Goal: Task Accomplishment & Management: Manage account settings

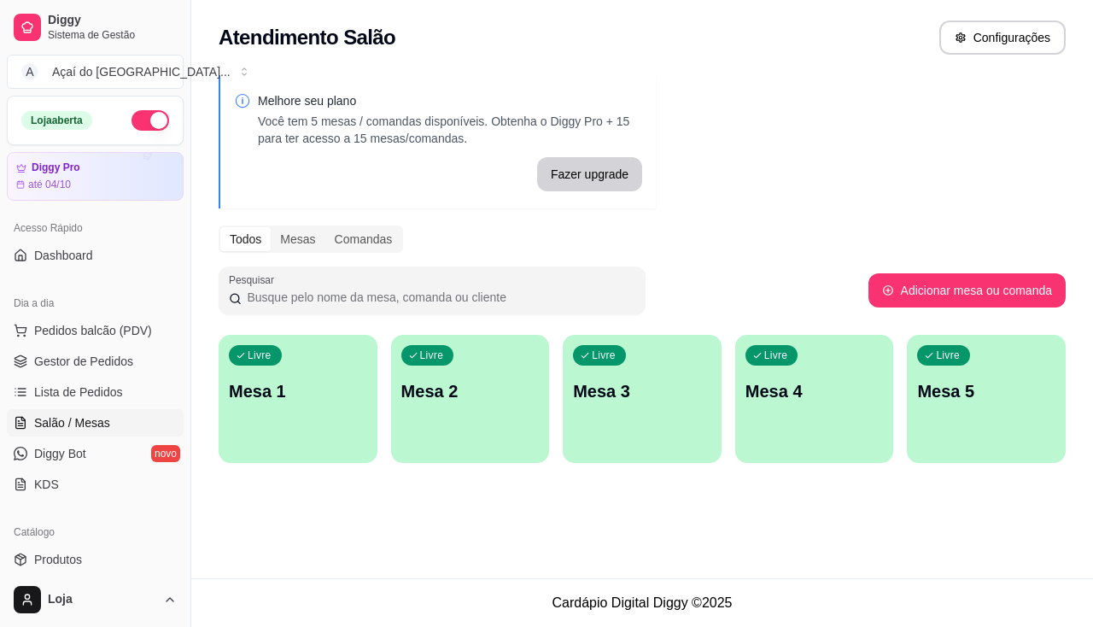
scroll to position [260, 0]
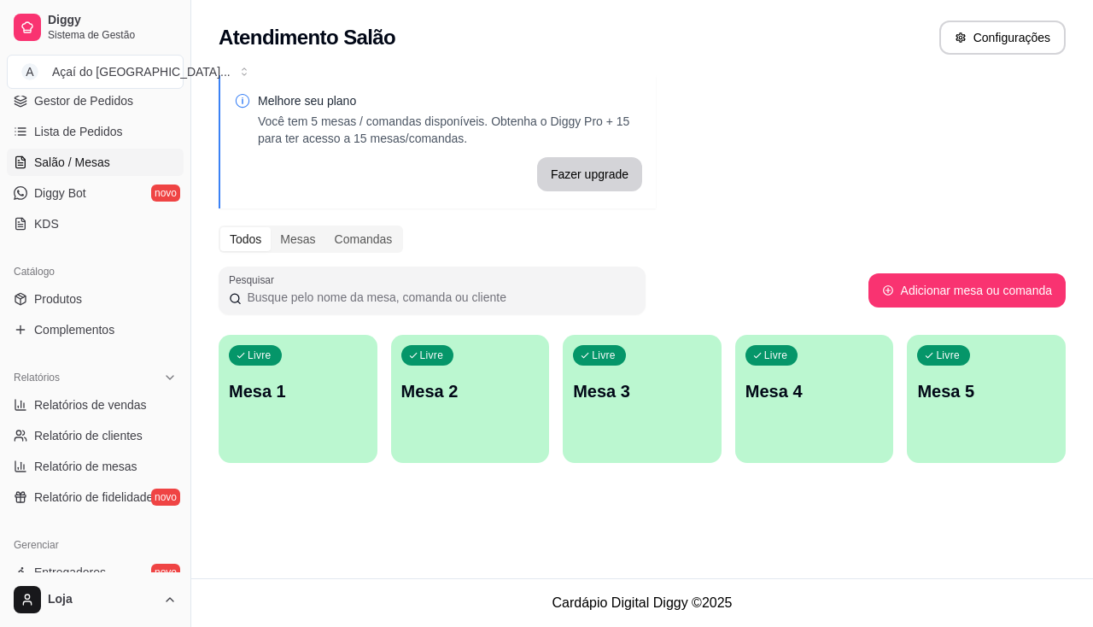
click at [658, 406] on div "Livre Mesa 3" at bounding box center [642, 389] width 159 height 108
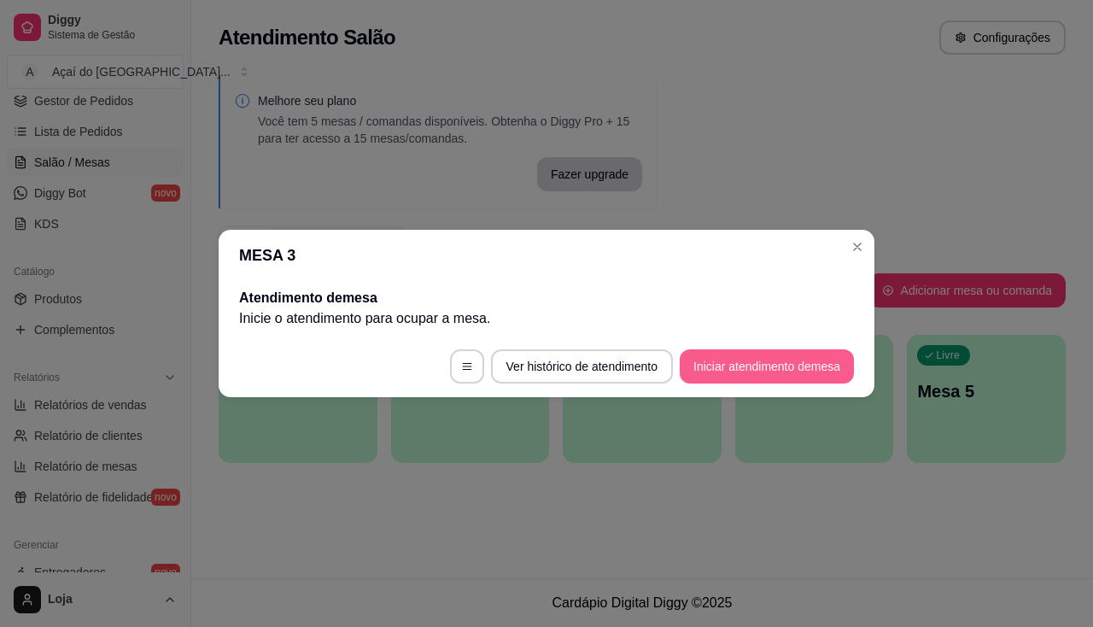
click at [763, 370] on button "Iniciar atendimento de mesa" at bounding box center [767, 366] width 174 height 34
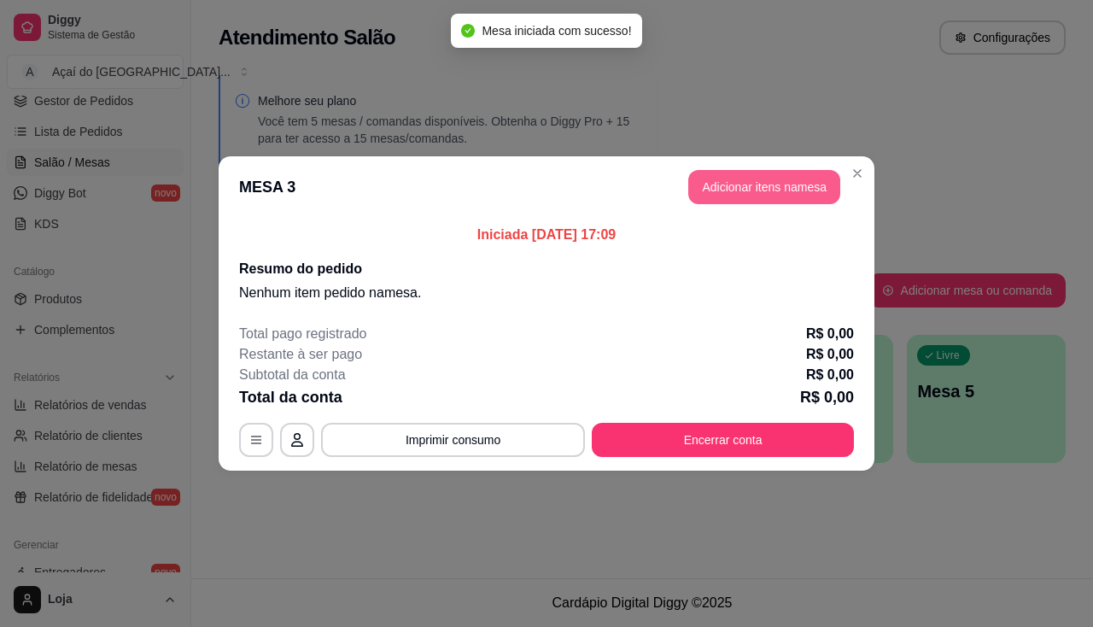
click at [823, 197] on button "Adicionar itens na mesa" at bounding box center [764, 187] width 152 height 34
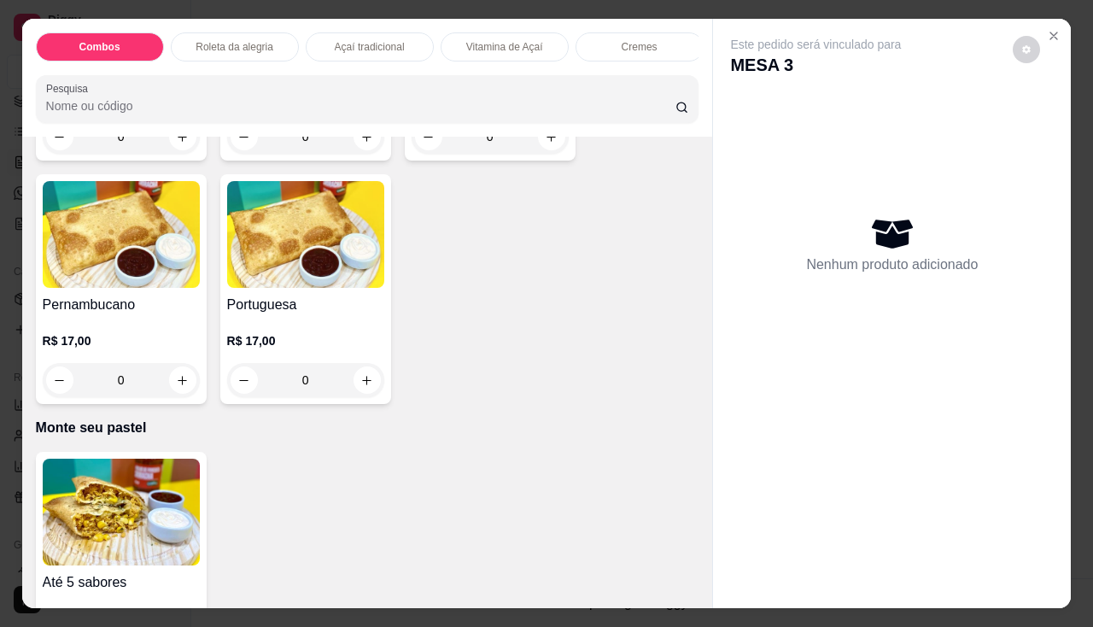
scroll to position [2903, 0]
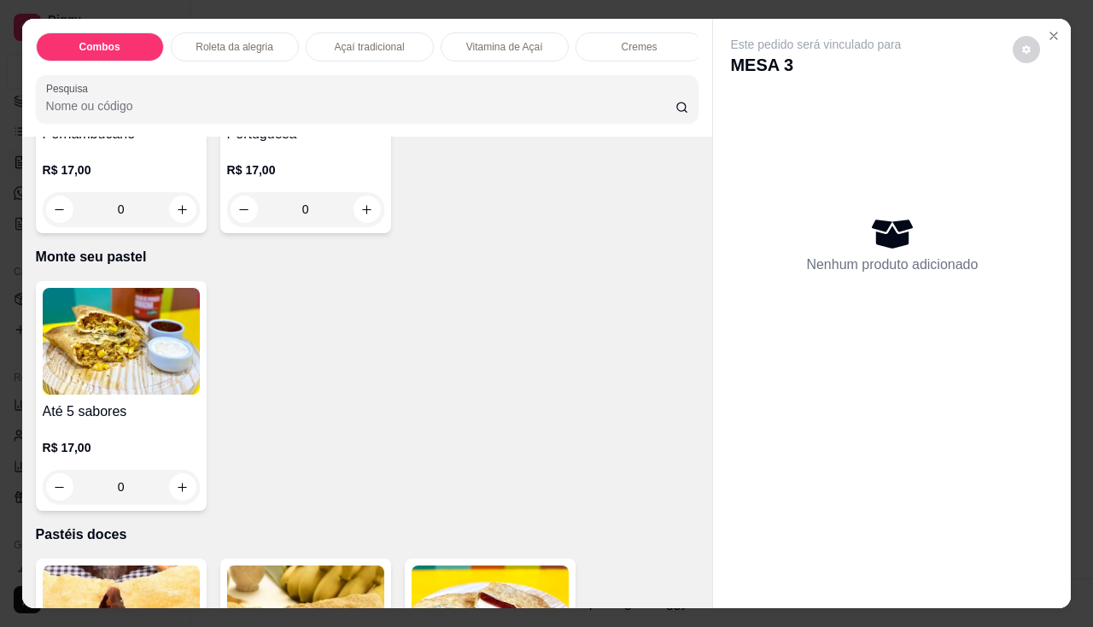
click at [180, 494] on div "0" at bounding box center [121, 487] width 157 height 34
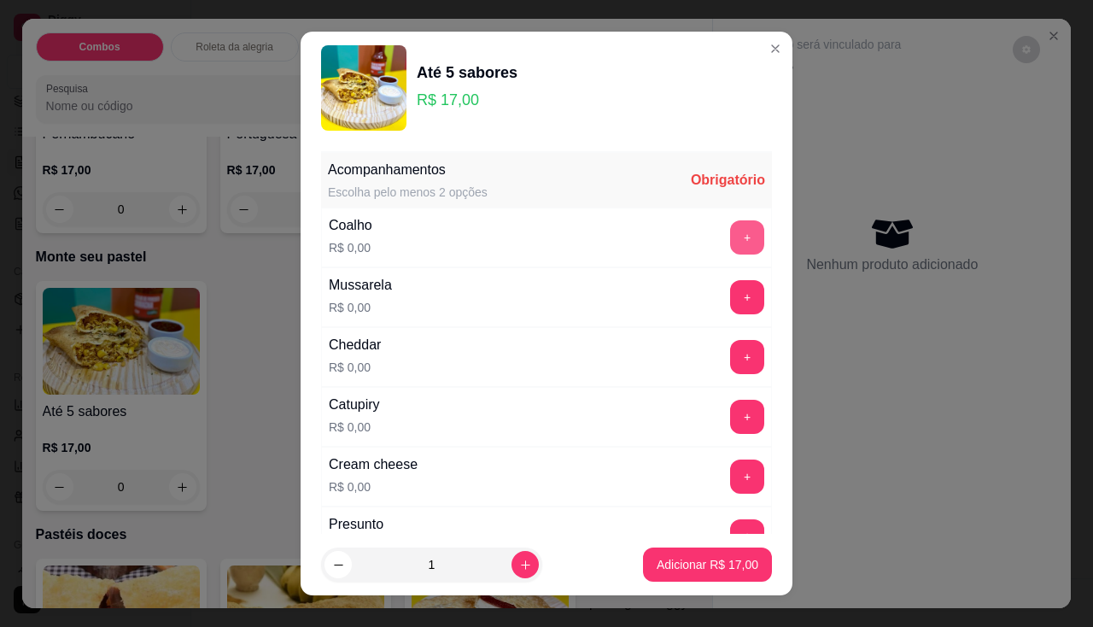
click at [730, 242] on button "+" at bounding box center [747, 237] width 34 height 34
click at [731, 412] on button "+" at bounding box center [747, 416] width 33 height 33
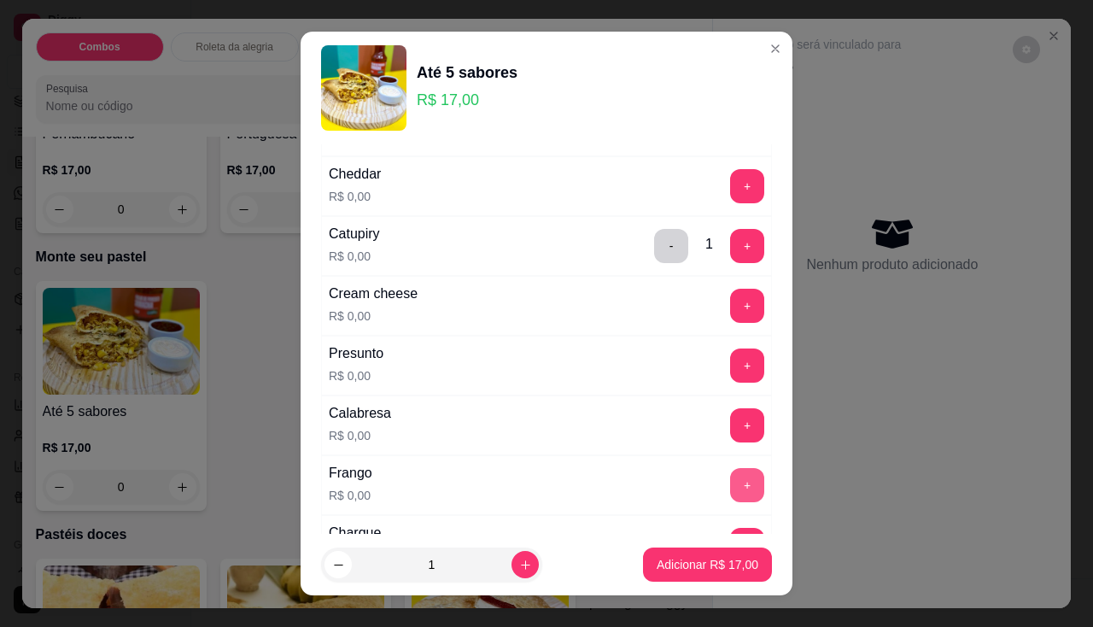
scroll to position [342, 0]
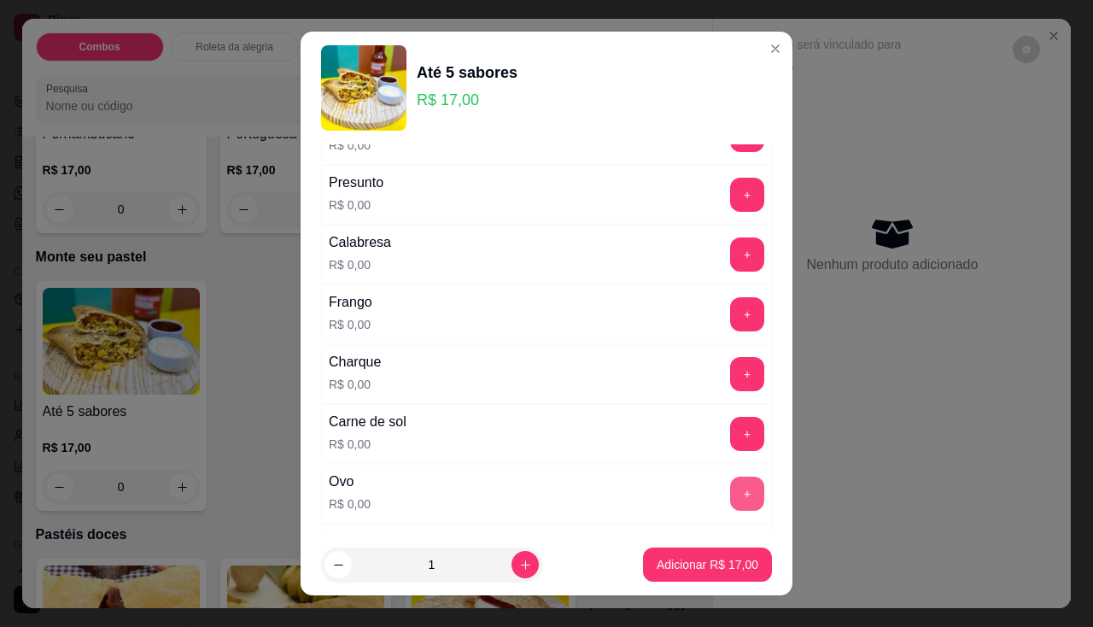
click at [730, 489] on button "+" at bounding box center [747, 493] width 34 height 34
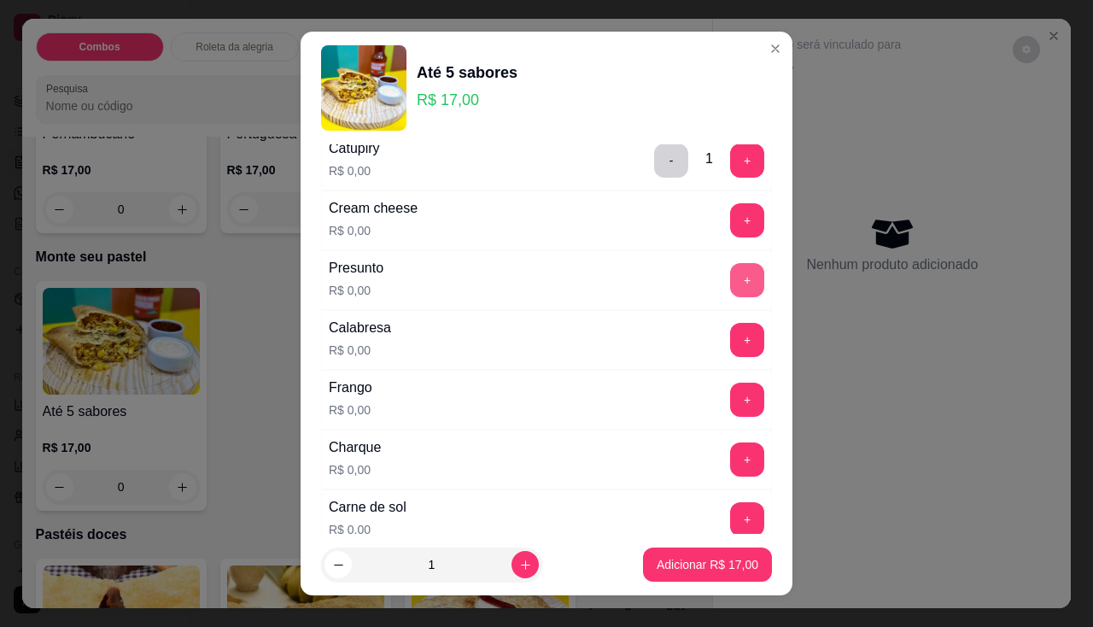
click at [730, 285] on button "+" at bounding box center [747, 280] width 34 height 34
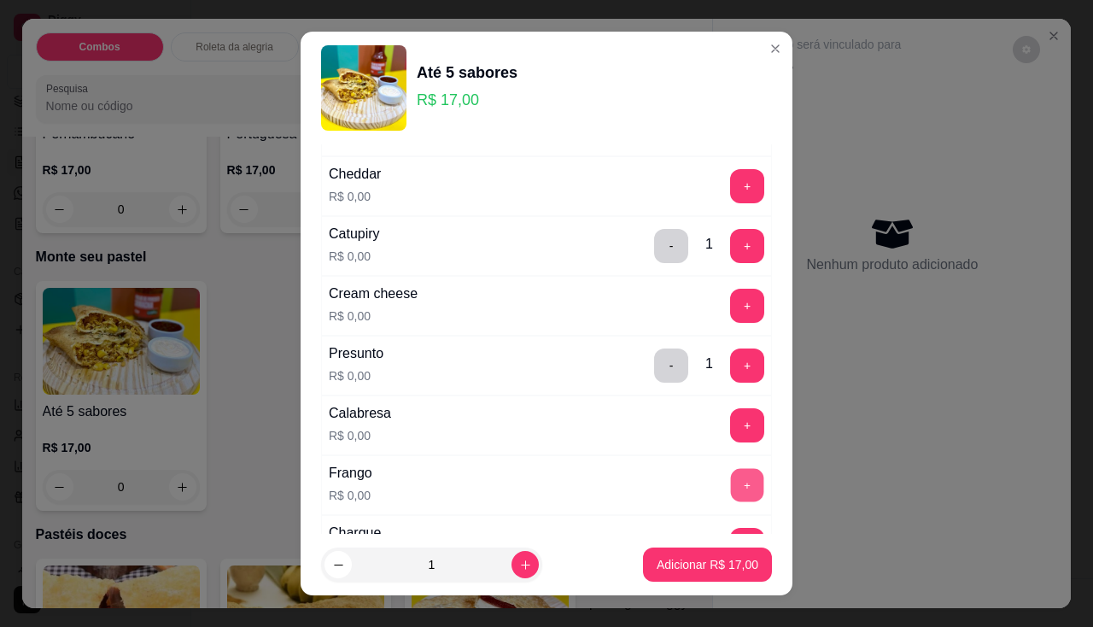
click at [731, 484] on button "+" at bounding box center [747, 484] width 33 height 33
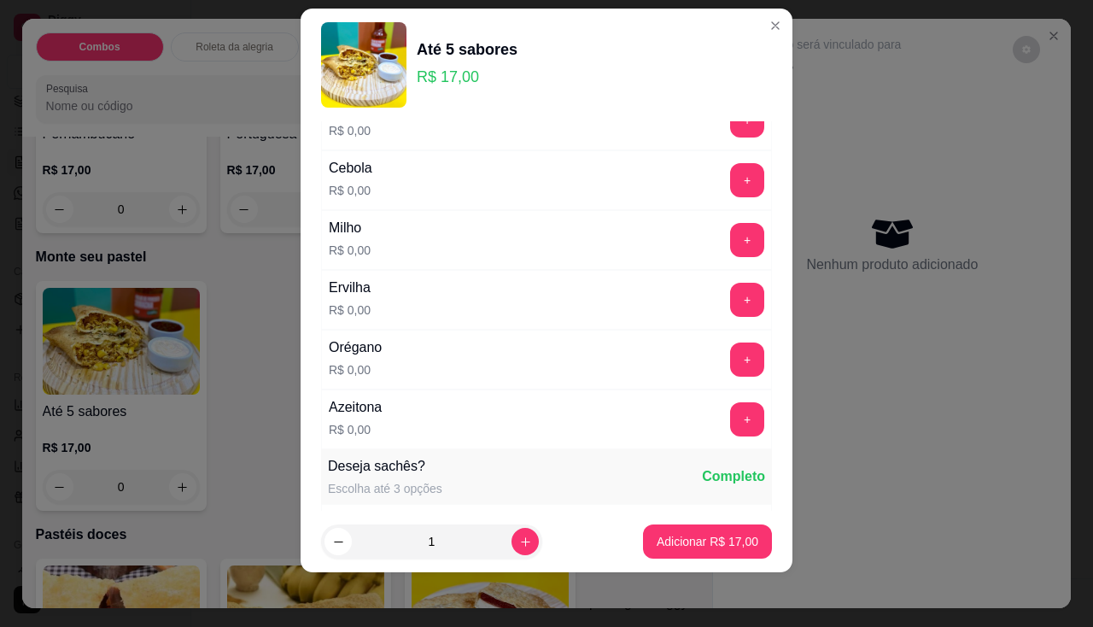
scroll to position [780, 0]
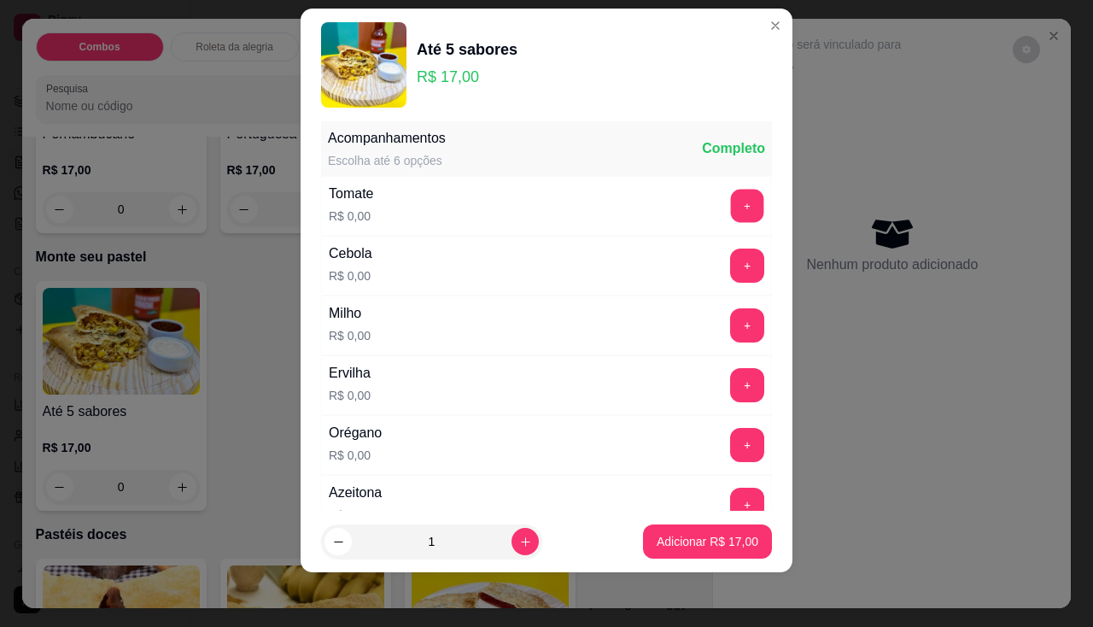
click at [731, 202] on button "+" at bounding box center [747, 205] width 33 height 33
click at [730, 267] on button "+" at bounding box center [747, 265] width 34 height 34
click at [712, 342] on div "Milho R$ 0,00 +" at bounding box center [546, 325] width 451 height 60
click at [730, 330] on button "+" at bounding box center [747, 325] width 34 height 34
click at [731, 382] on button "+" at bounding box center [747, 384] width 33 height 33
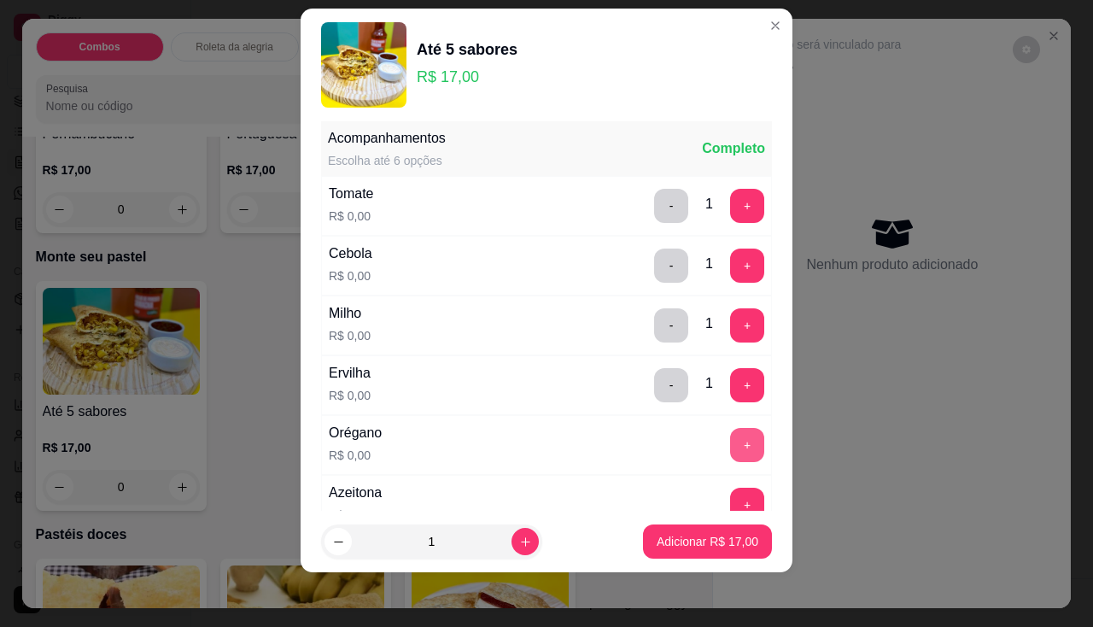
click at [733, 444] on div "+" at bounding box center [747, 445] width 48 height 34
click at [730, 446] on button "+" at bounding box center [747, 445] width 34 height 34
click at [730, 496] on button "+" at bounding box center [747, 505] width 34 height 34
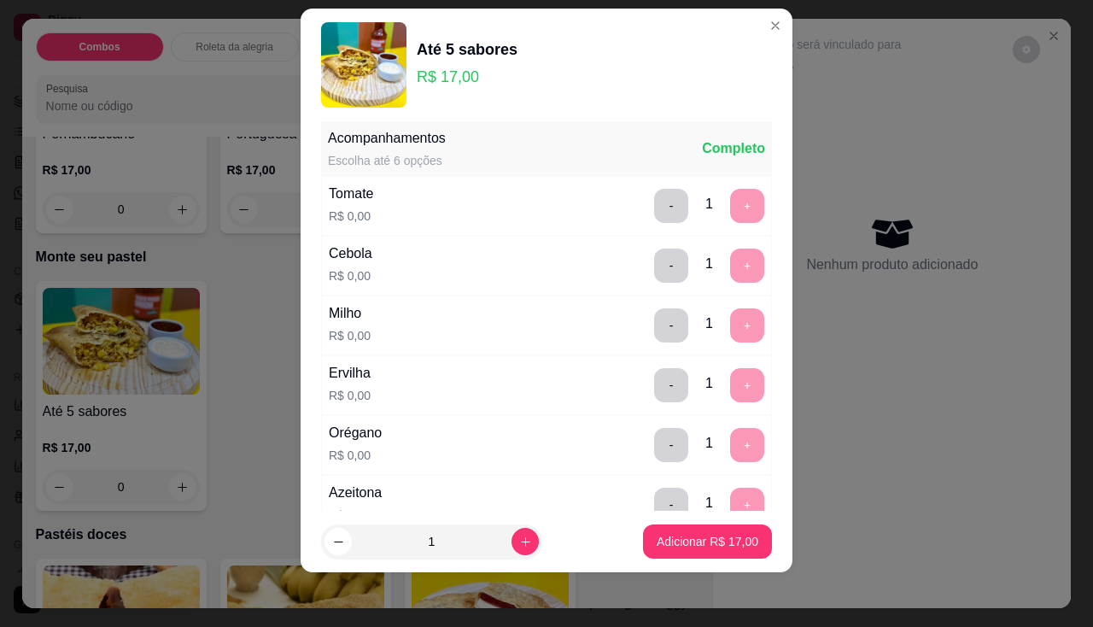
scroll to position [1194, 0]
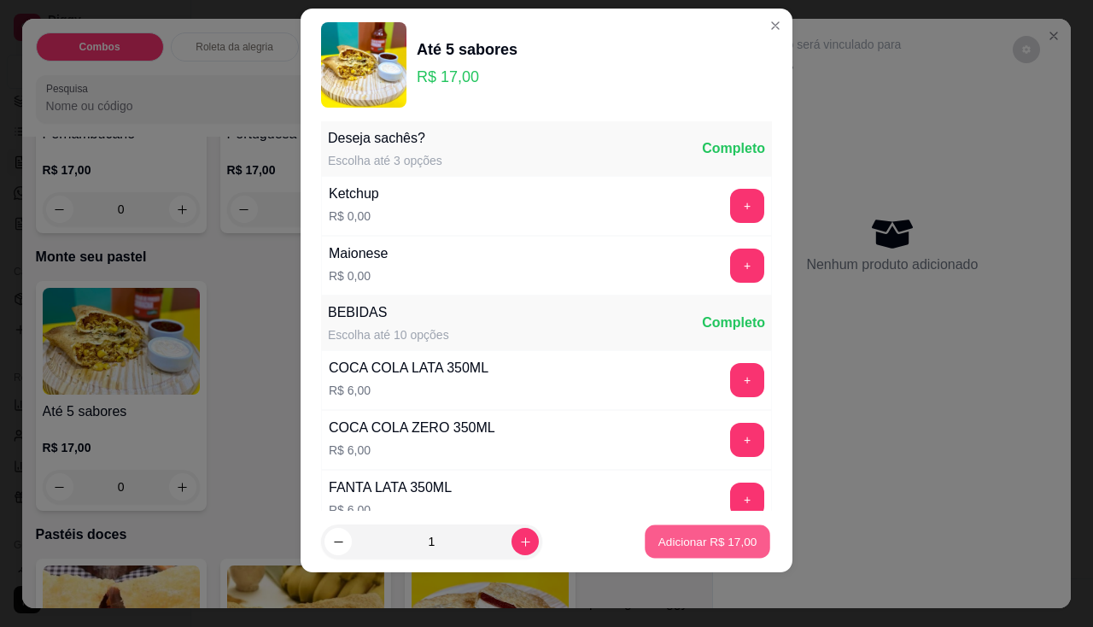
click at [717, 555] on button "Adicionar R$ 17,00" at bounding box center [708, 541] width 126 height 33
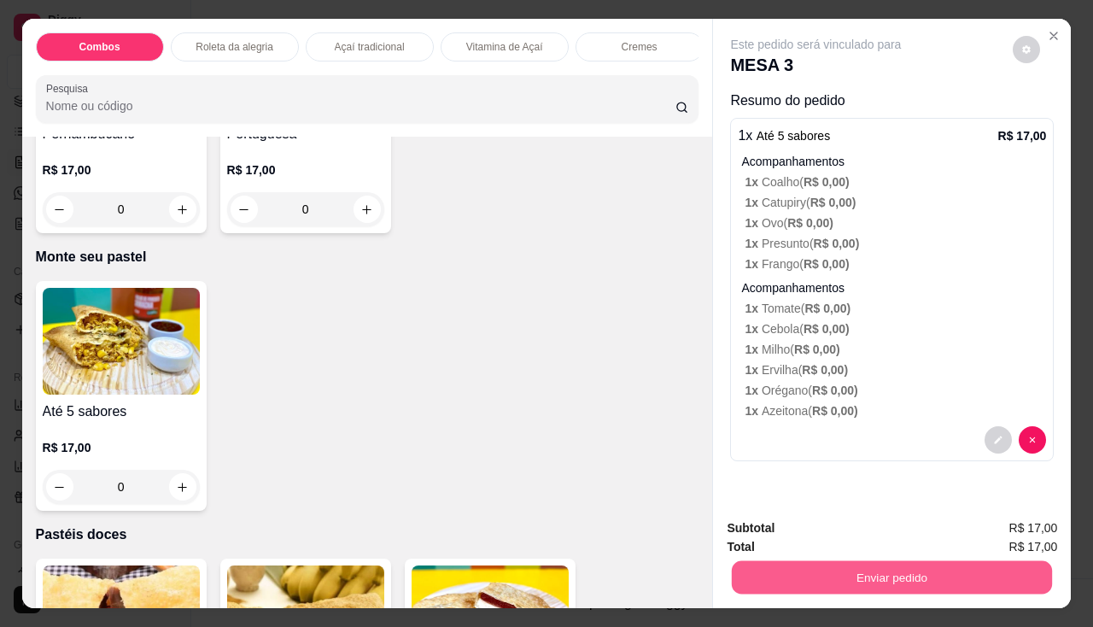
click at [823, 572] on button "Enviar pedido" at bounding box center [892, 577] width 320 height 33
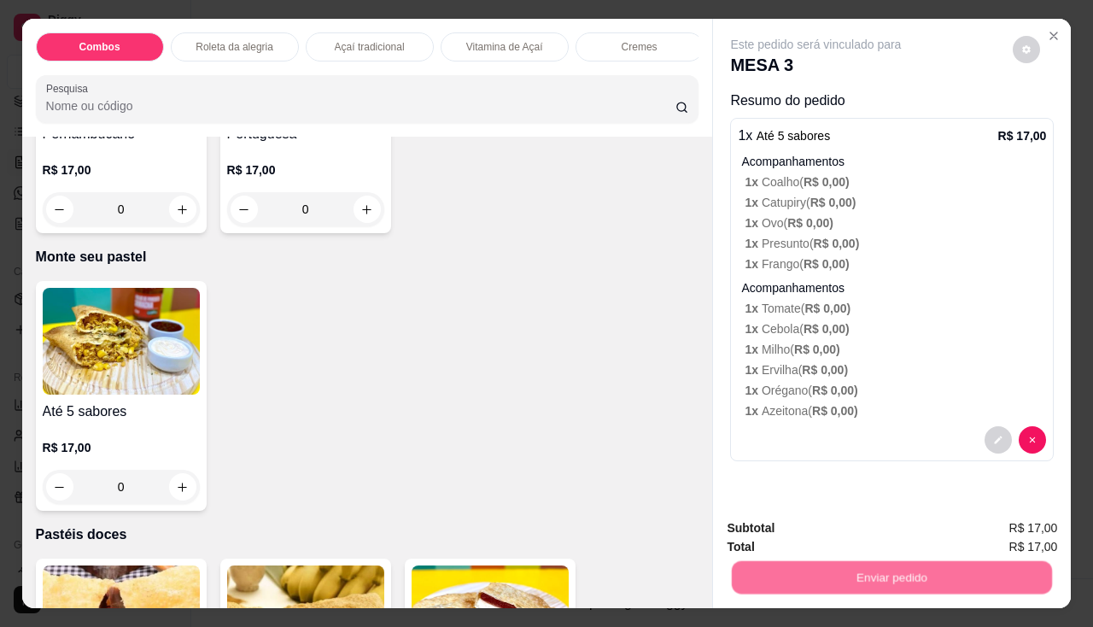
click at [806, 533] on button "Não registrar e enviar pedido" at bounding box center [836, 529] width 172 height 32
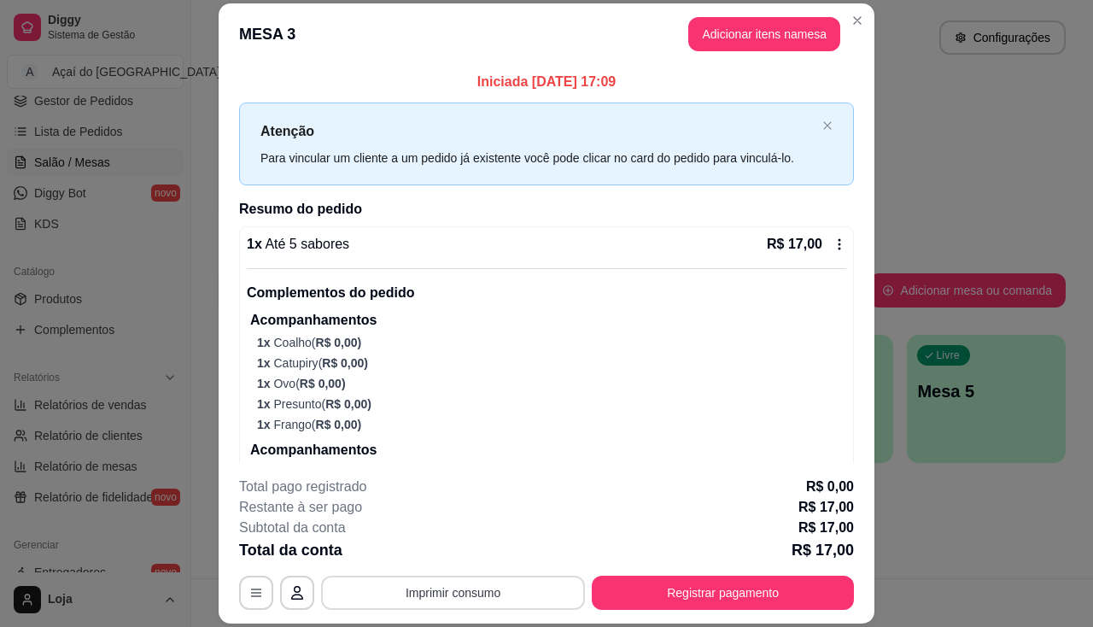
click at [520, 593] on button "Imprimir consumo" at bounding box center [453, 592] width 264 height 34
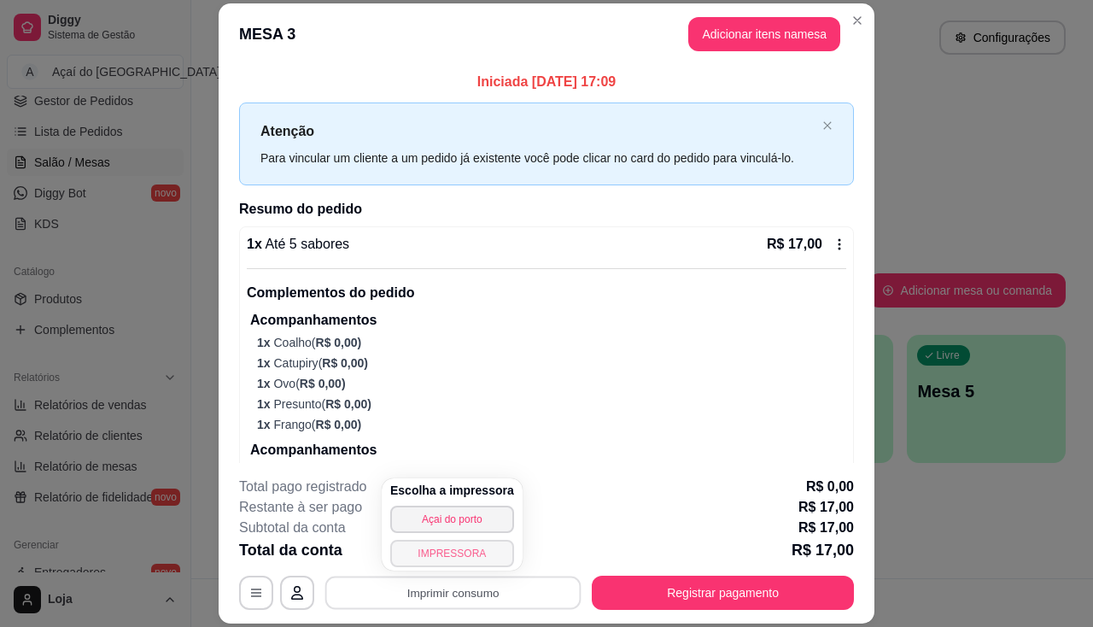
click at [476, 543] on button "IMPRESSORA" at bounding box center [452, 553] width 124 height 27
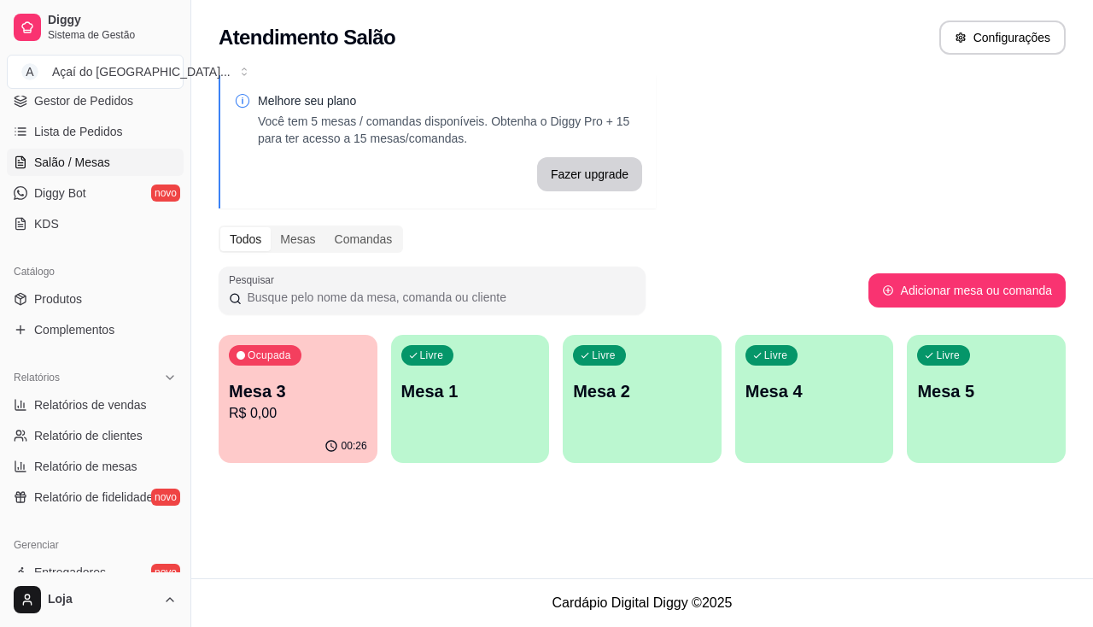
click at [453, 426] on div "Livre Mesa 1" at bounding box center [470, 389] width 159 height 108
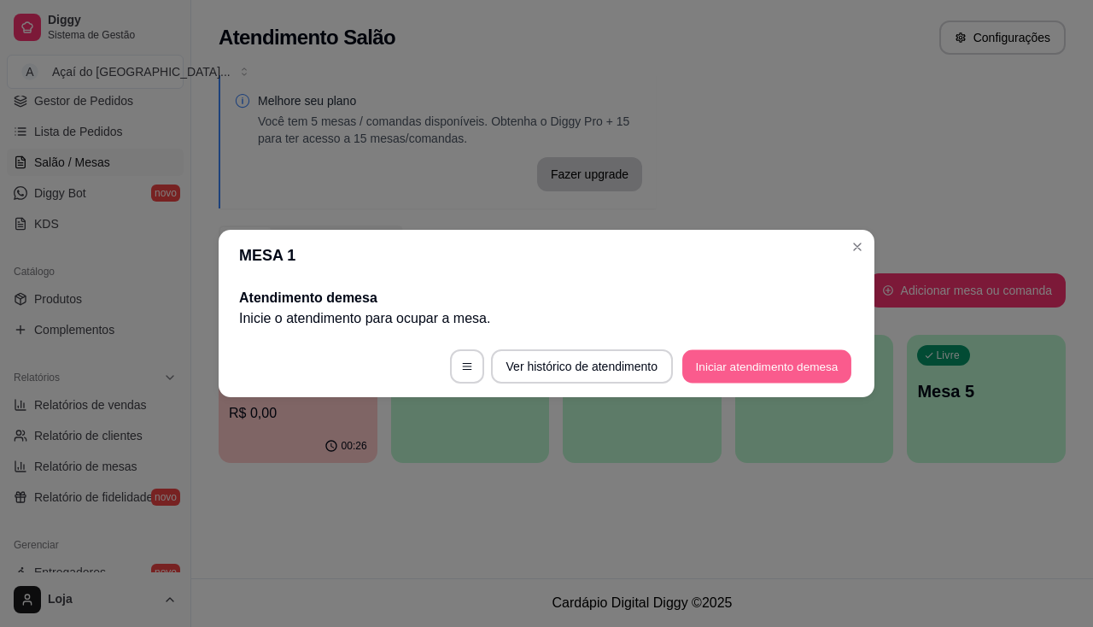
click at [793, 379] on button "Iniciar atendimento de mesa" at bounding box center [766, 366] width 169 height 33
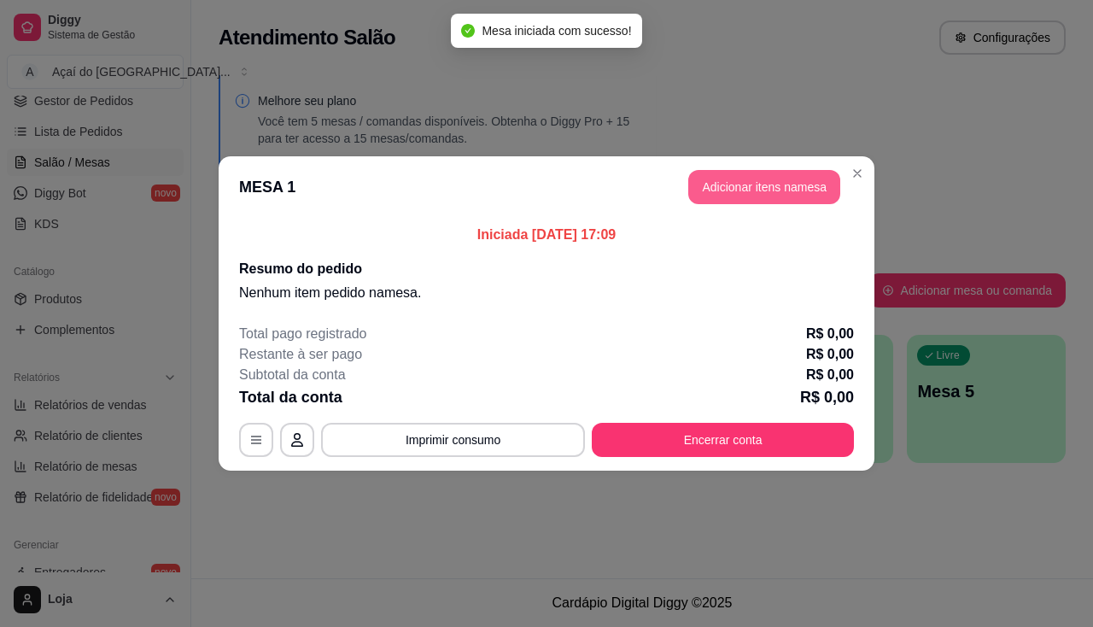
click at [773, 169] on header "MESA 1 Adicionar itens na mesa" at bounding box center [547, 186] width 656 height 61
click at [775, 179] on button "Adicionar itens na mesa" at bounding box center [764, 187] width 152 height 34
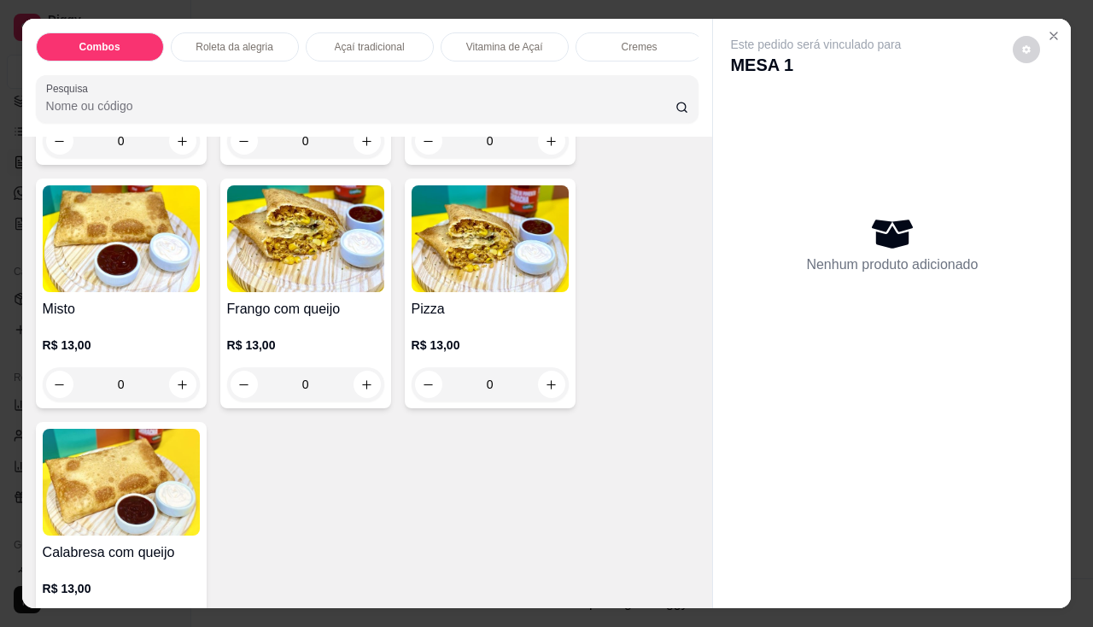
scroll to position [2049, 0]
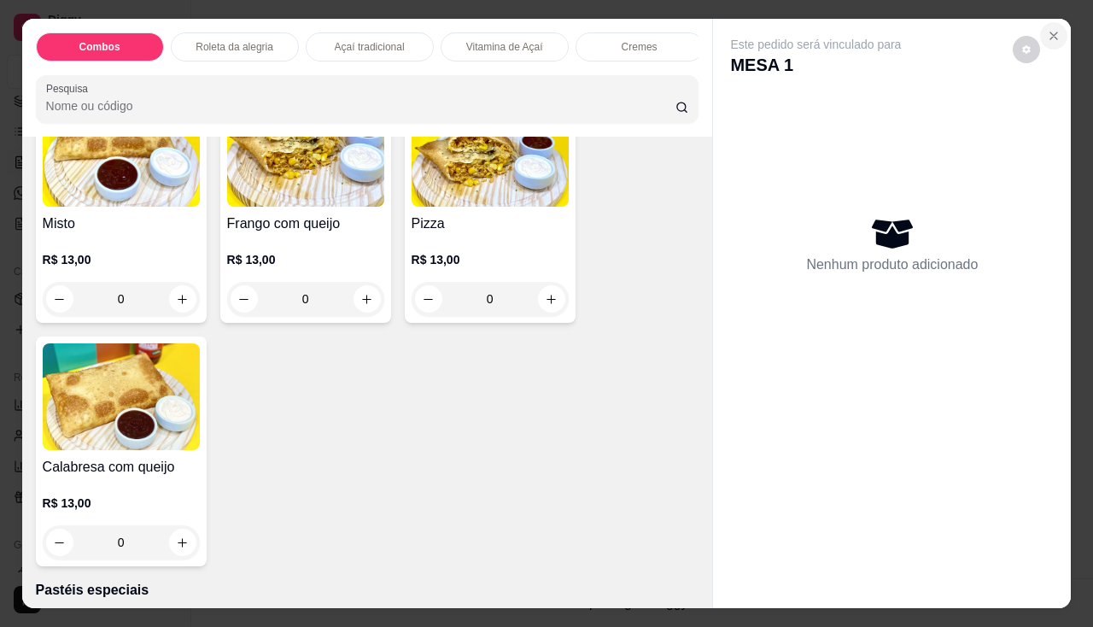
click at [1047, 29] on icon "Close" at bounding box center [1054, 36] width 14 height 14
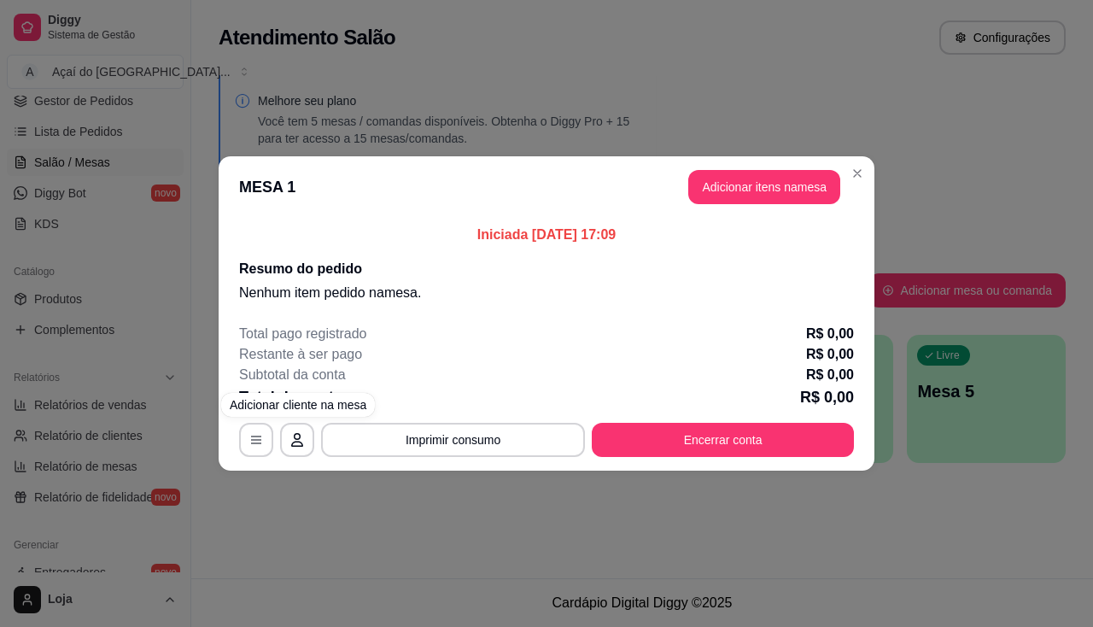
click at [316, 508] on div "MESA 1 Adicionar itens na mesa Iniciada [DATE] 17:09 Resumo do pedido Nenhum it…" at bounding box center [546, 313] width 1093 height 627
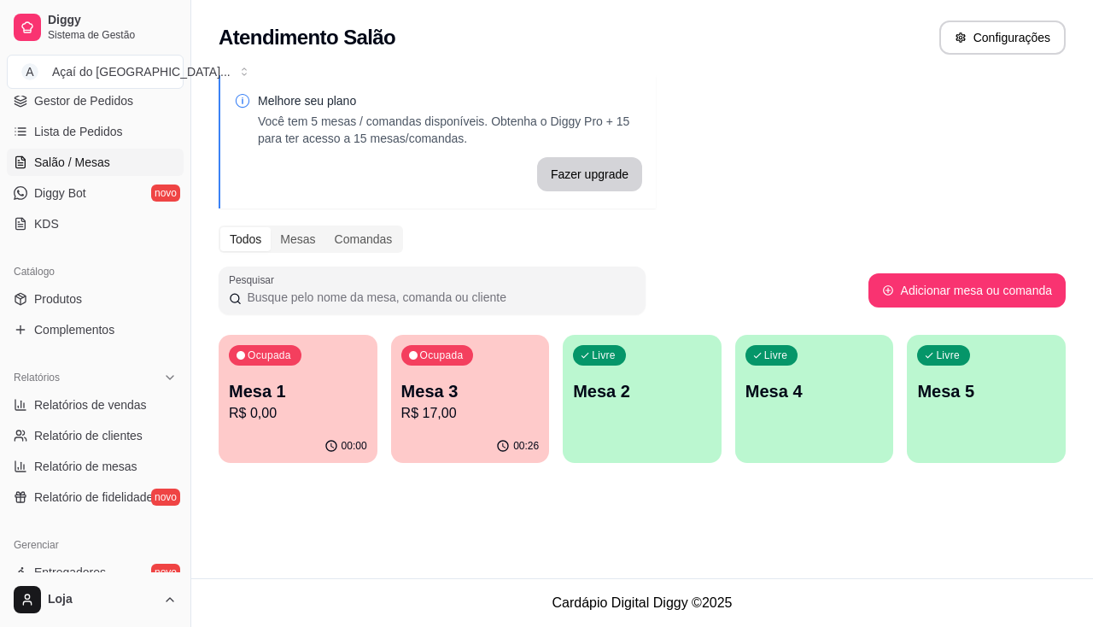
click at [324, 405] on p "R$ 0,00" at bounding box center [298, 413] width 138 height 20
click at [478, 421] on p "R$ 17,00" at bounding box center [470, 413] width 134 height 20
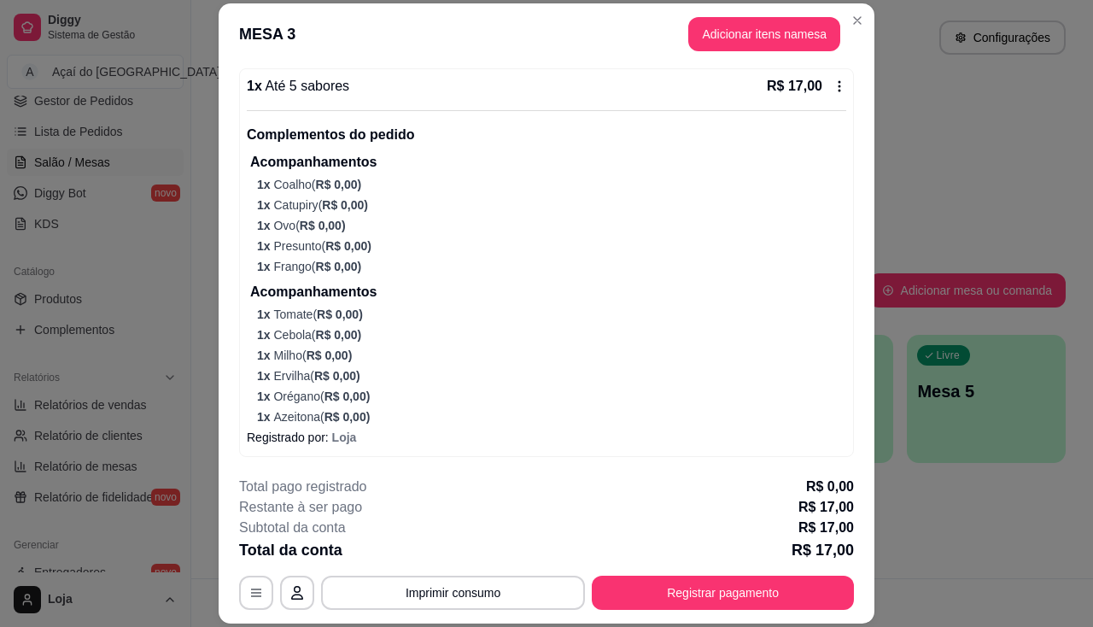
scroll to position [51, 0]
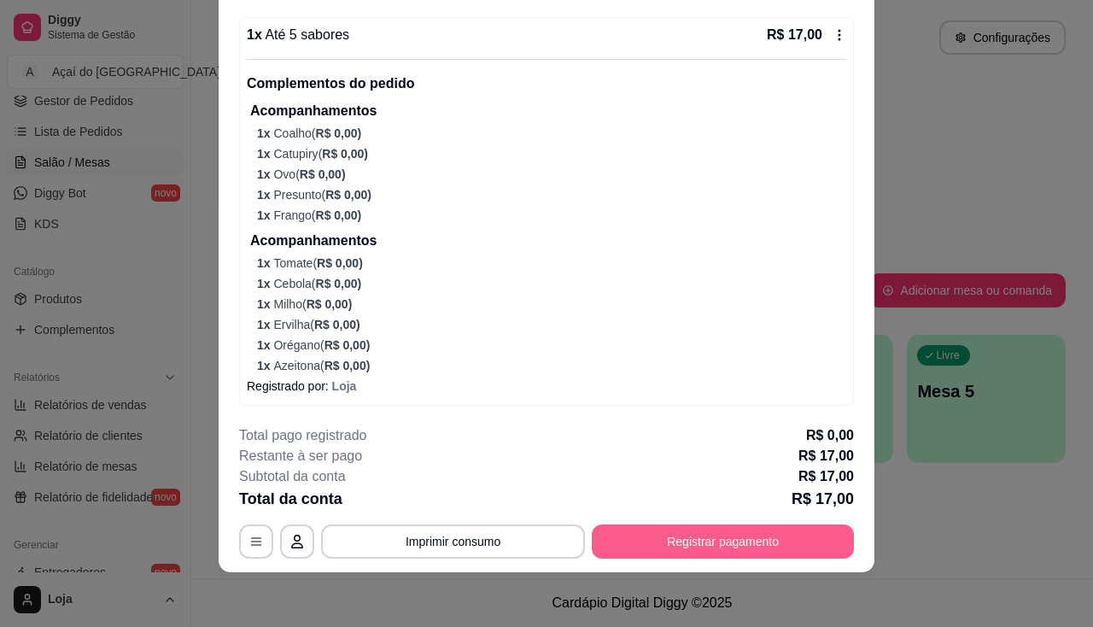
click at [660, 552] on button "Registrar pagamento" at bounding box center [723, 541] width 262 height 34
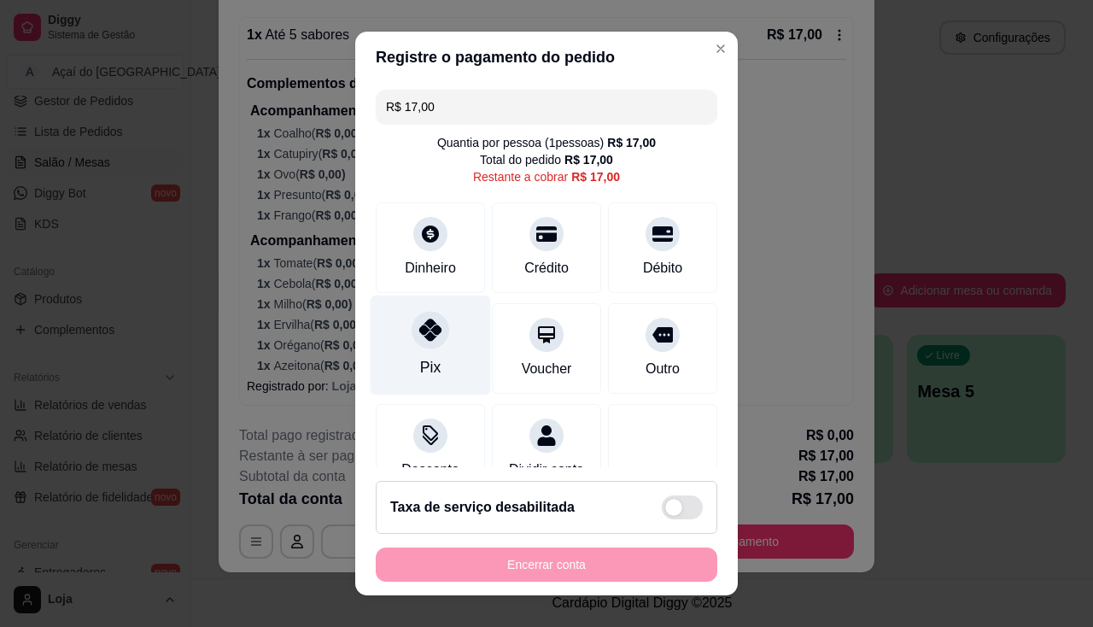
click at [424, 338] on icon at bounding box center [430, 329] width 22 height 22
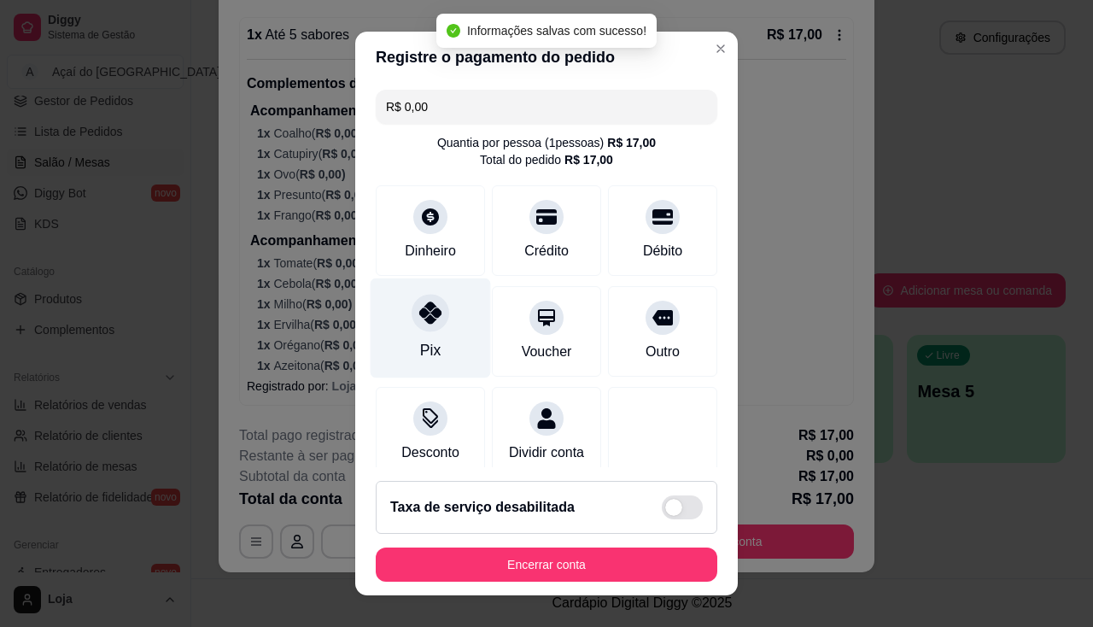
type input "R$ 0,00"
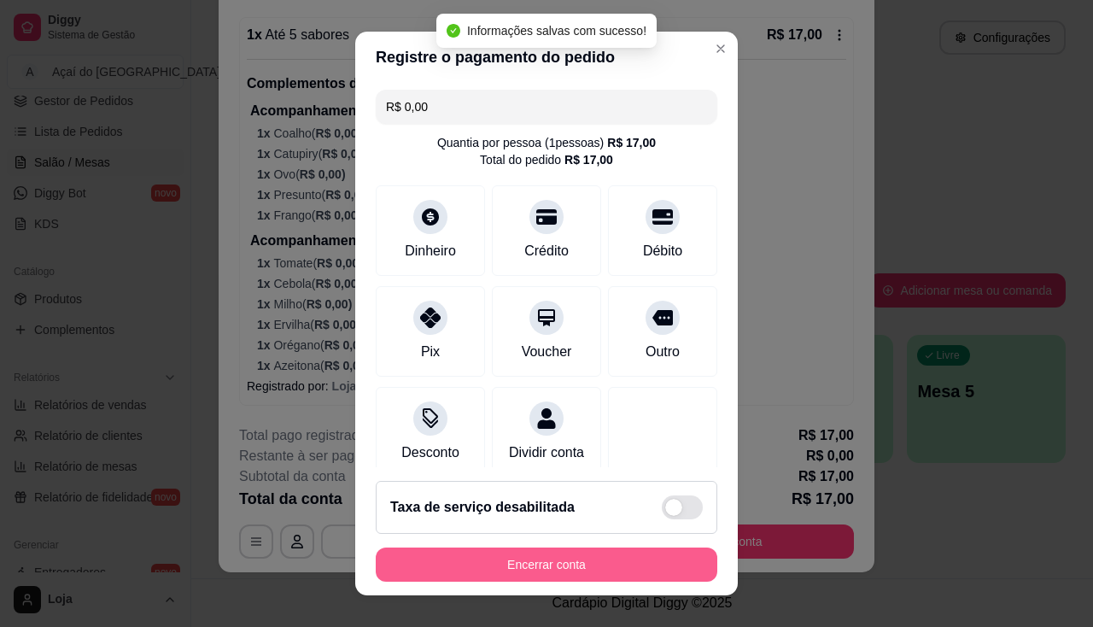
click at [564, 547] on button "Encerrar conta" at bounding box center [547, 564] width 342 height 34
click at [622, 564] on button "Encerrar conta" at bounding box center [547, 564] width 342 height 34
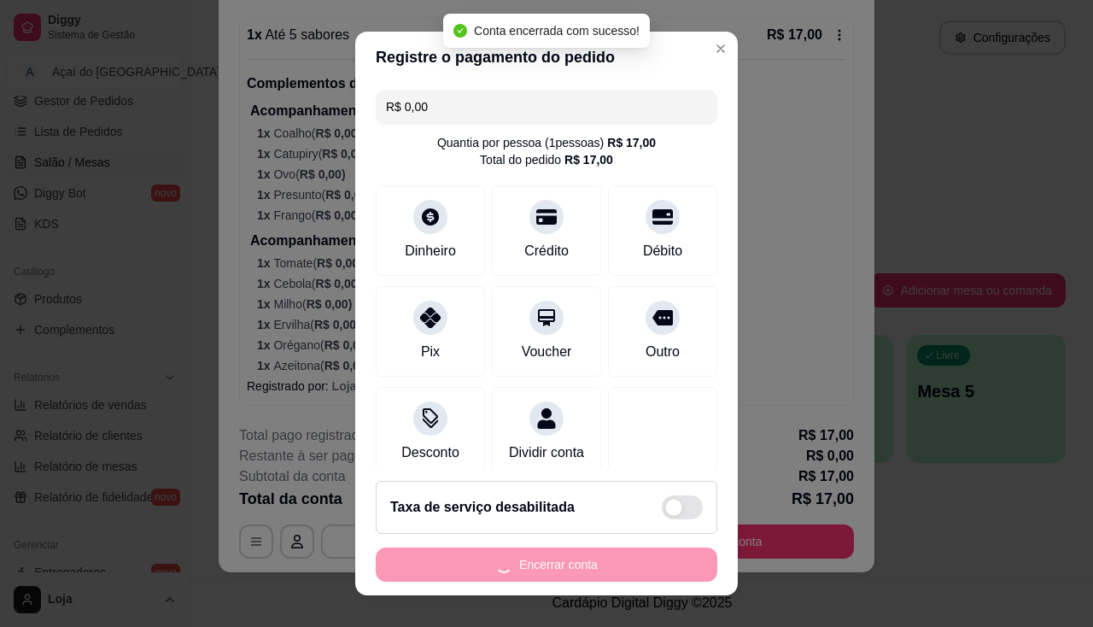
scroll to position [0, 0]
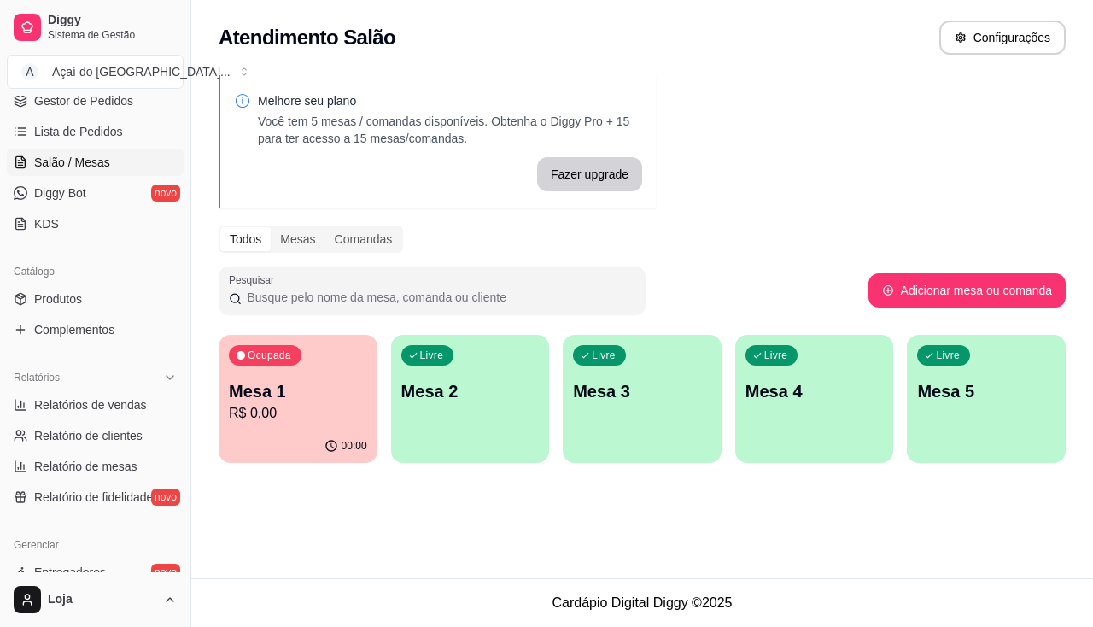
click at [419, 399] on p "Mesa 2" at bounding box center [470, 391] width 138 height 24
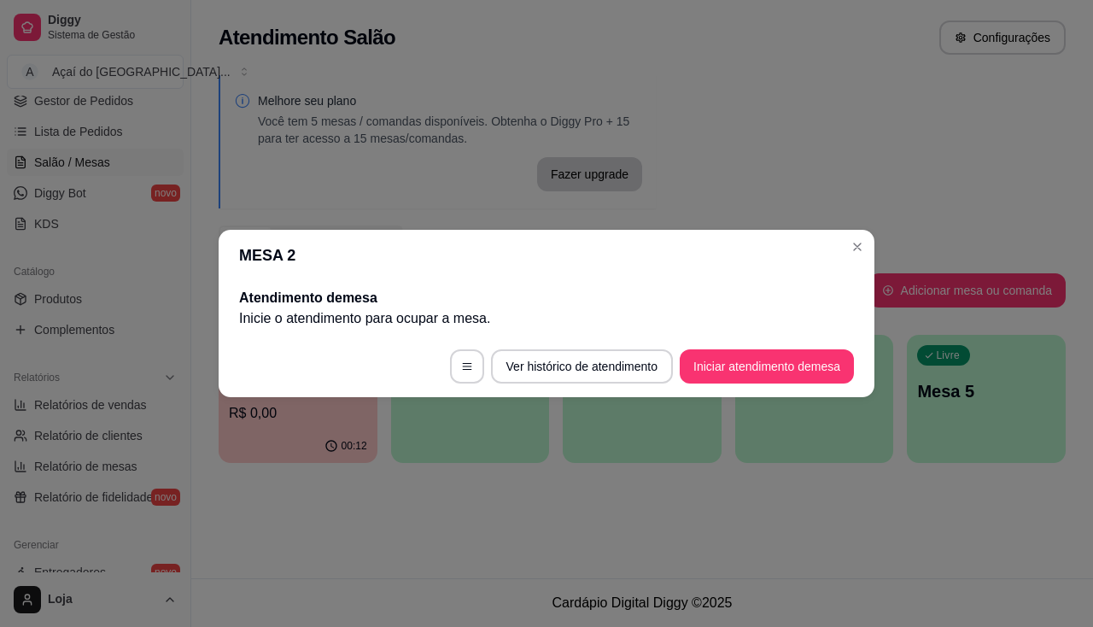
click at [824, 385] on footer "Ver histórico de atendimento Iniciar atendimento de mesa" at bounding box center [547, 366] width 656 height 61
click at [792, 380] on button "Iniciar atendimento de mesa" at bounding box center [767, 366] width 174 height 34
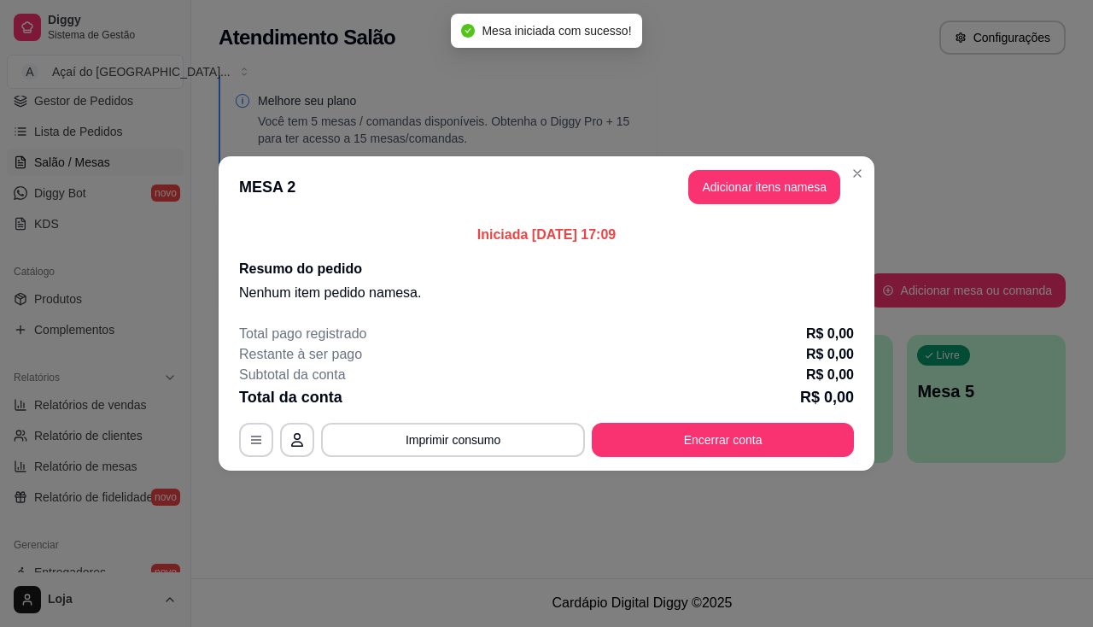
click at [717, 193] on button "Adicionar itens na mesa" at bounding box center [764, 187] width 152 height 34
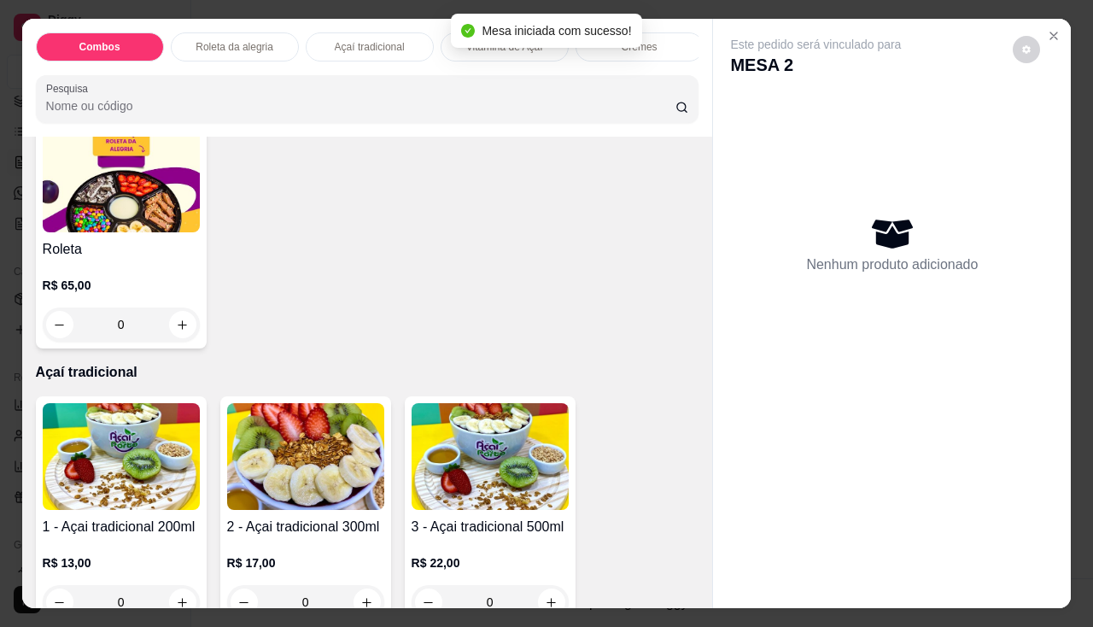
scroll to position [512, 0]
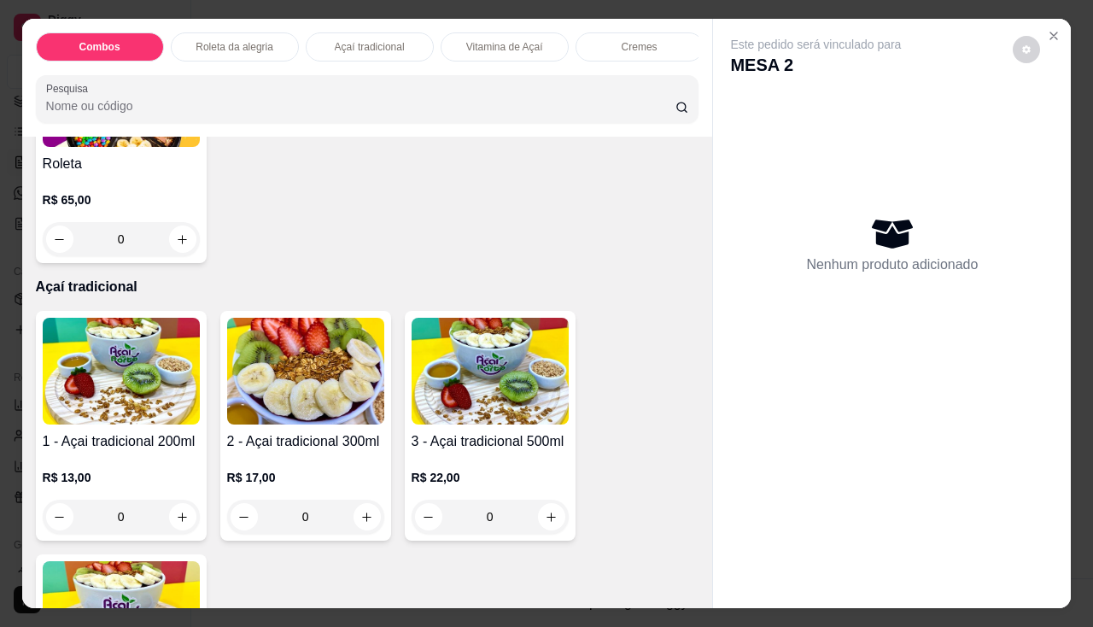
click at [250, 452] on h4 "2 - Açai tradicional 300ml" at bounding box center [305, 441] width 157 height 20
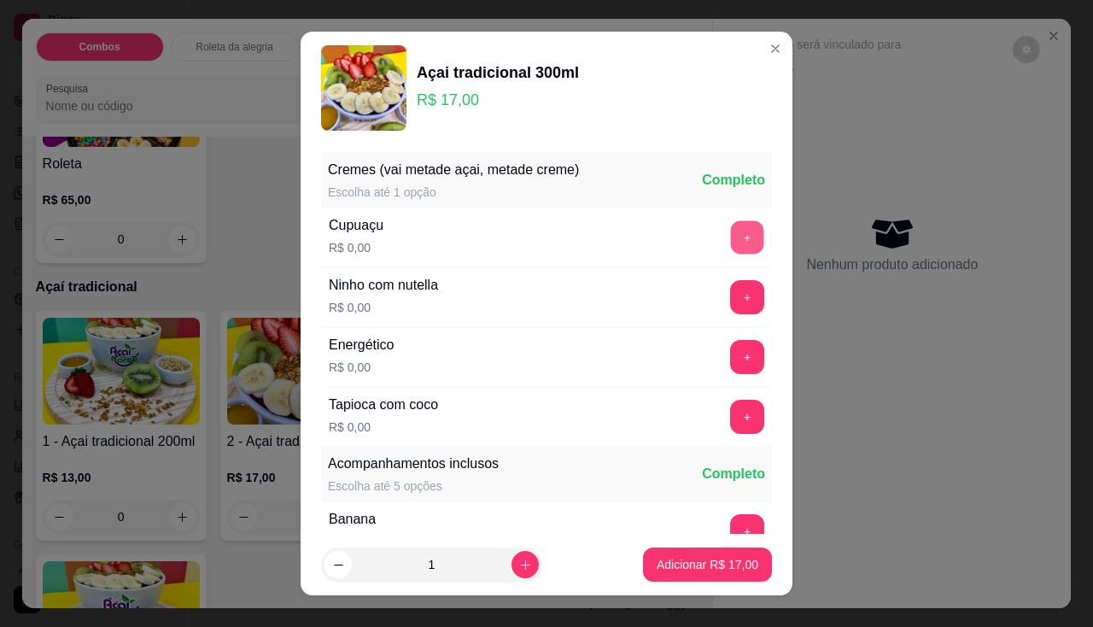
click at [731, 231] on button "+" at bounding box center [747, 236] width 33 height 33
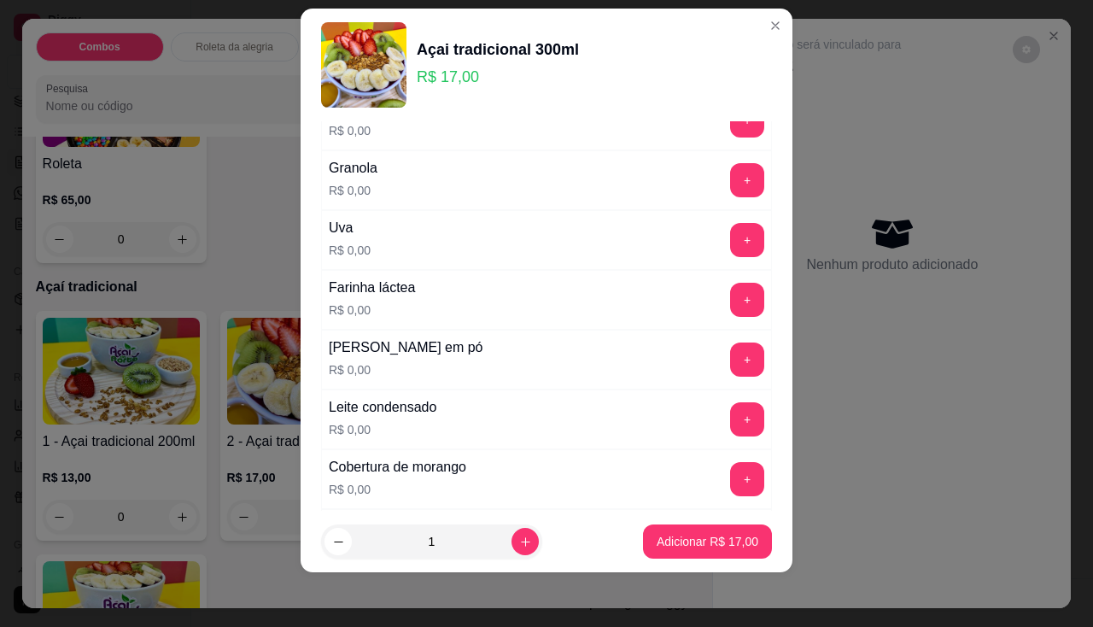
scroll to position [302, 0]
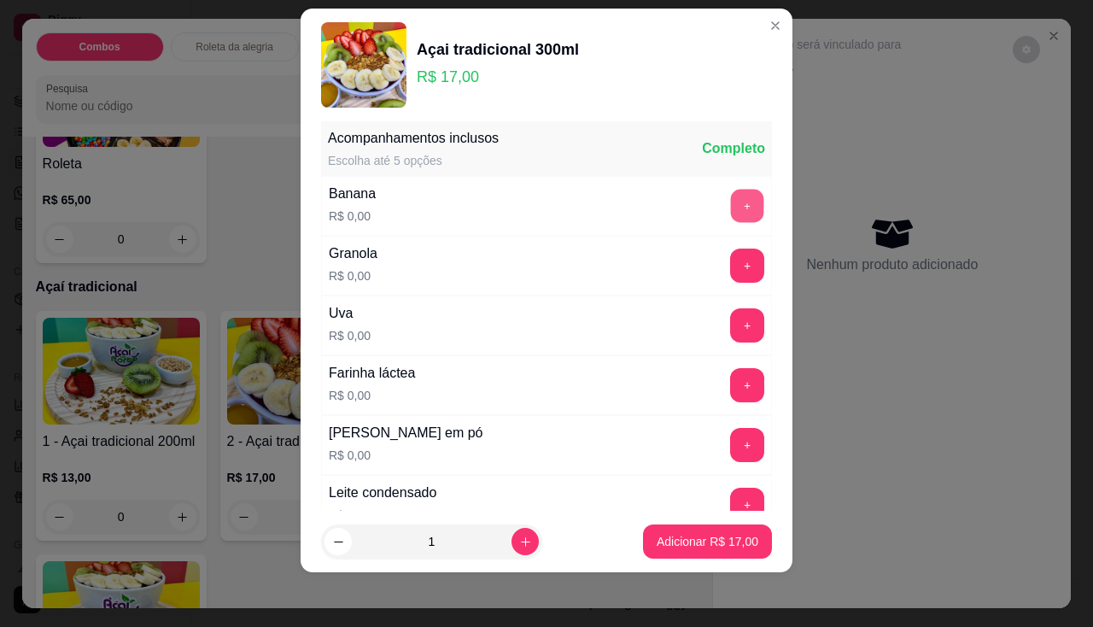
click at [731, 198] on button "+" at bounding box center [747, 205] width 33 height 33
click at [730, 272] on button "+" at bounding box center [747, 265] width 34 height 34
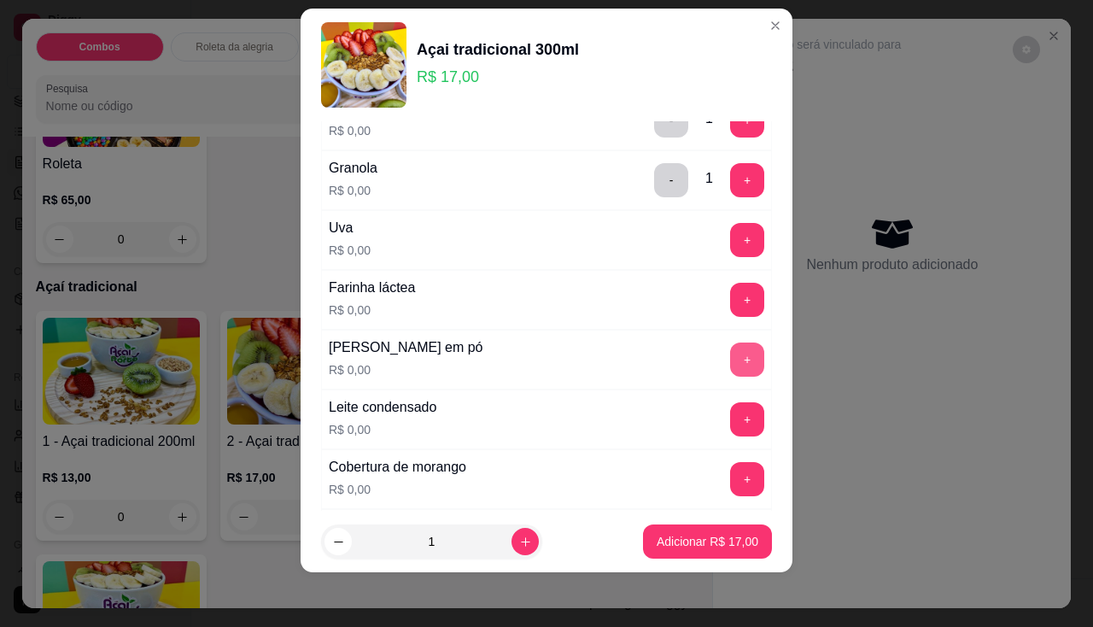
click at [730, 367] on button "+" at bounding box center [747, 359] width 34 height 34
click at [730, 253] on button "+" at bounding box center [747, 240] width 34 height 34
click at [723, 529] on button "Adicionar R$ 17,00" at bounding box center [708, 541] width 126 height 33
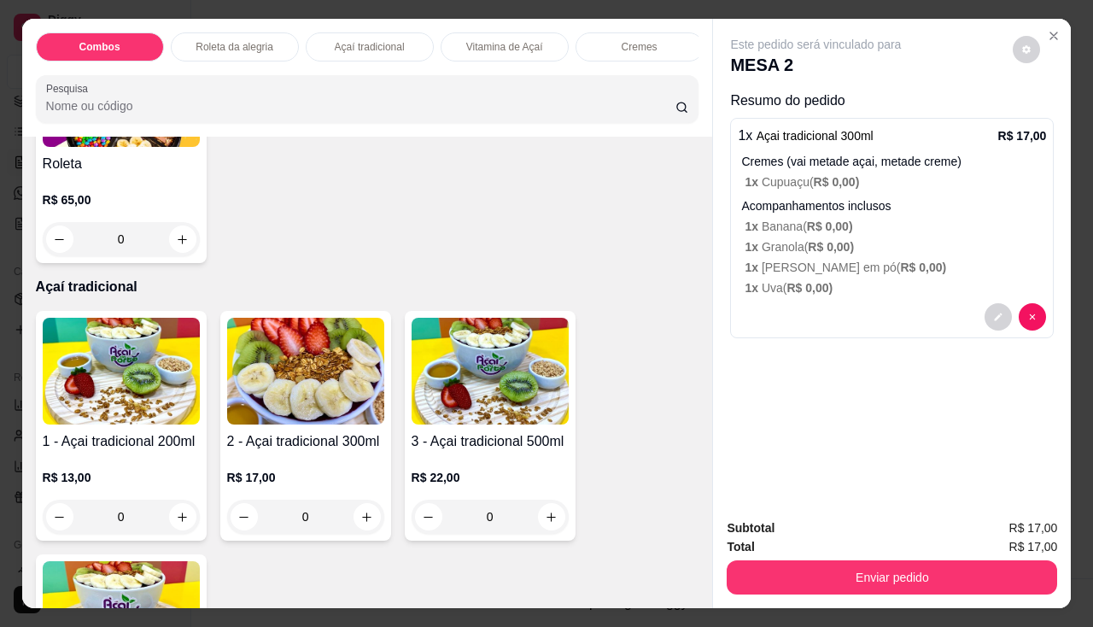
click at [89, 424] on img at bounding box center [121, 371] width 157 height 107
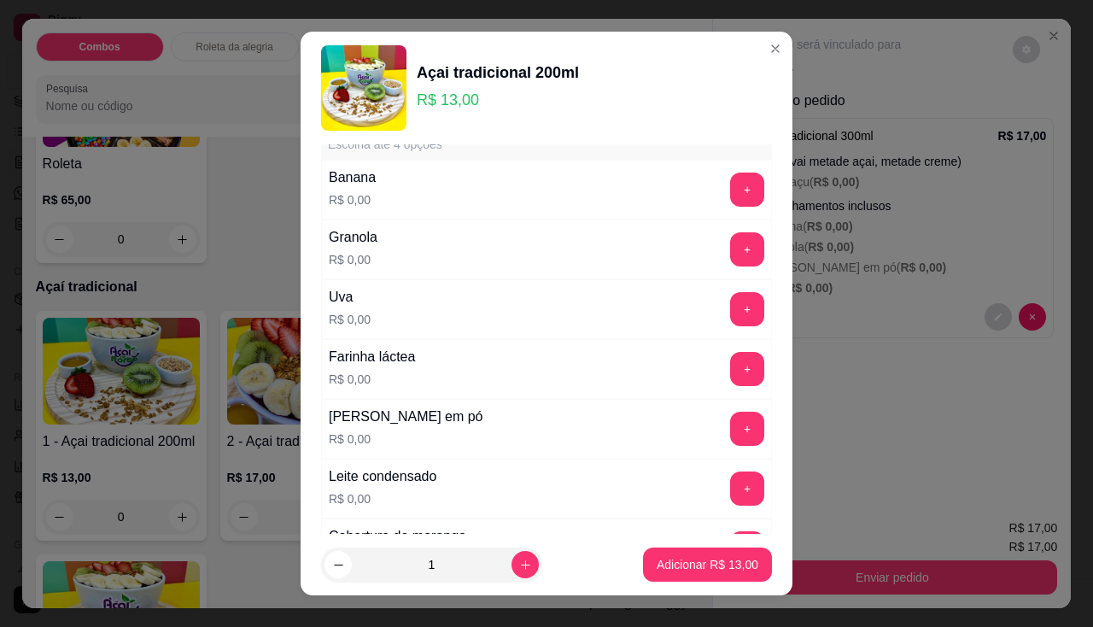
scroll to position [256, 0]
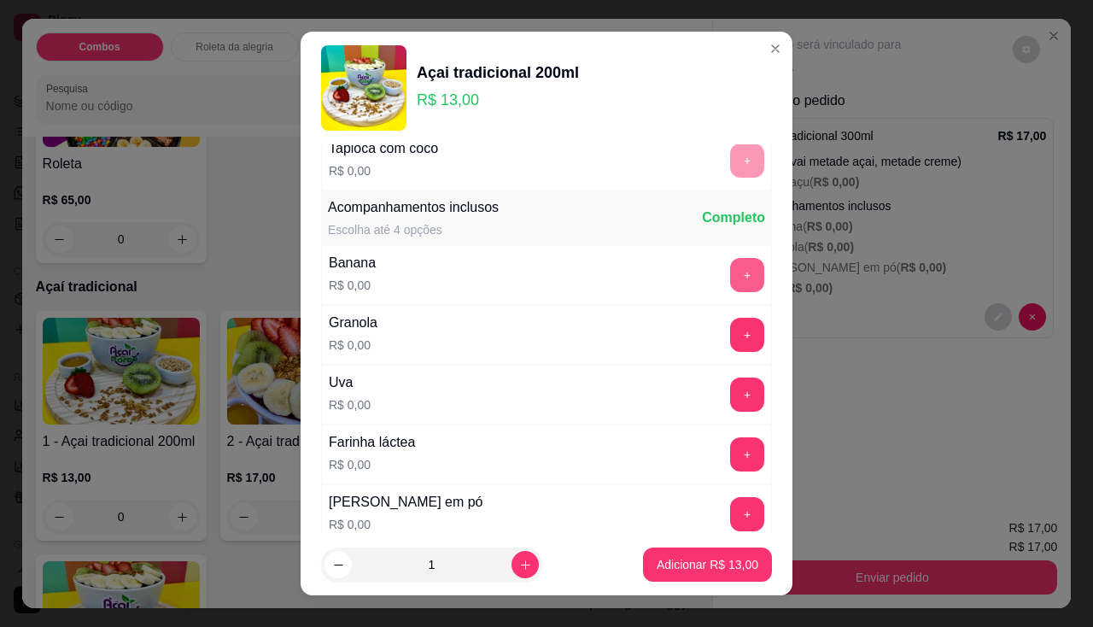
click at [730, 266] on button "+" at bounding box center [747, 275] width 34 height 34
click at [731, 327] on button "+" at bounding box center [747, 334] width 33 height 33
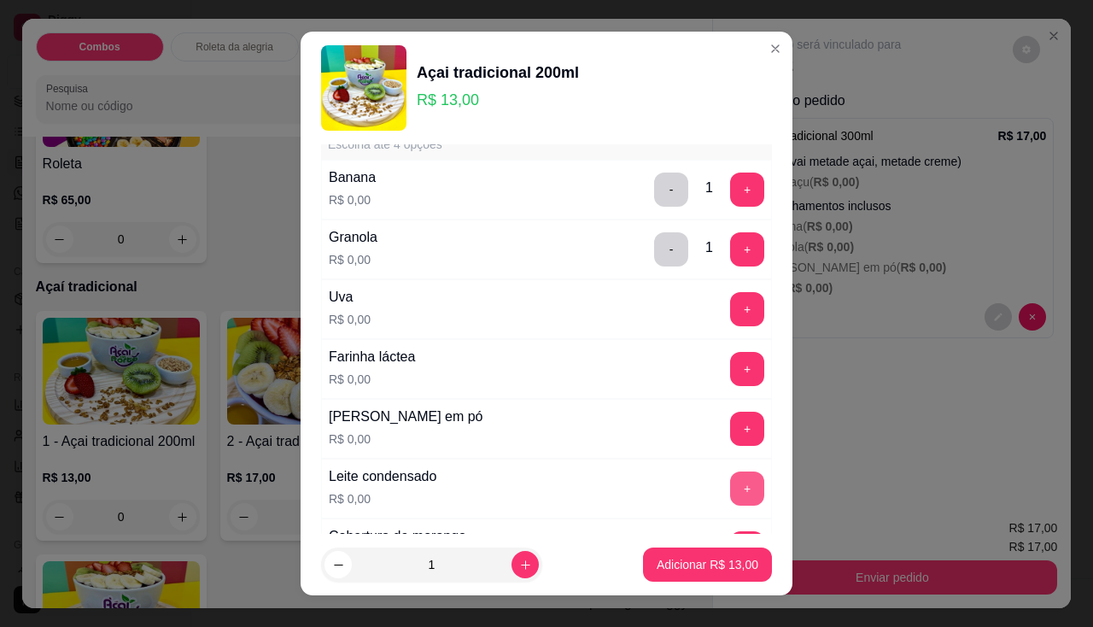
click at [730, 477] on button "+" at bounding box center [747, 488] width 34 height 34
click at [730, 357] on button "+" at bounding box center [747, 369] width 34 height 34
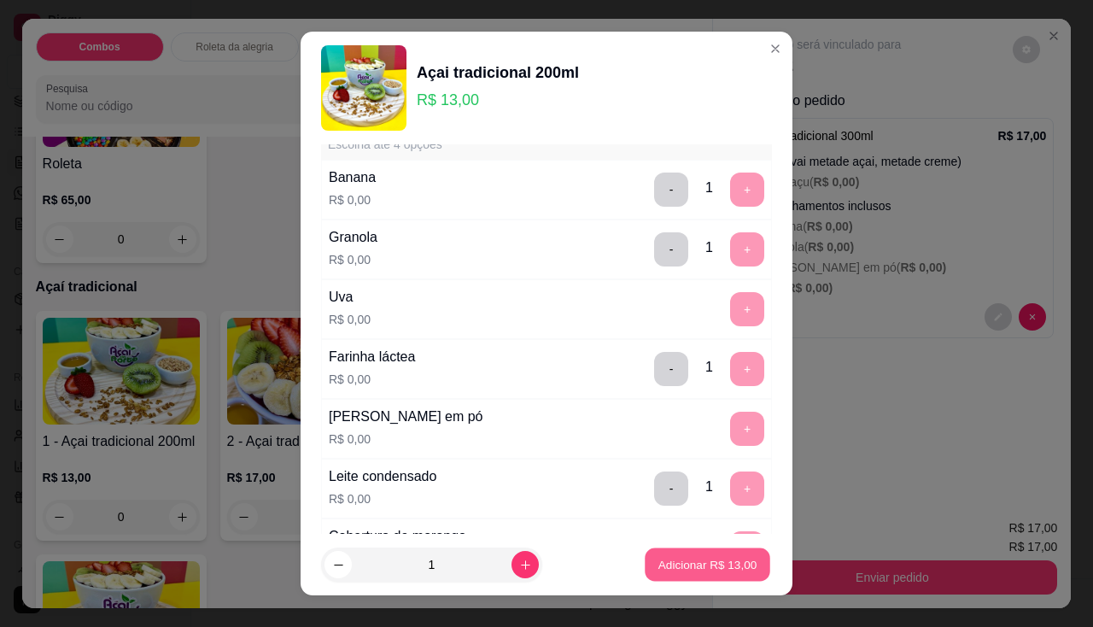
click at [697, 575] on button "Adicionar R$ 13,00" at bounding box center [708, 564] width 126 height 33
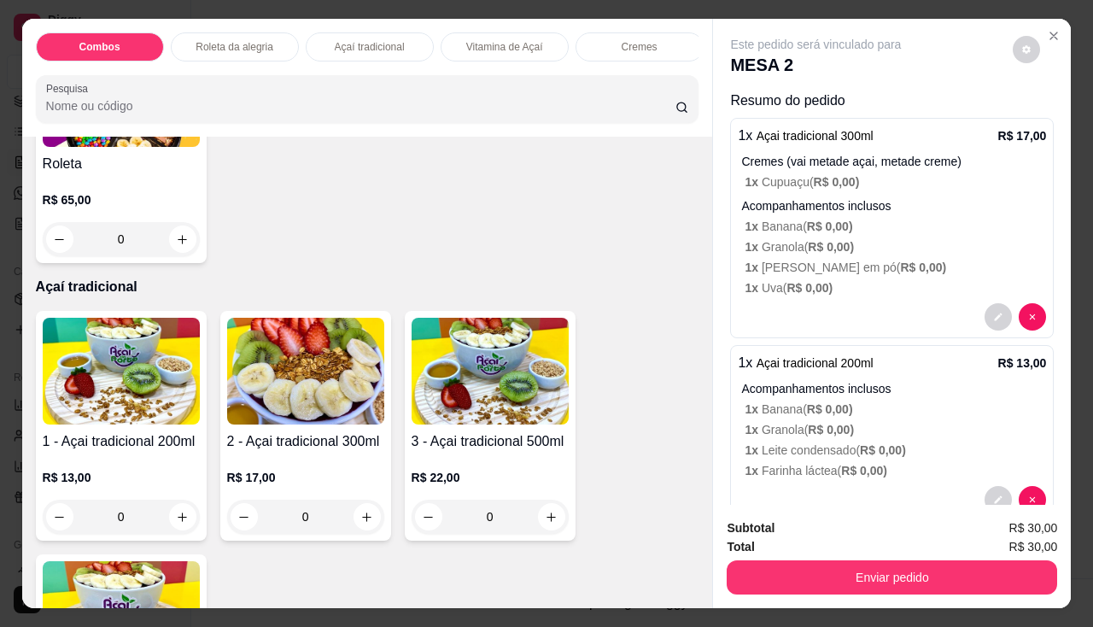
scroll to position [40, 0]
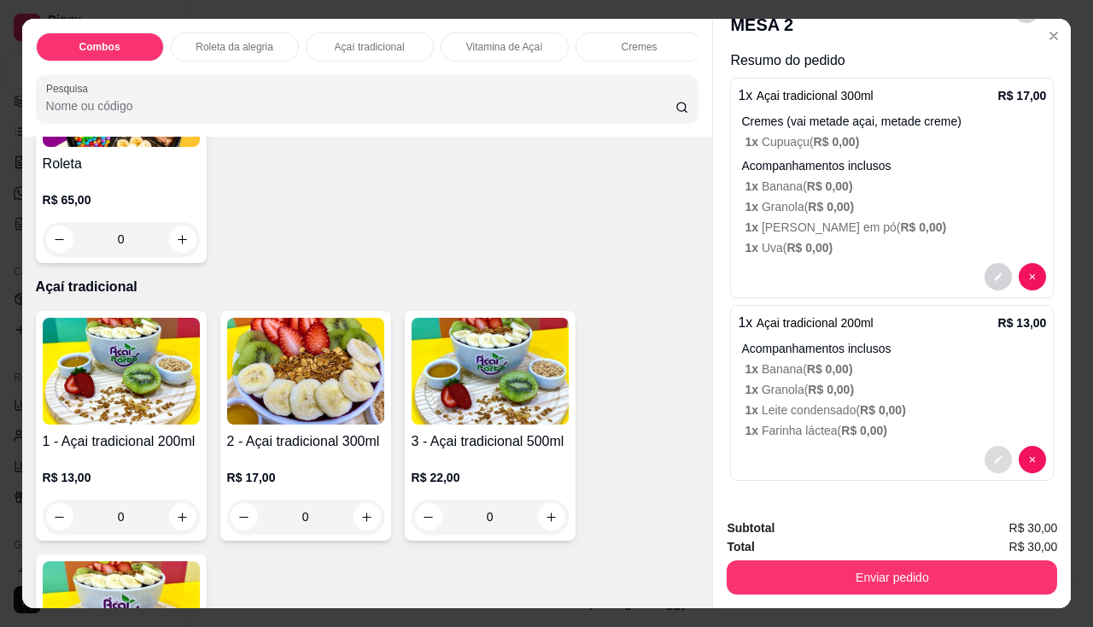
click at [993, 457] on icon "decrease-product-quantity" at bounding box center [998, 459] width 10 height 10
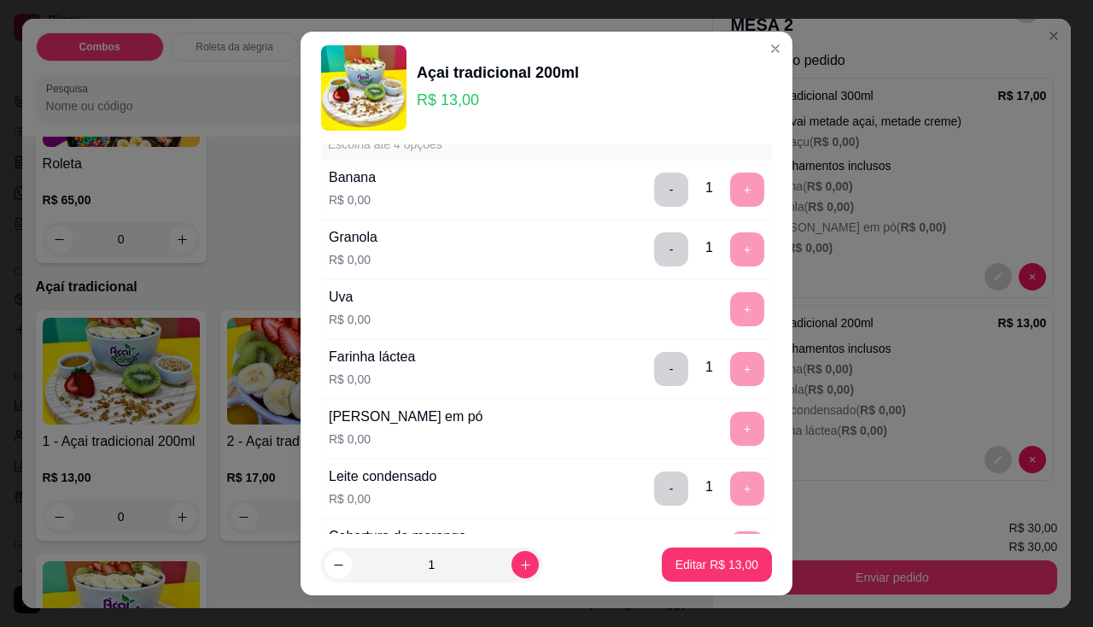
scroll to position [427, 0]
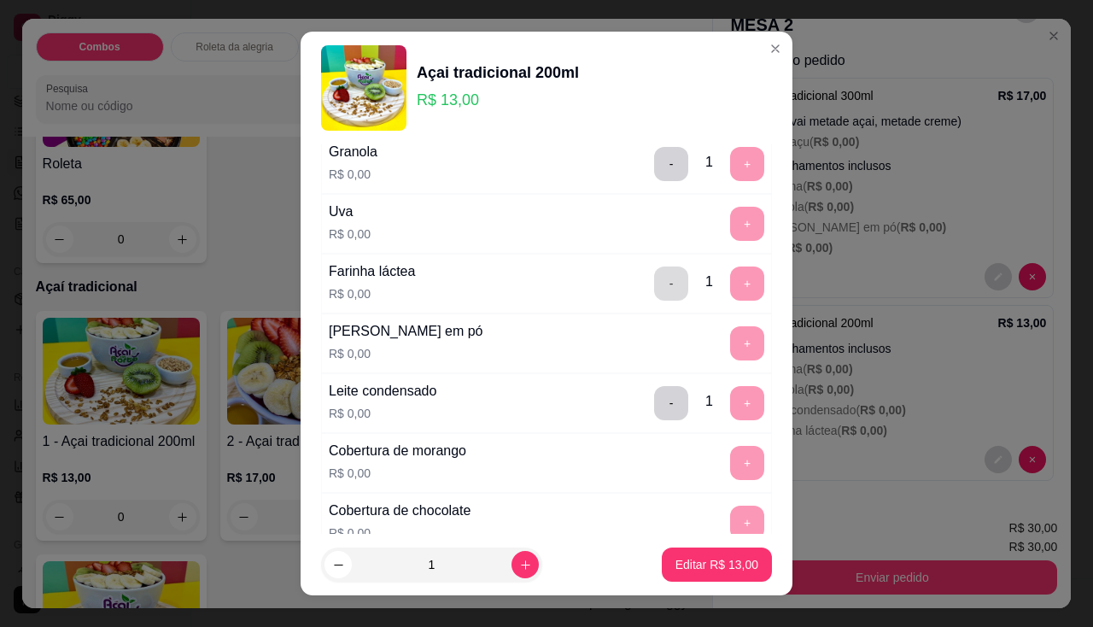
click at [654, 286] on button "-" at bounding box center [671, 283] width 34 height 34
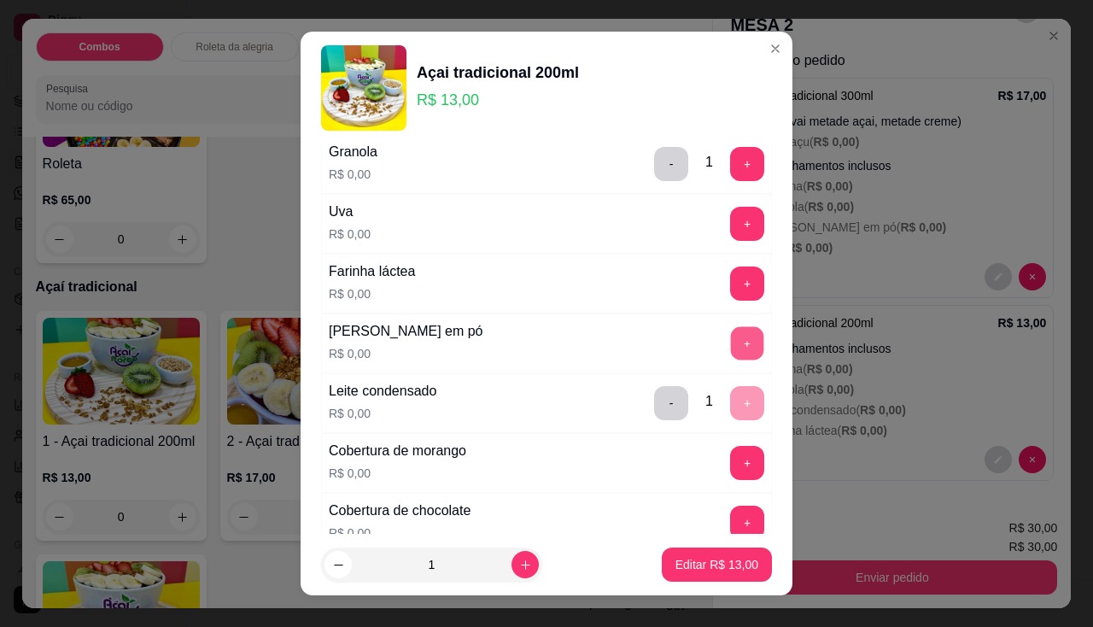
click at [731, 338] on button "+" at bounding box center [747, 342] width 33 height 33
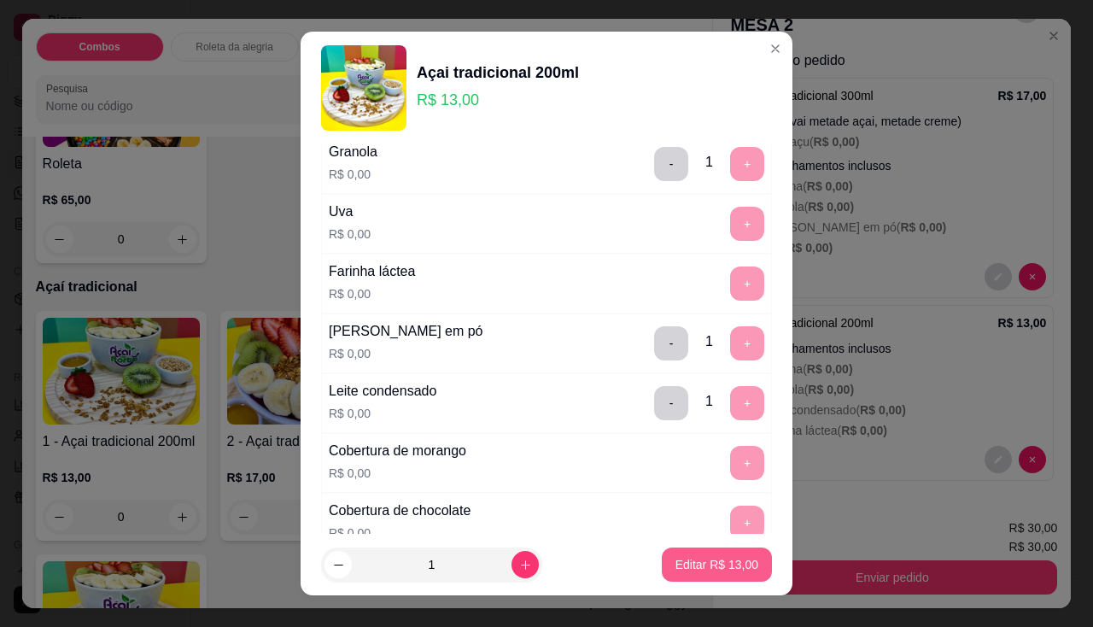
click at [701, 564] on p "Editar R$ 13,00" at bounding box center [716, 564] width 83 height 17
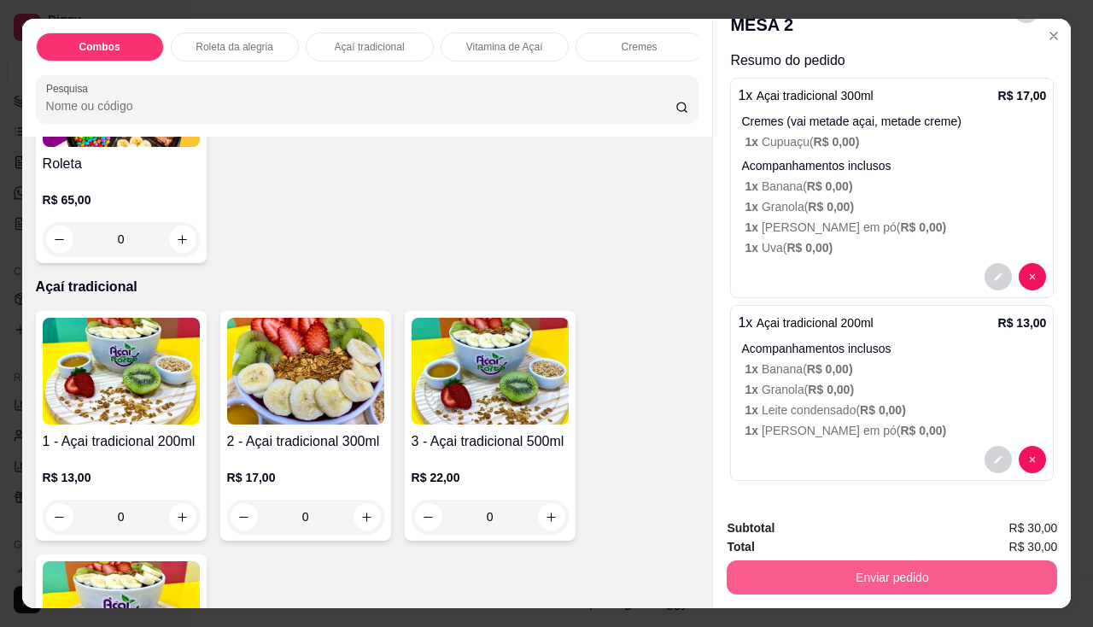
click at [774, 570] on button "Enviar pedido" at bounding box center [892, 577] width 330 height 34
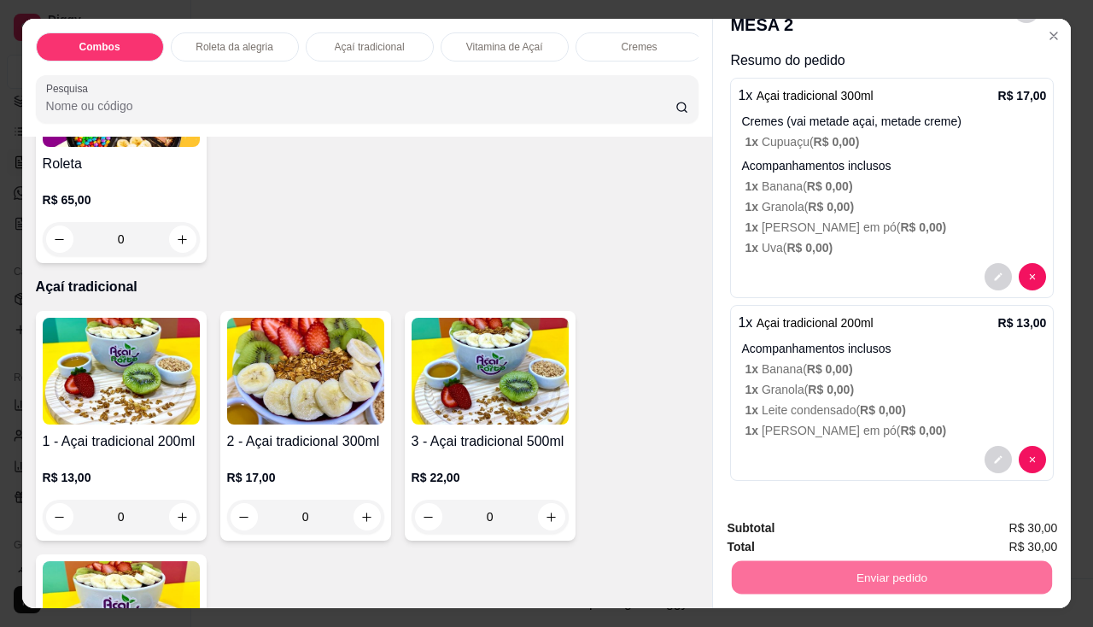
click at [786, 542] on button "Não registrar e enviar pedido" at bounding box center [836, 529] width 178 height 32
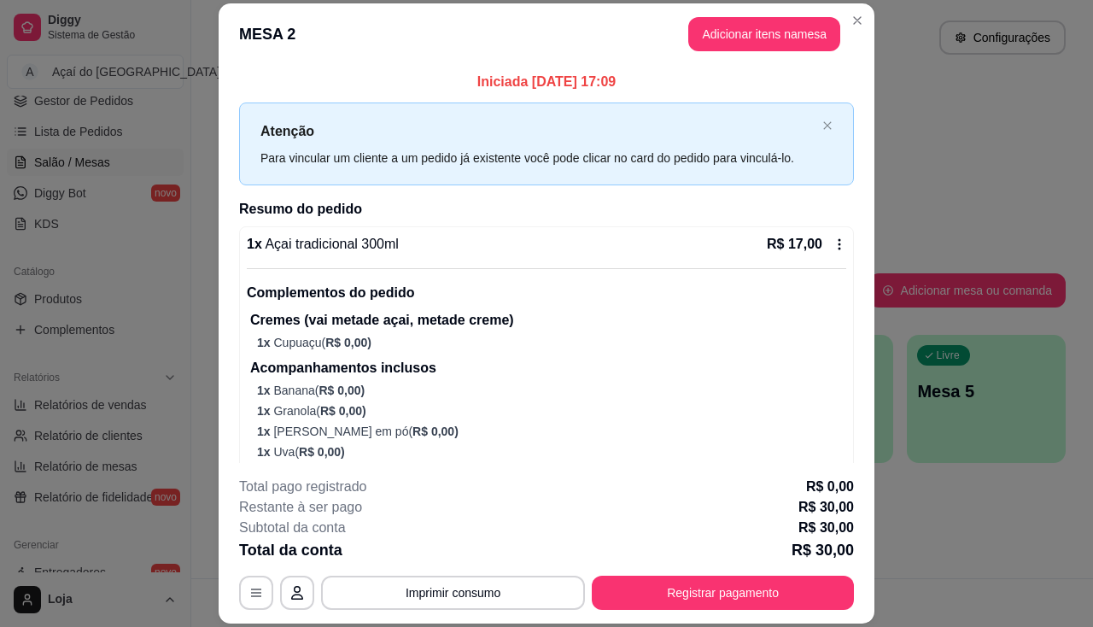
click at [736, 342] on p "1 x Cupuaçu ( R$ 0,00 )" at bounding box center [551, 342] width 589 height 17
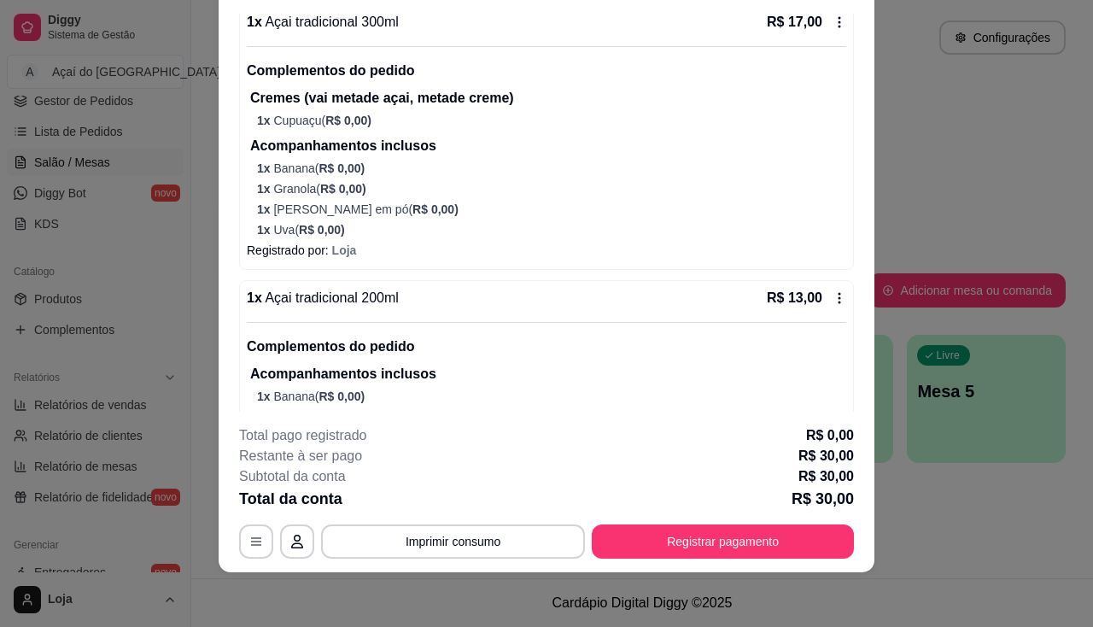
scroll to position [263, 0]
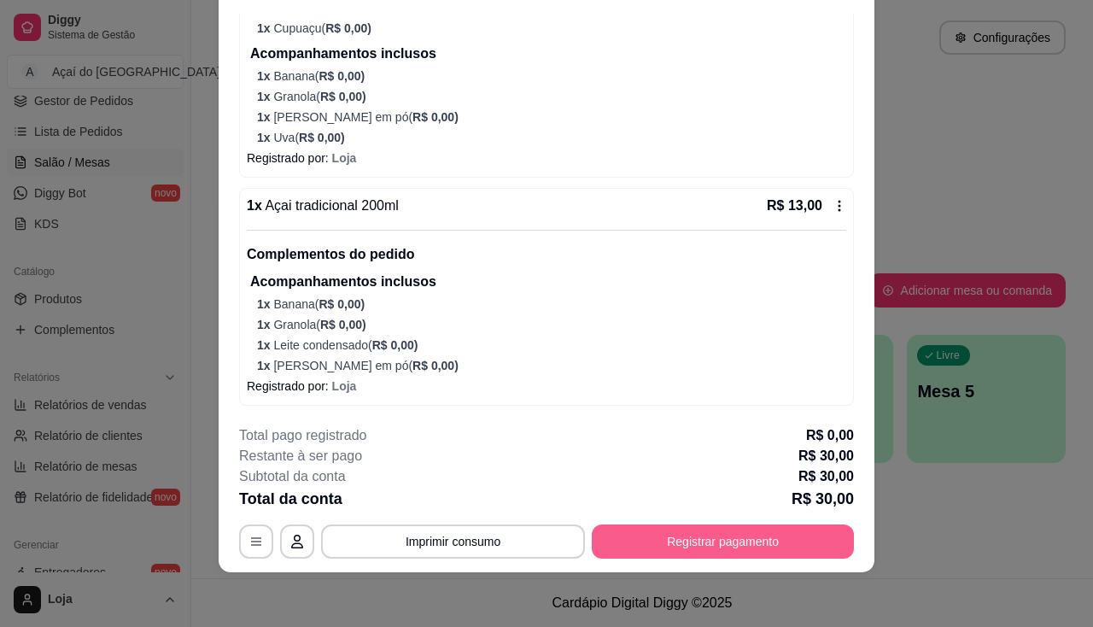
click at [639, 526] on button "Registrar pagamento" at bounding box center [723, 541] width 262 height 34
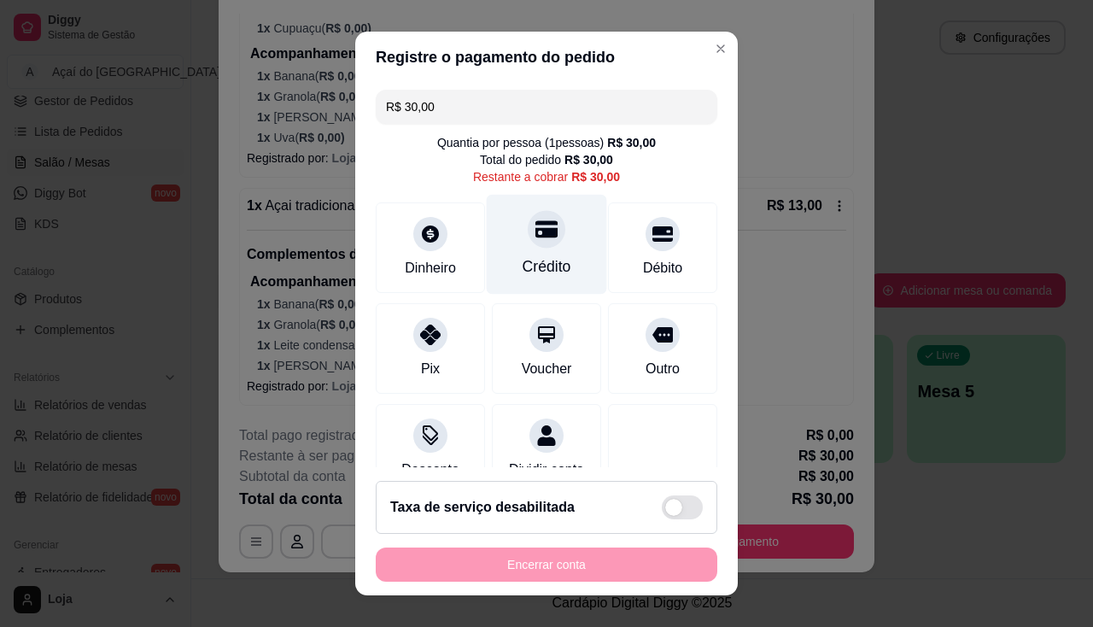
click at [531, 266] on div "Crédito" at bounding box center [547, 266] width 49 height 22
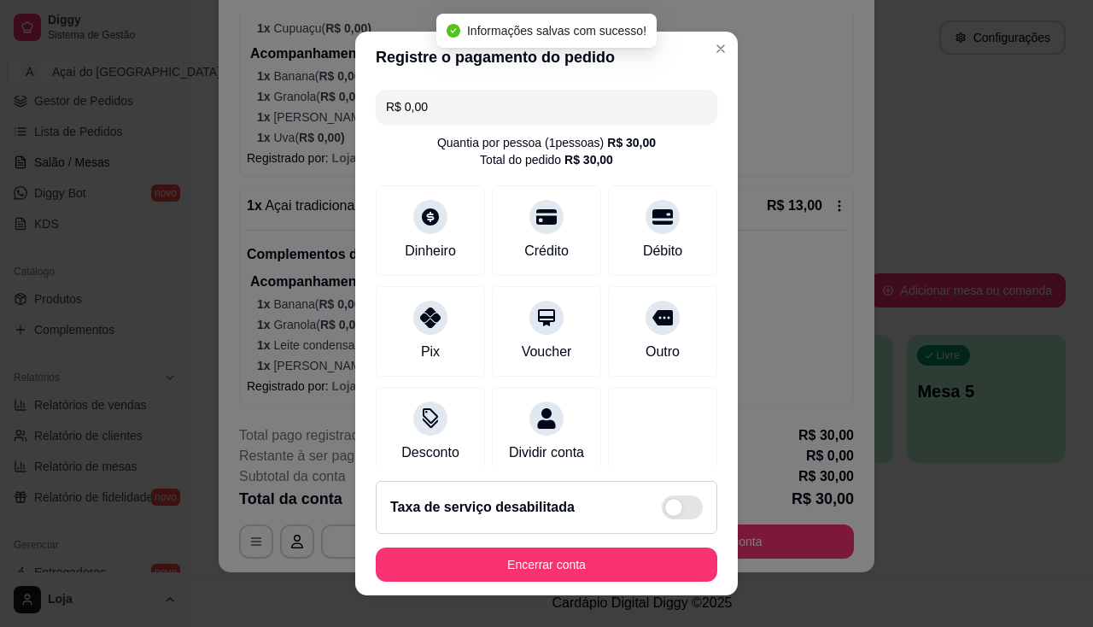
type input "R$ 0,00"
click at [355, 553] on footer "Taxa de serviço desabilitada Encerrar conta" at bounding box center [546, 531] width 383 height 128
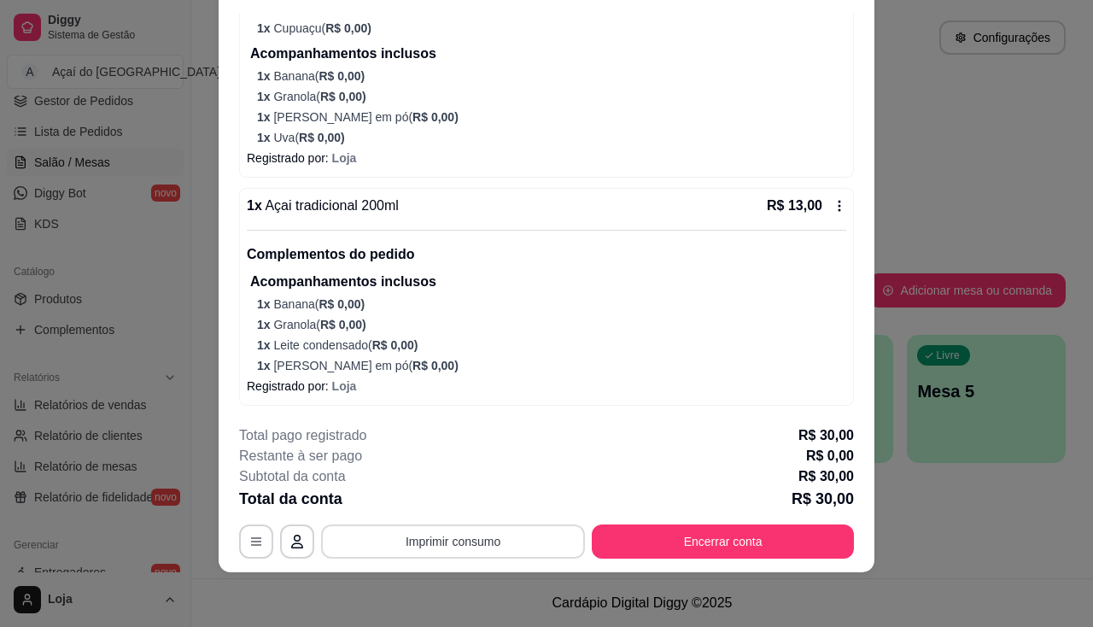
click at [390, 539] on button "Imprimir consumo" at bounding box center [453, 541] width 264 height 34
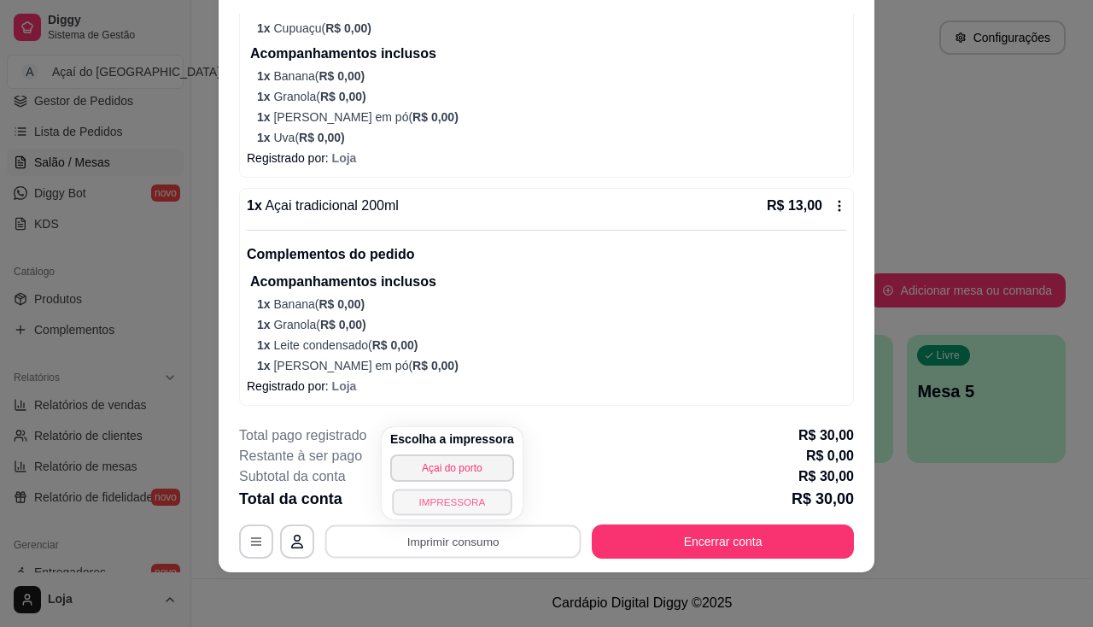
click at [461, 508] on button "IMPRESSORA" at bounding box center [452, 501] width 120 height 26
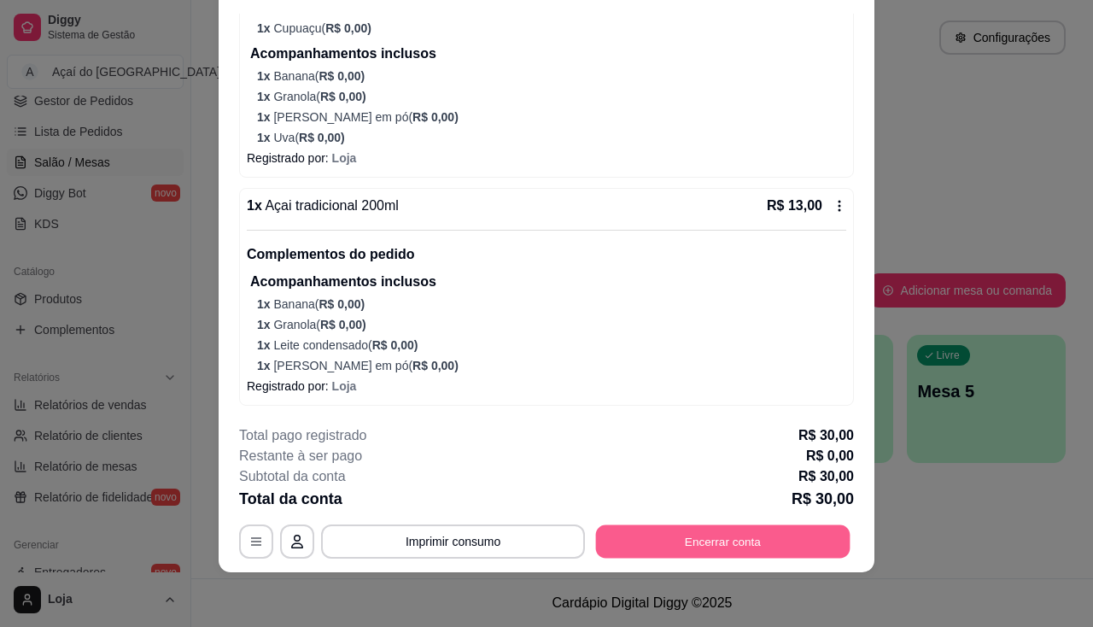
click at [618, 548] on button "Encerrar conta" at bounding box center [723, 541] width 254 height 33
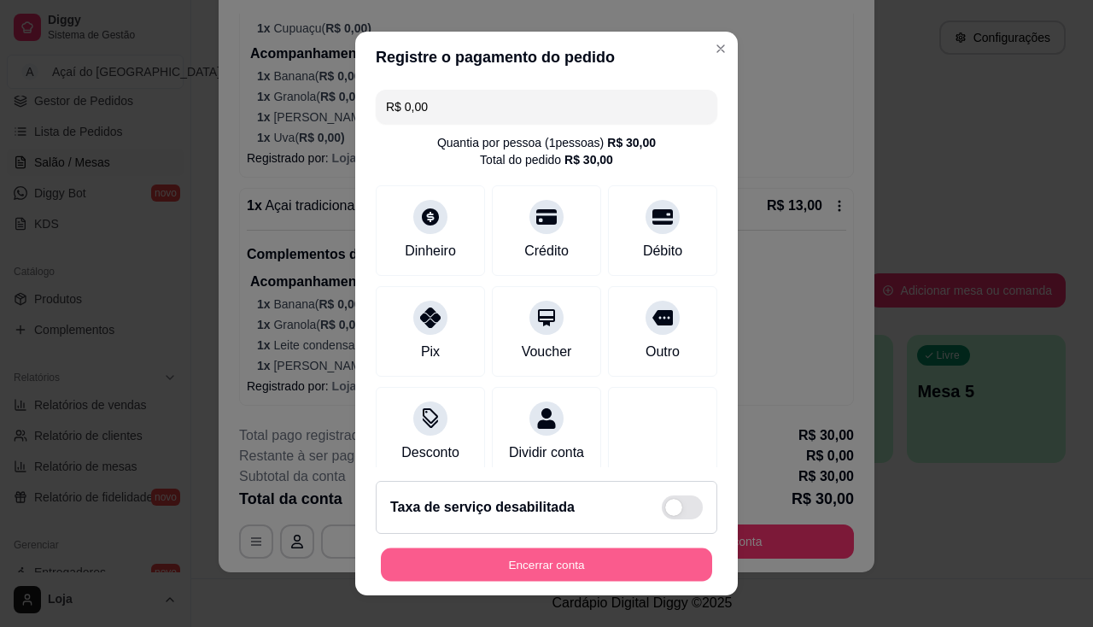
click at [610, 564] on button "Encerrar conta" at bounding box center [546, 564] width 331 height 33
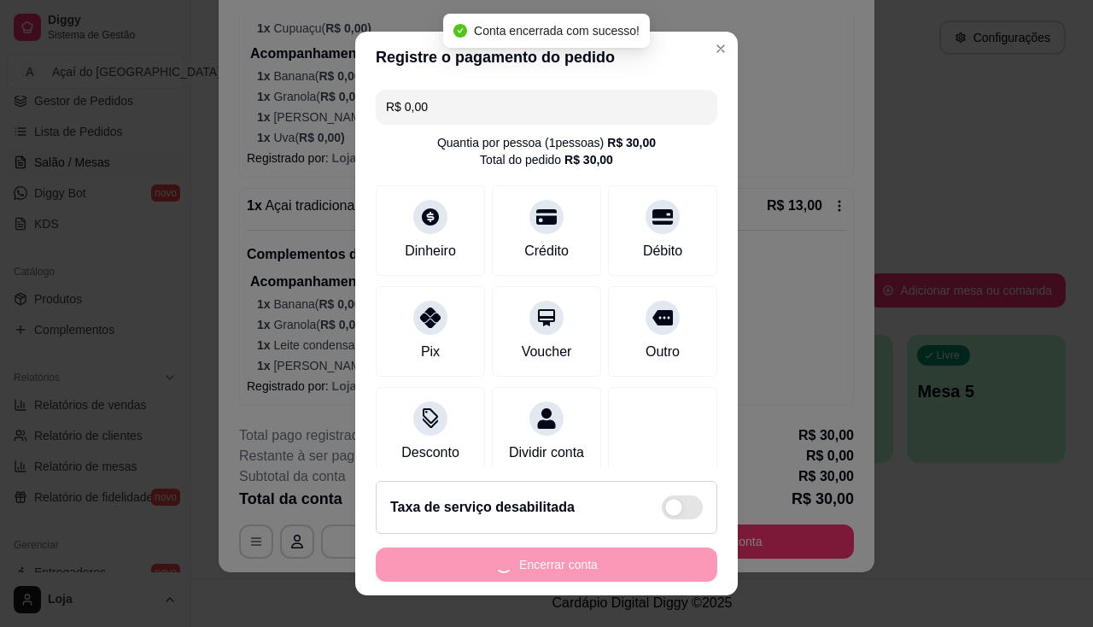
scroll to position [0, 0]
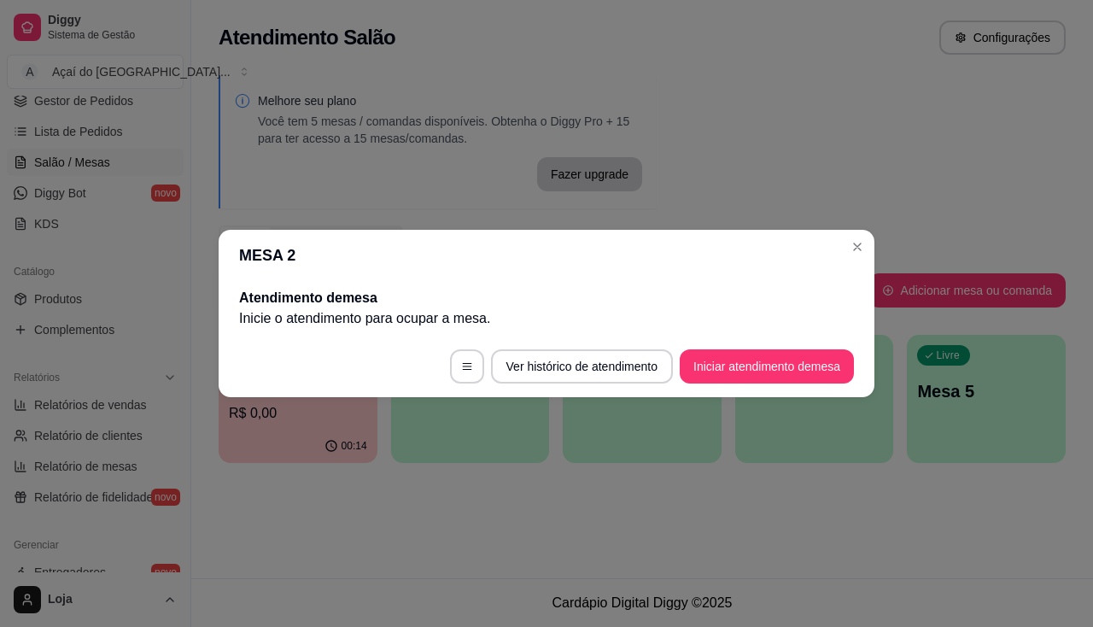
click at [320, 410] on p "R$ 0,00" at bounding box center [298, 413] width 138 height 20
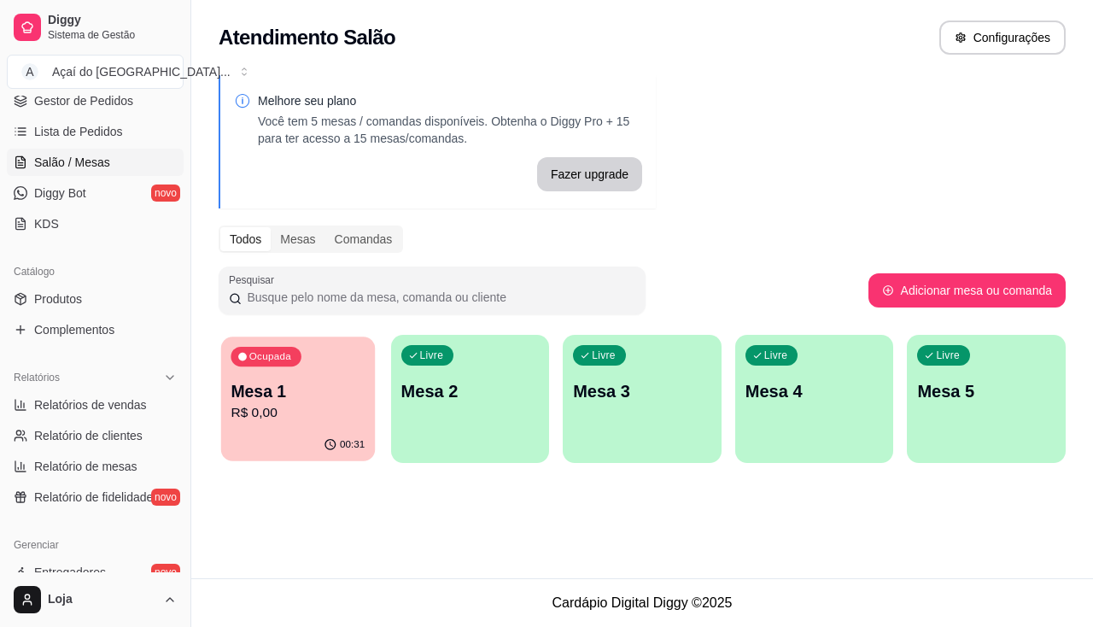
click at [320, 410] on p "R$ 0,00" at bounding box center [298, 413] width 134 height 20
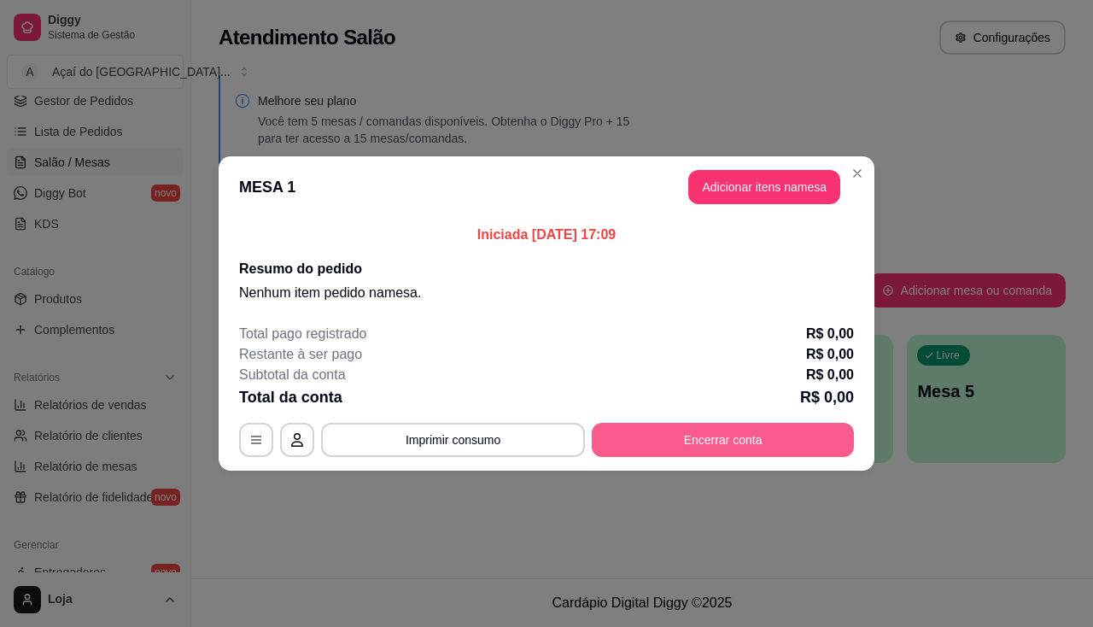
click at [669, 433] on button "Encerrar conta" at bounding box center [723, 440] width 262 height 34
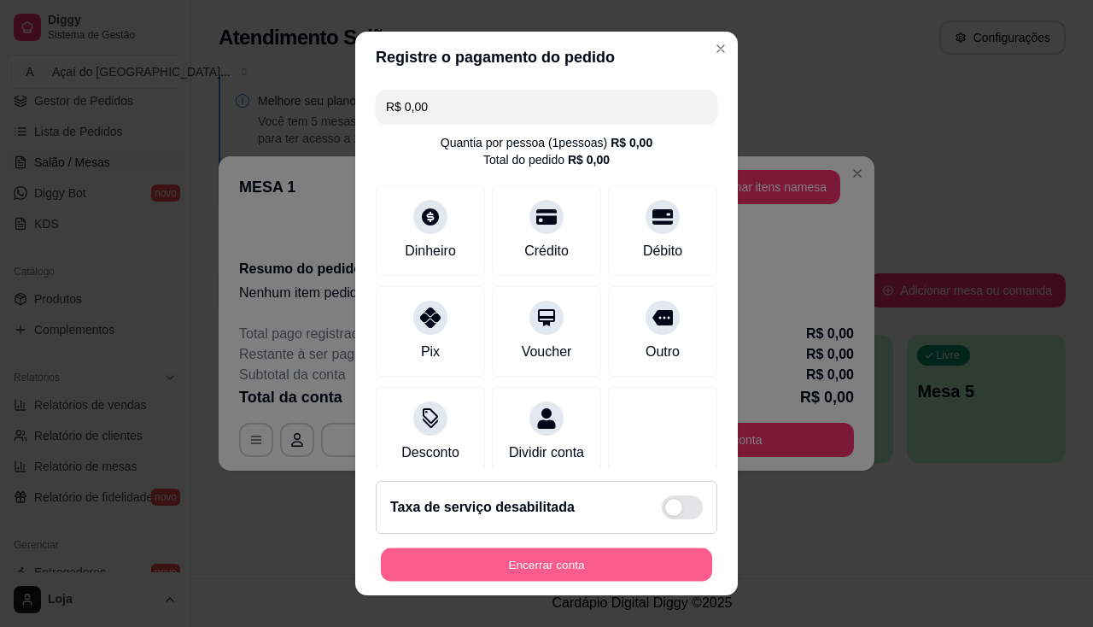
click at [601, 564] on button "Encerrar conta" at bounding box center [546, 564] width 331 height 33
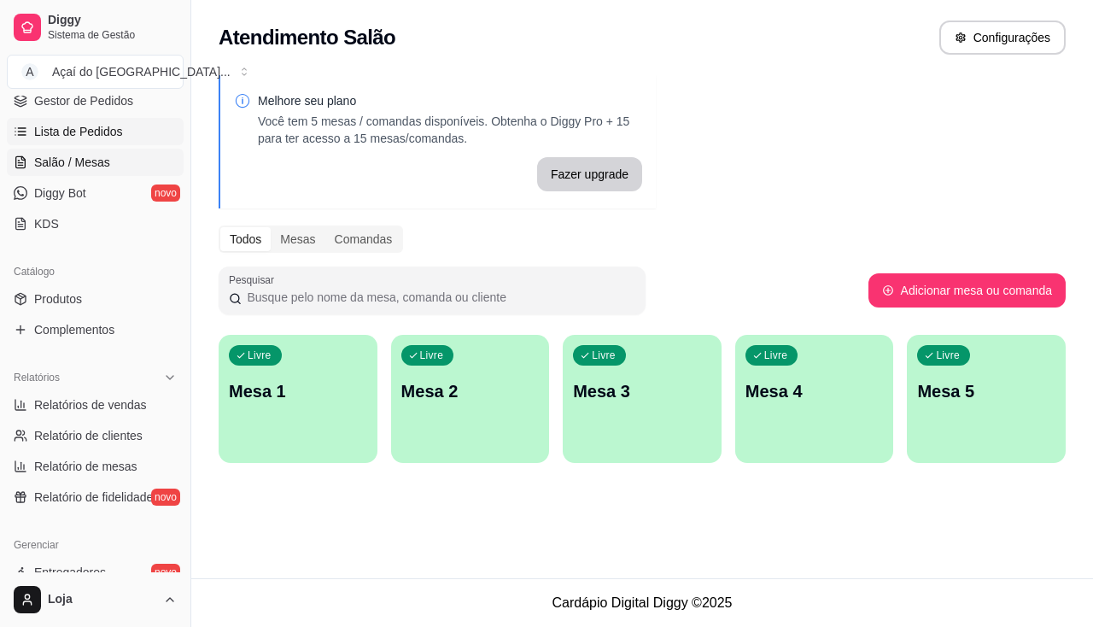
click at [74, 126] on span "Lista de Pedidos" at bounding box center [78, 131] width 89 height 17
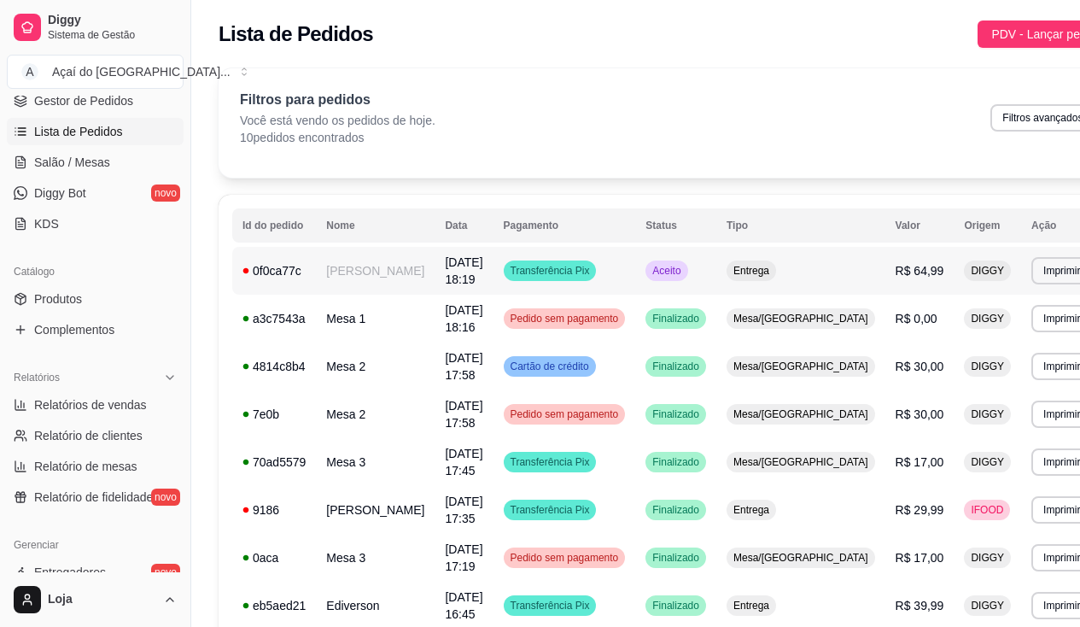
click at [383, 262] on td "[PERSON_NAME]" at bounding box center [375, 271] width 119 height 48
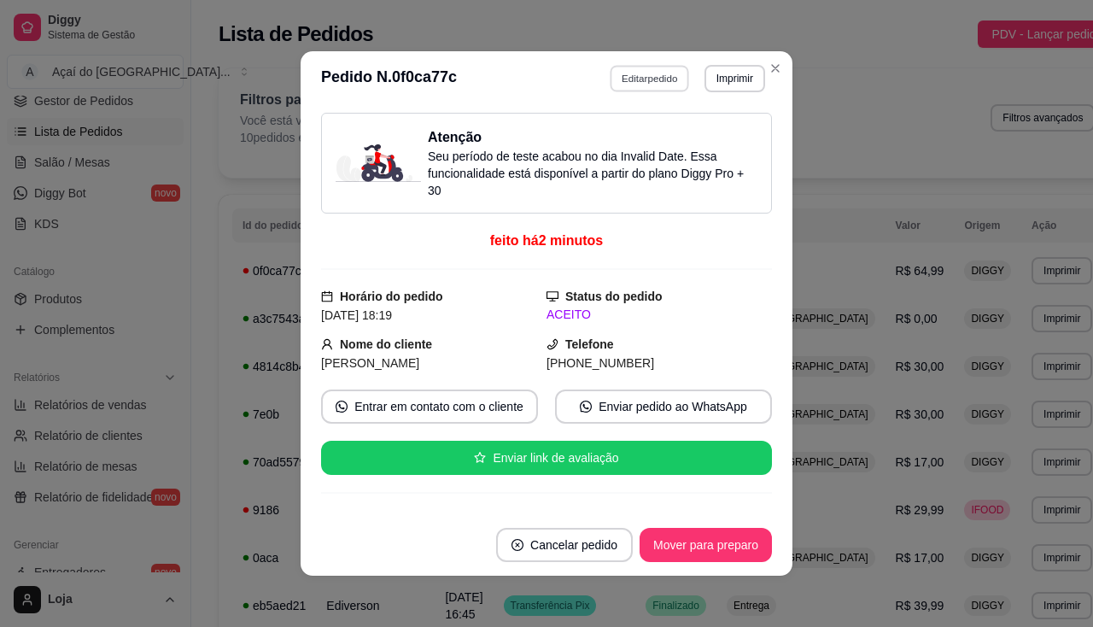
click at [659, 88] on button "Editar pedido" at bounding box center [649, 78] width 79 height 26
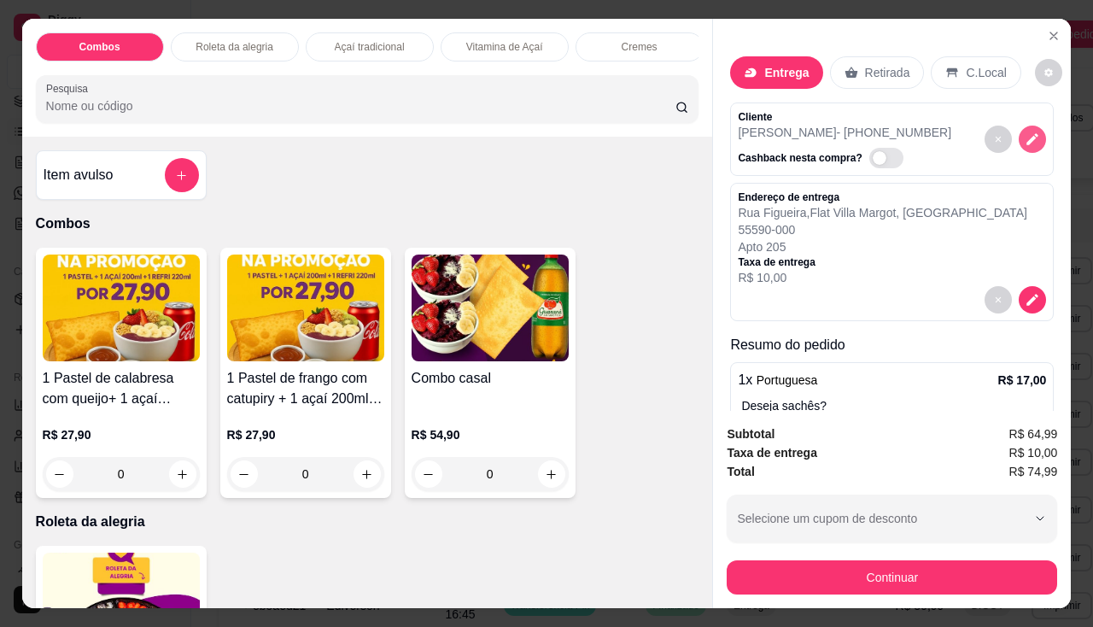
click at [1025, 140] on icon "decrease-product-quantity" at bounding box center [1032, 138] width 15 height 15
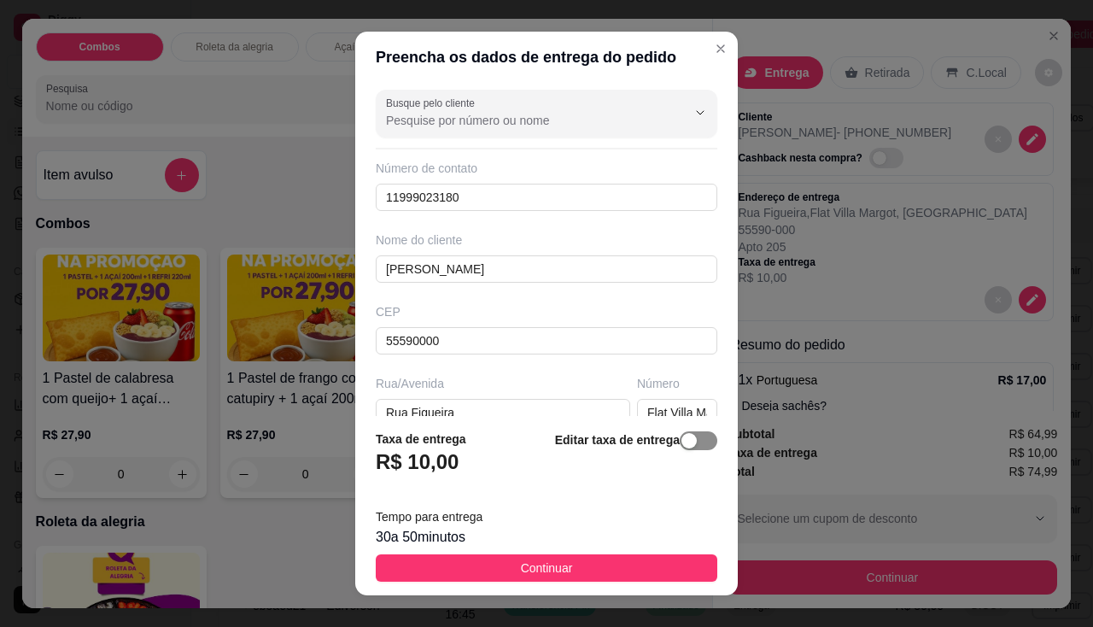
click at [683, 440] on span "button" at bounding box center [699, 440] width 38 height 19
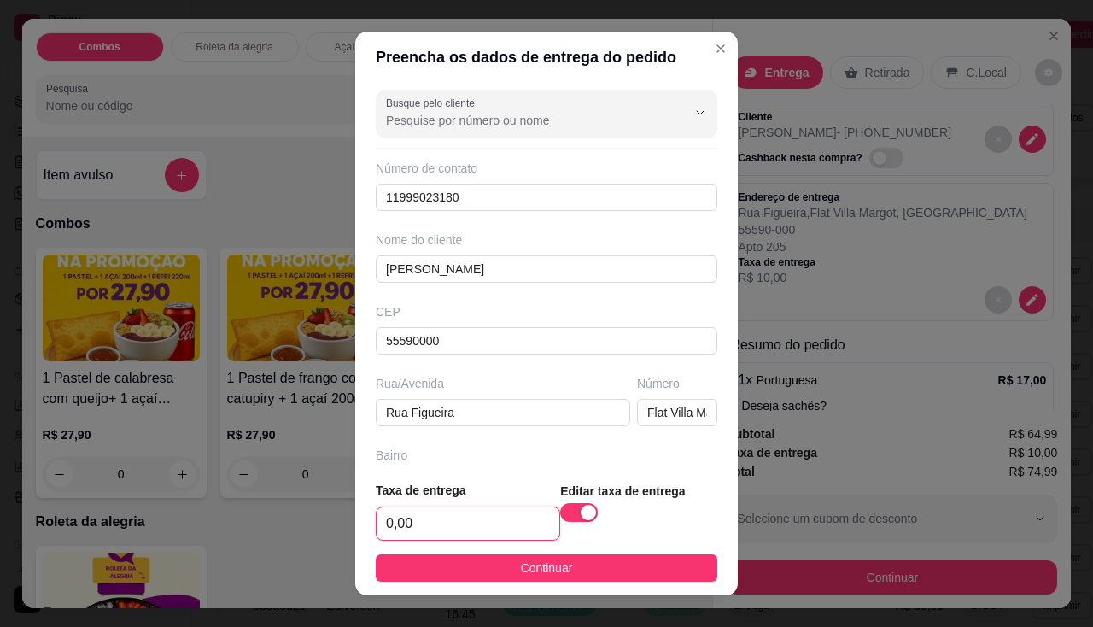
click at [466, 523] on input "0,00" at bounding box center [468, 523] width 183 height 32
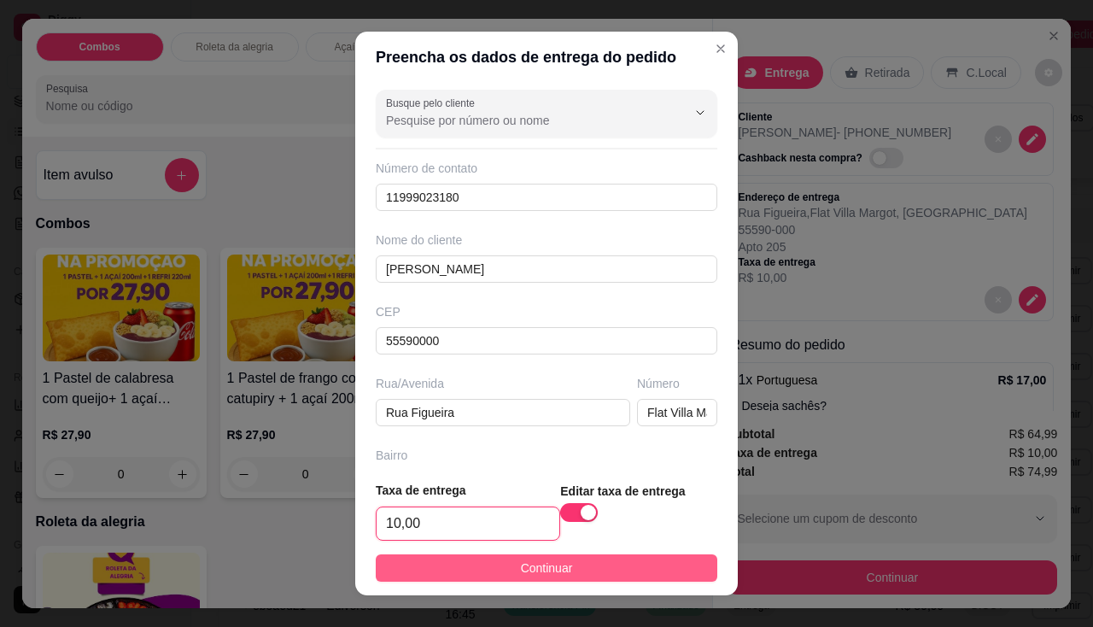
type input "10,00"
click at [462, 571] on button "Continuar" at bounding box center [547, 567] width 342 height 27
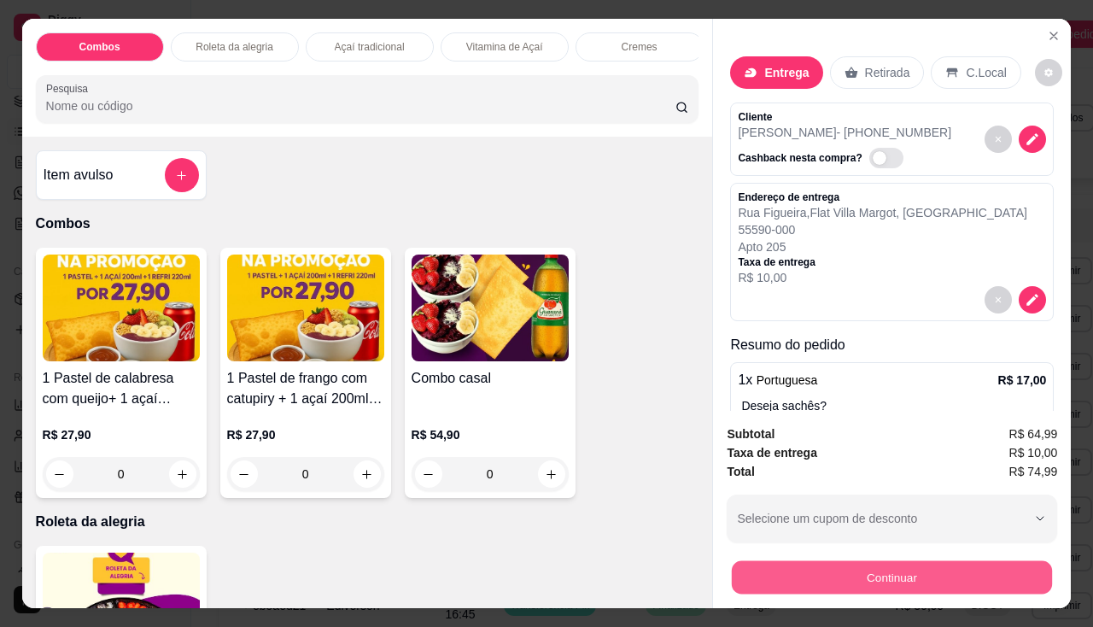
click at [755, 579] on button "Continuar" at bounding box center [892, 577] width 320 height 33
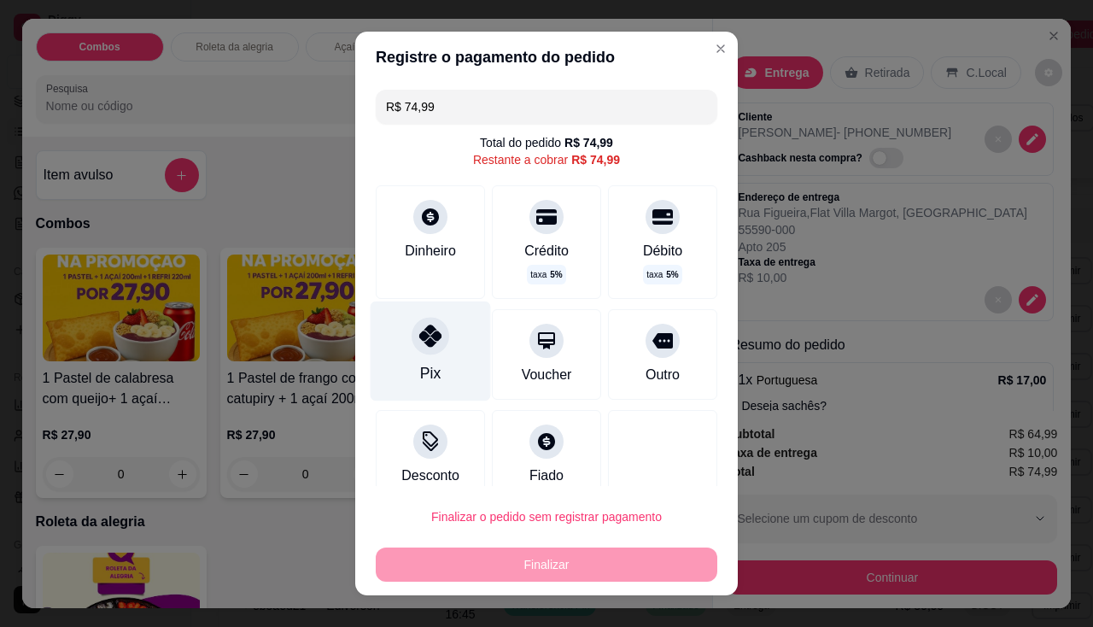
click at [453, 367] on div "Pix" at bounding box center [431, 351] width 120 height 100
type input "R$ 0,00"
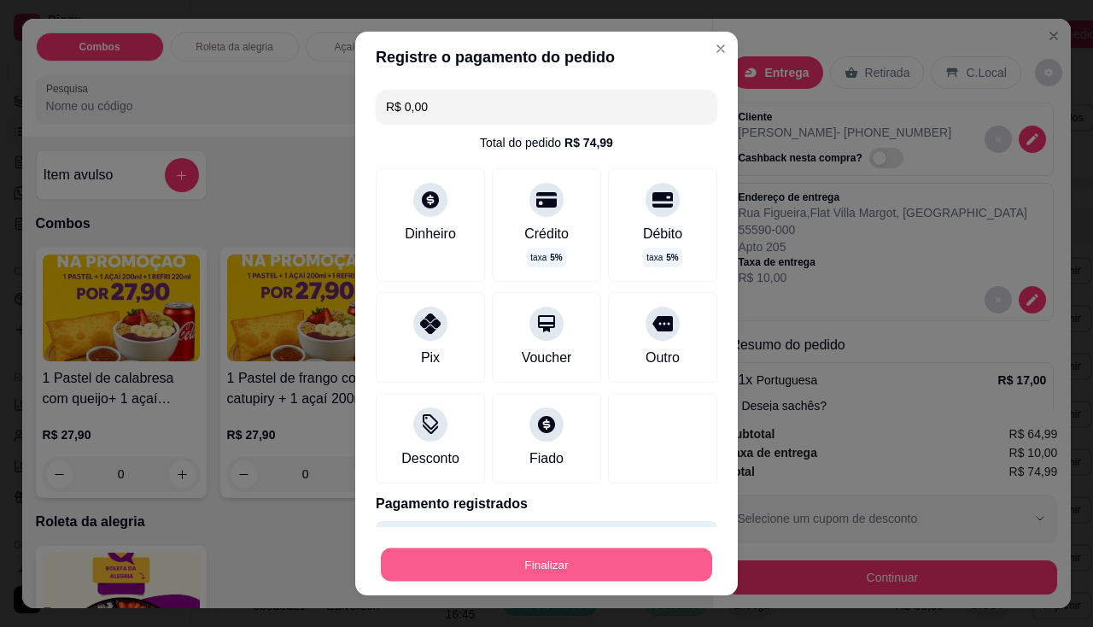
click at [572, 556] on button "Finalizar" at bounding box center [546, 564] width 331 height 33
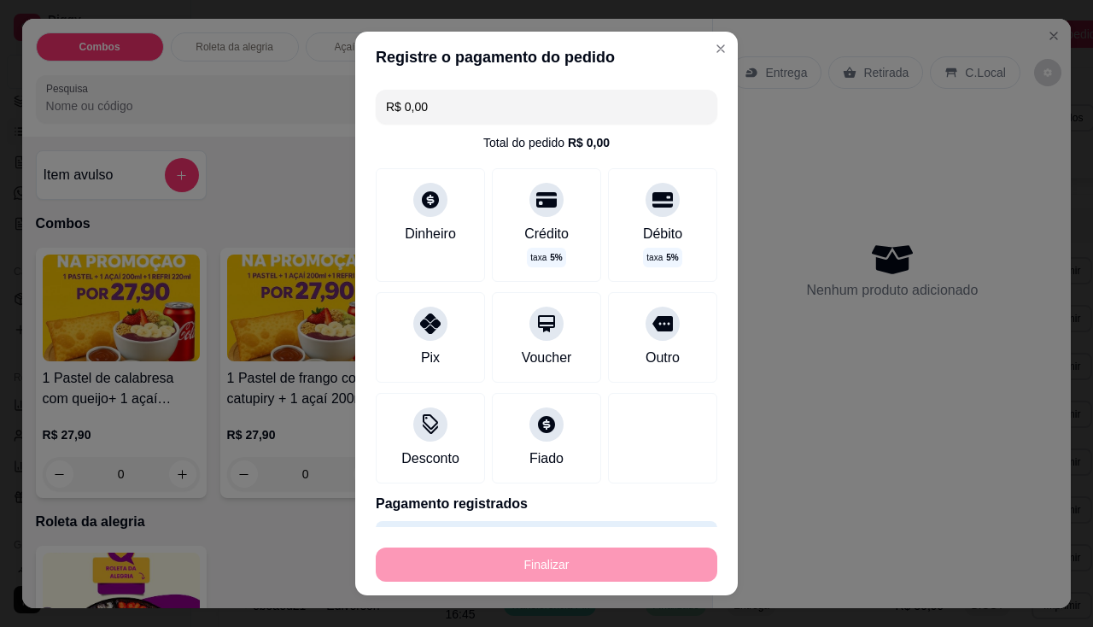
type input "0"
type input "-R$ 74,99"
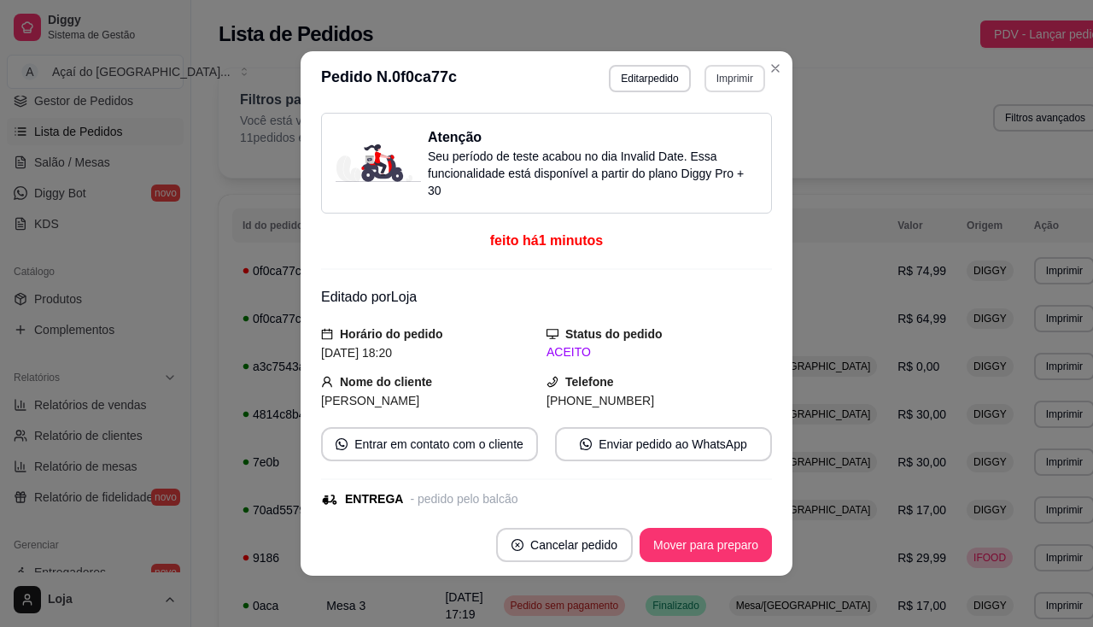
click at [732, 85] on button "Imprimir" at bounding box center [734, 78] width 61 height 27
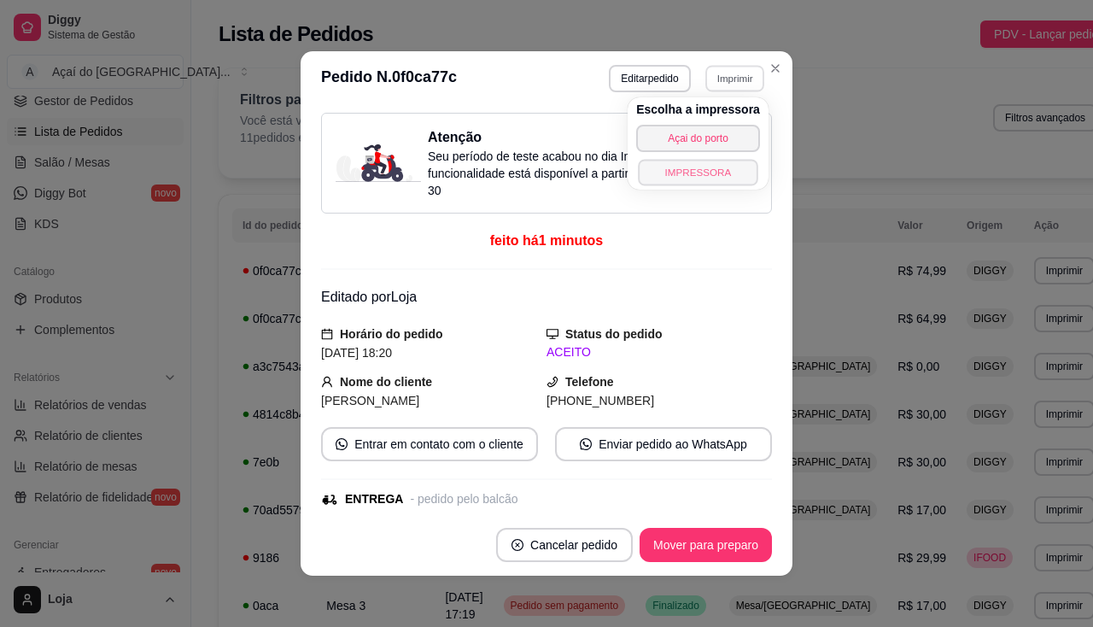
click at [732, 183] on button "IMPRESSORA" at bounding box center [698, 172] width 120 height 26
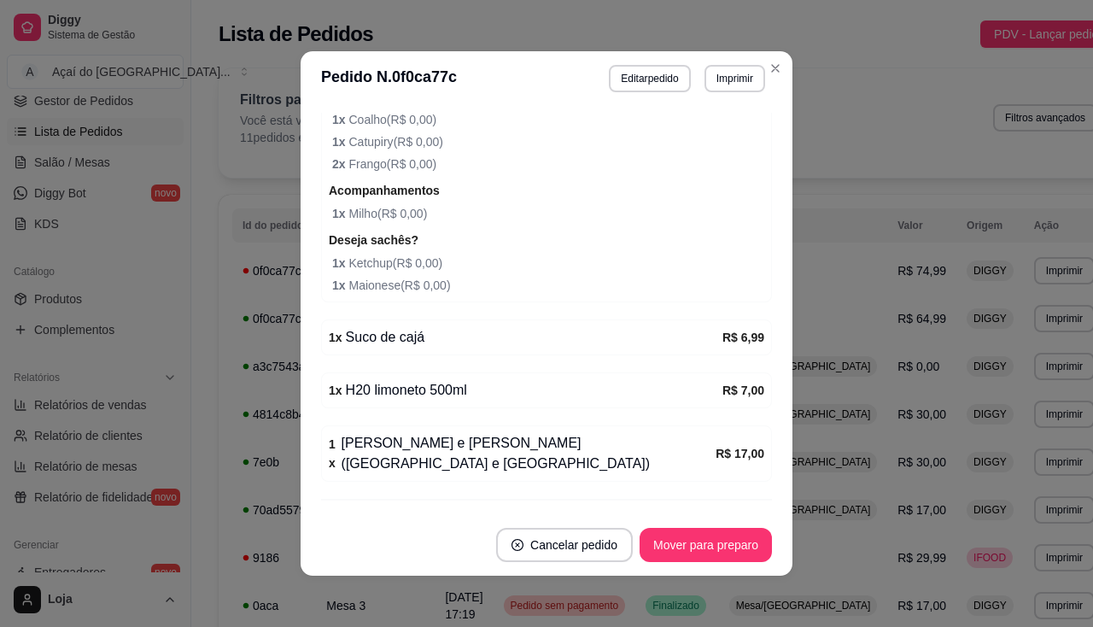
scroll to position [3, 0]
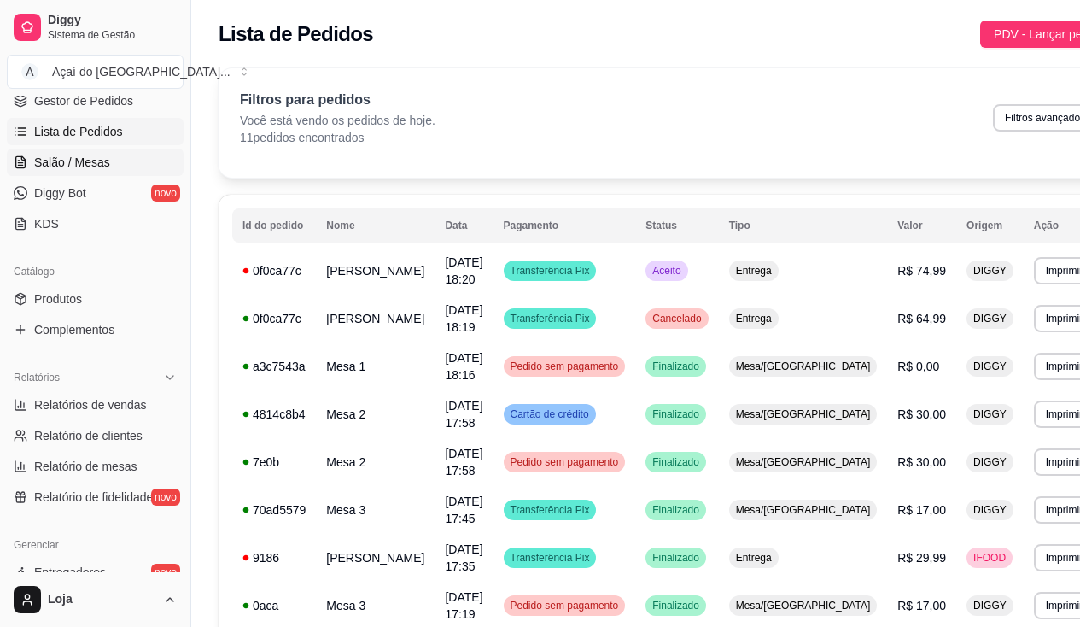
click at [74, 173] on link "Salão / Mesas" at bounding box center [95, 162] width 177 height 27
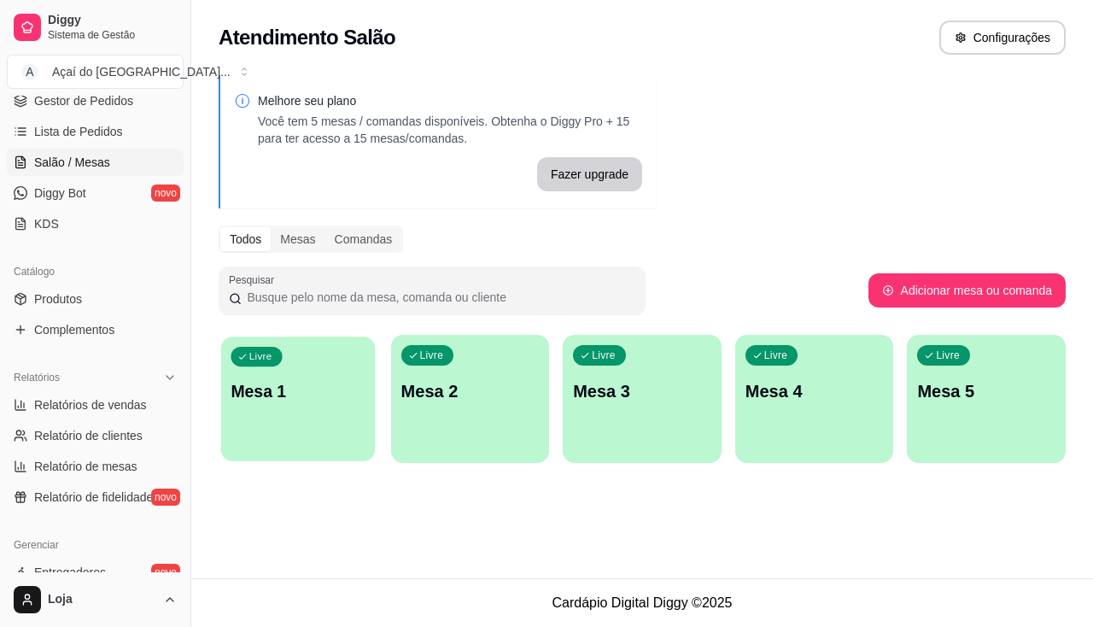
click at [341, 415] on div "Livre Mesa 1" at bounding box center [298, 388] width 154 height 104
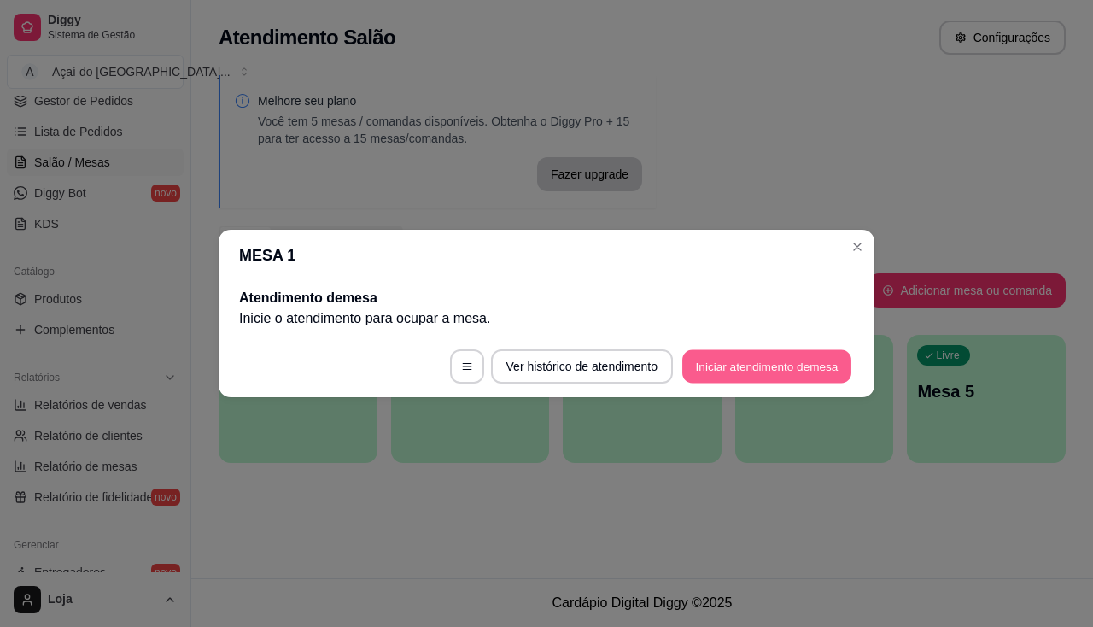
click at [728, 365] on button "Iniciar atendimento de mesa" at bounding box center [766, 366] width 169 height 33
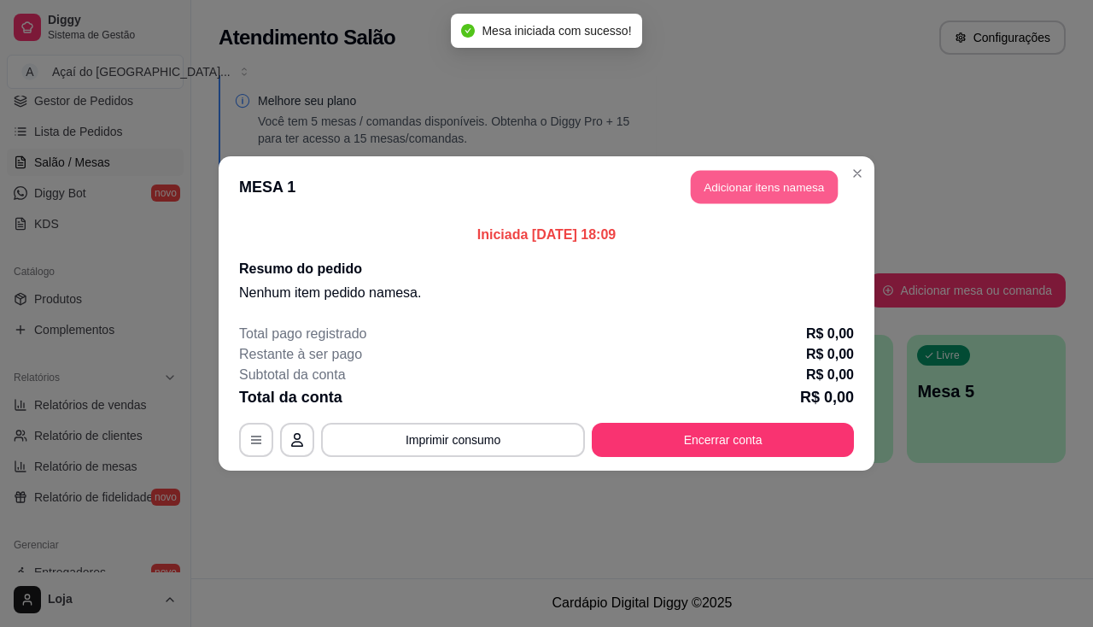
click at [767, 188] on button "Adicionar itens na mesa" at bounding box center [764, 187] width 147 height 33
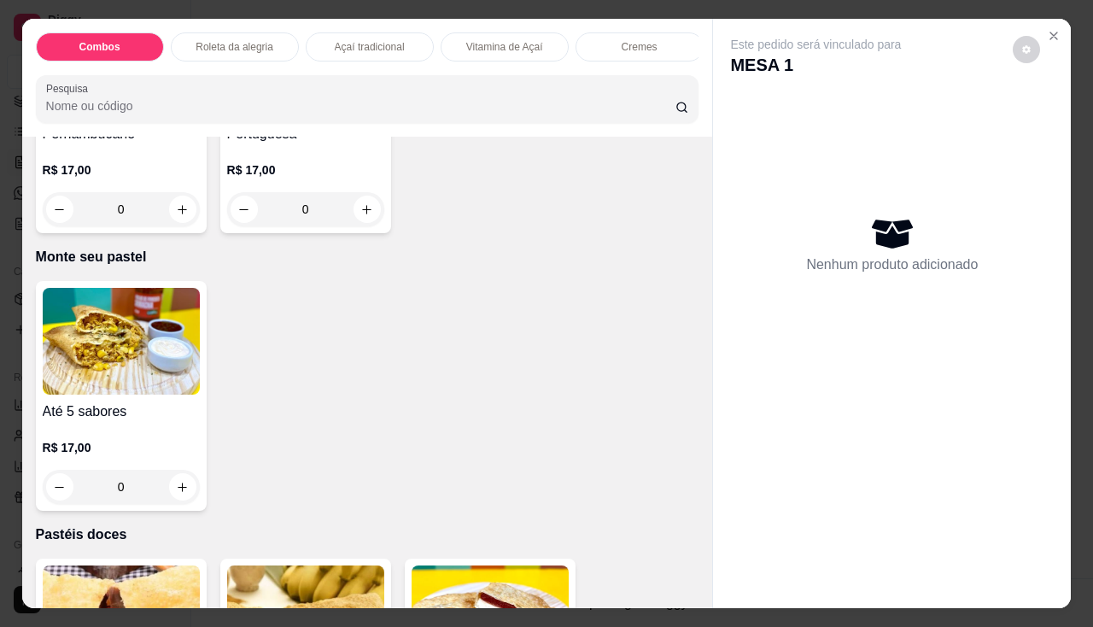
scroll to position [2988, 0]
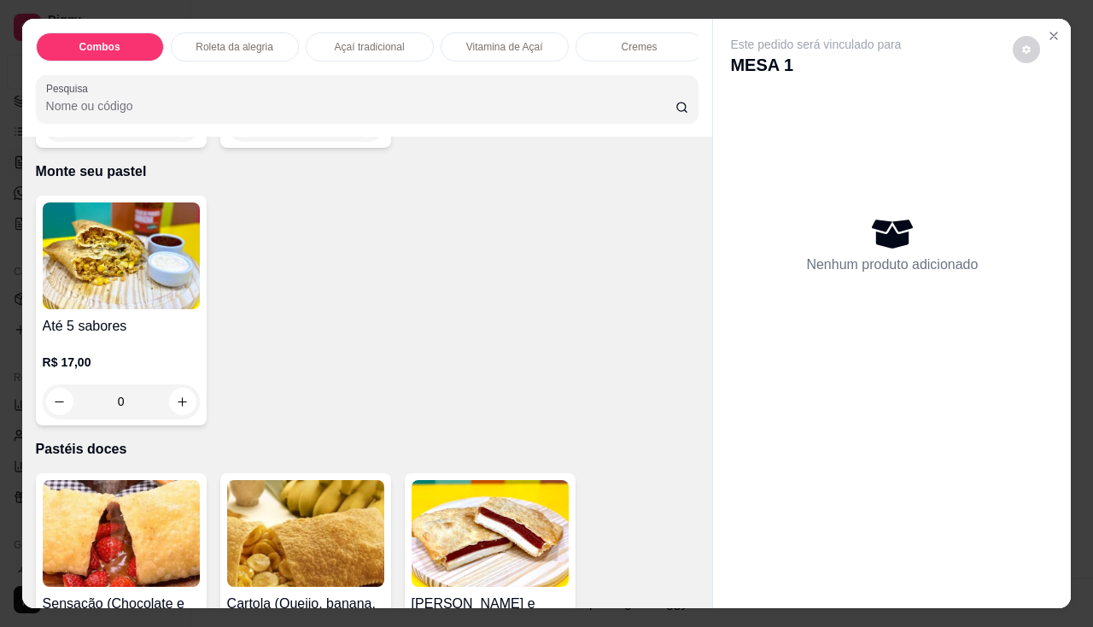
click at [141, 309] on img at bounding box center [121, 255] width 157 height 107
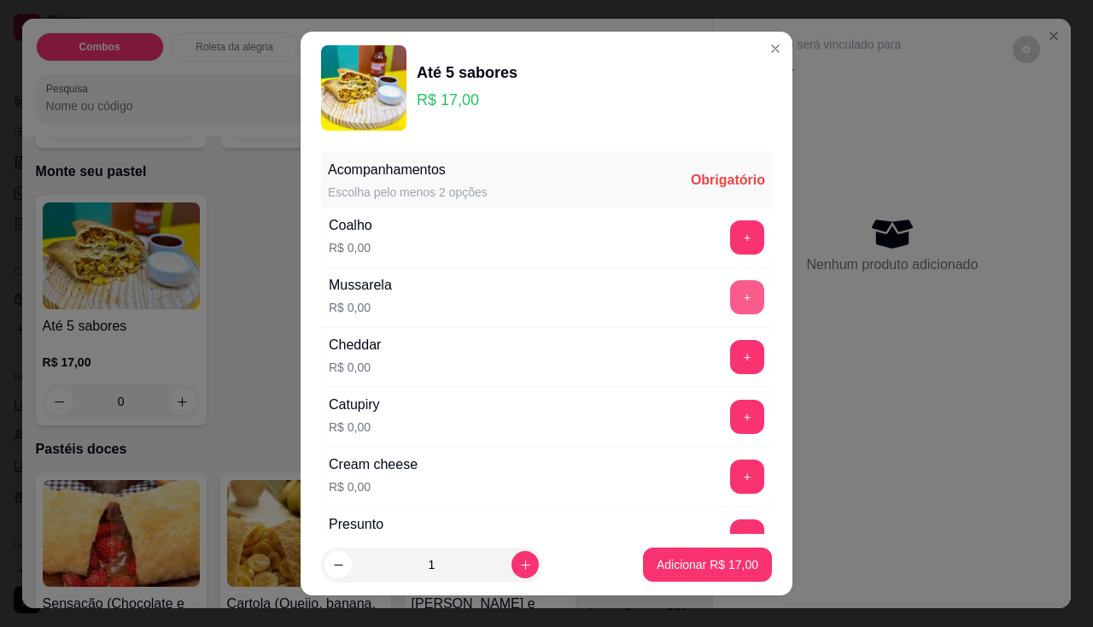
click at [730, 305] on button "+" at bounding box center [747, 297] width 34 height 34
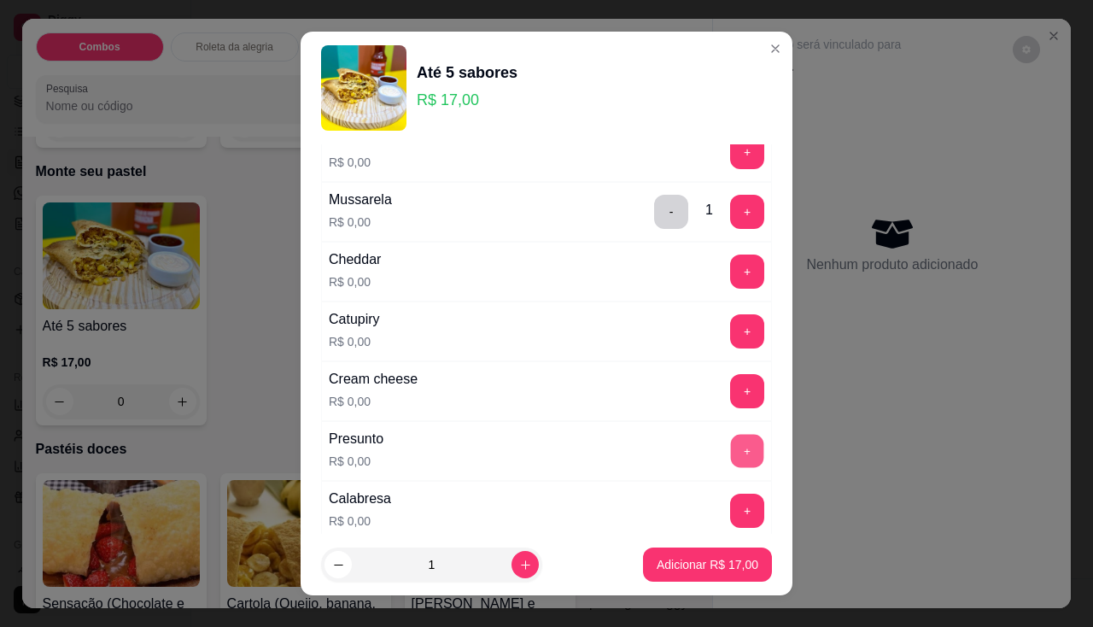
click at [731, 454] on button "+" at bounding box center [747, 450] width 33 height 33
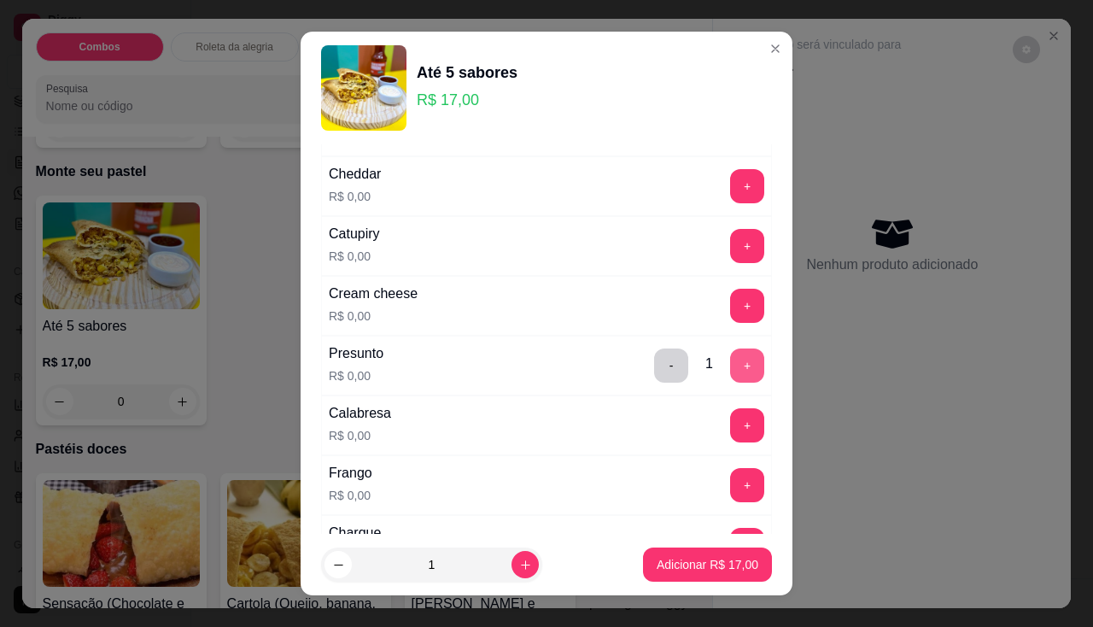
scroll to position [256, 0]
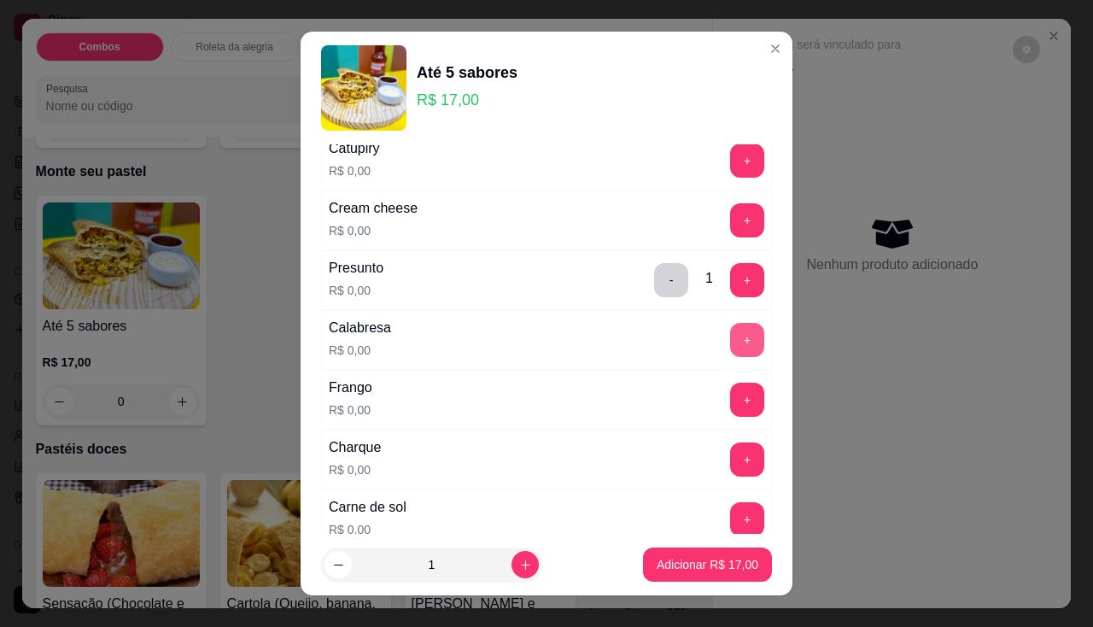
click at [730, 341] on button "+" at bounding box center [747, 340] width 34 height 34
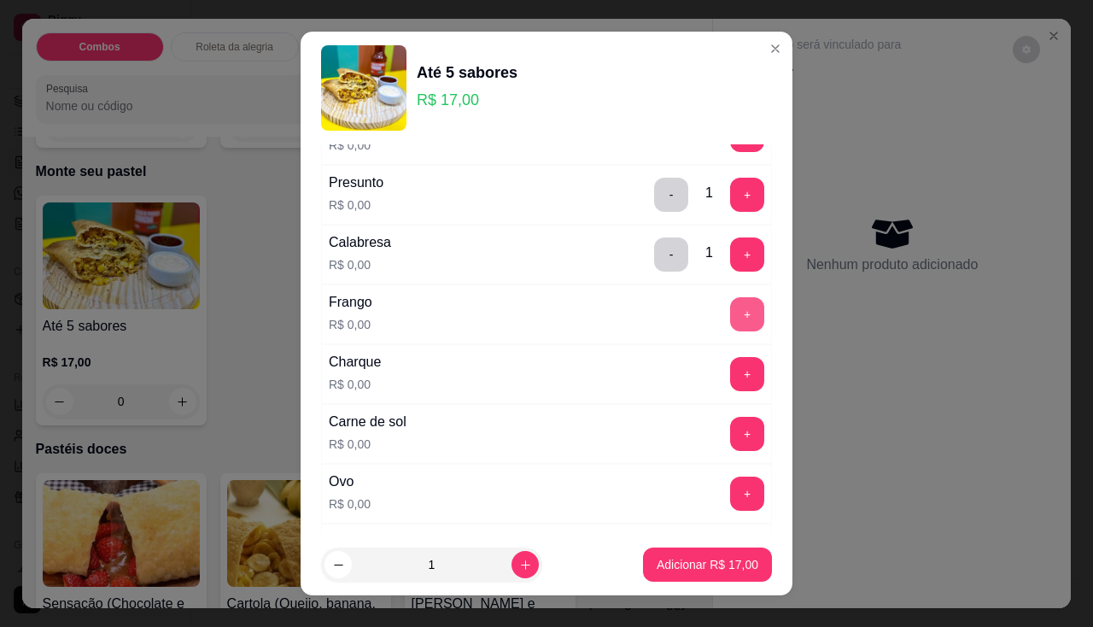
scroll to position [427, 0]
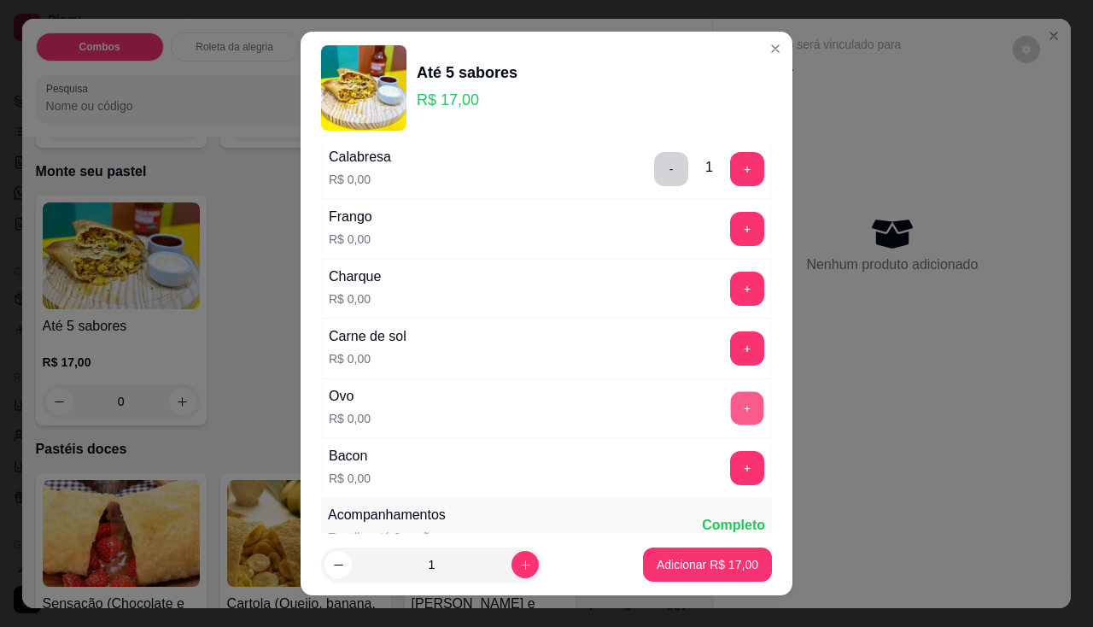
click at [731, 413] on button "+" at bounding box center [747, 407] width 33 height 33
click at [731, 464] on button "+" at bounding box center [747, 467] width 33 height 33
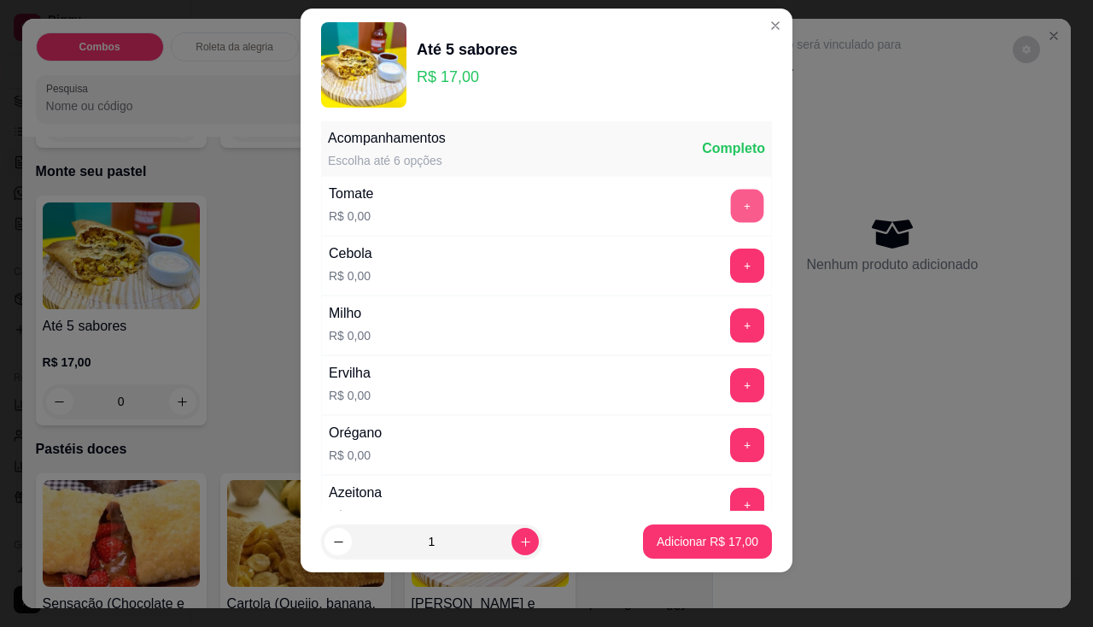
click at [731, 205] on button "+" at bounding box center [747, 205] width 33 height 33
click at [730, 267] on button "+" at bounding box center [747, 265] width 34 height 34
click at [731, 330] on button "+" at bounding box center [747, 324] width 33 height 33
click at [730, 392] on button "+" at bounding box center [747, 385] width 34 height 34
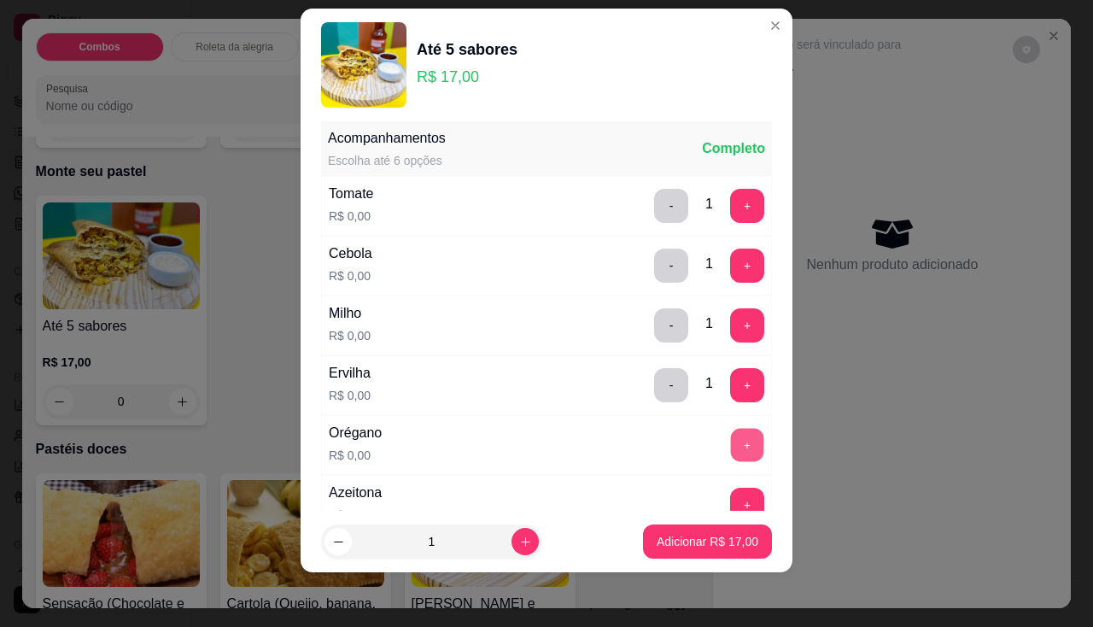
click at [731, 441] on button "+" at bounding box center [747, 444] width 33 height 33
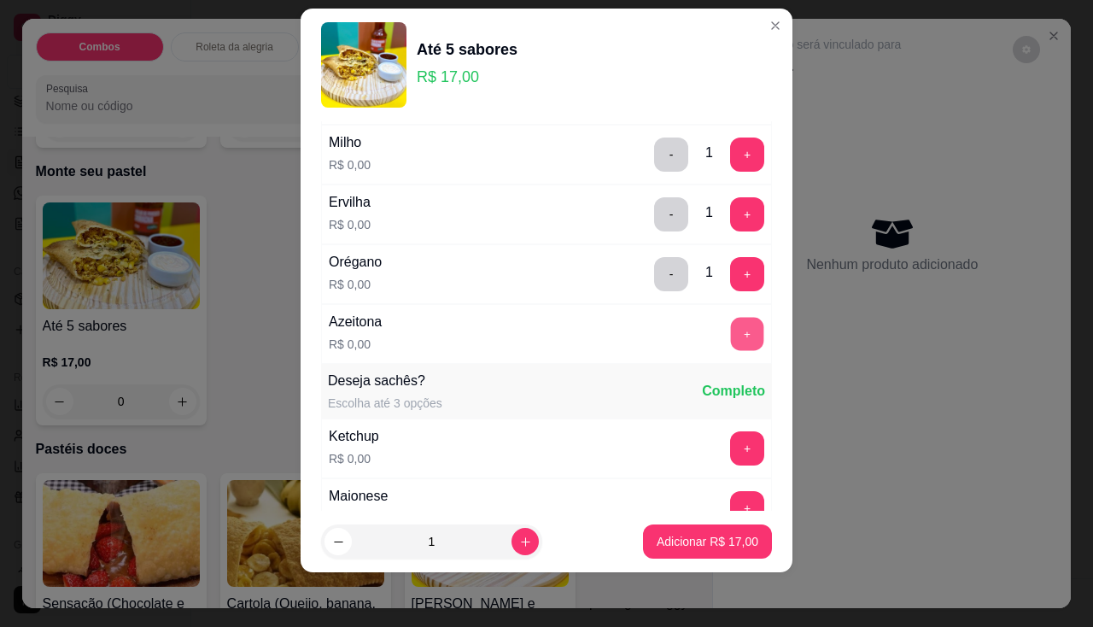
click at [731, 339] on button "+" at bounding box center [747, 333] width 33 height 33
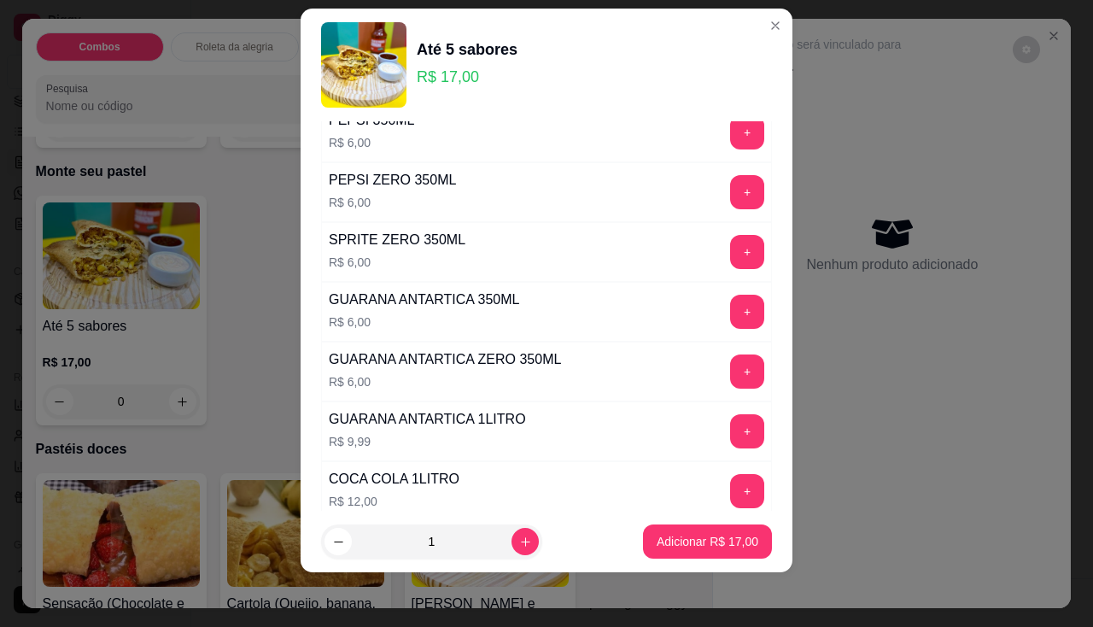
scroll to position [1932, 0]
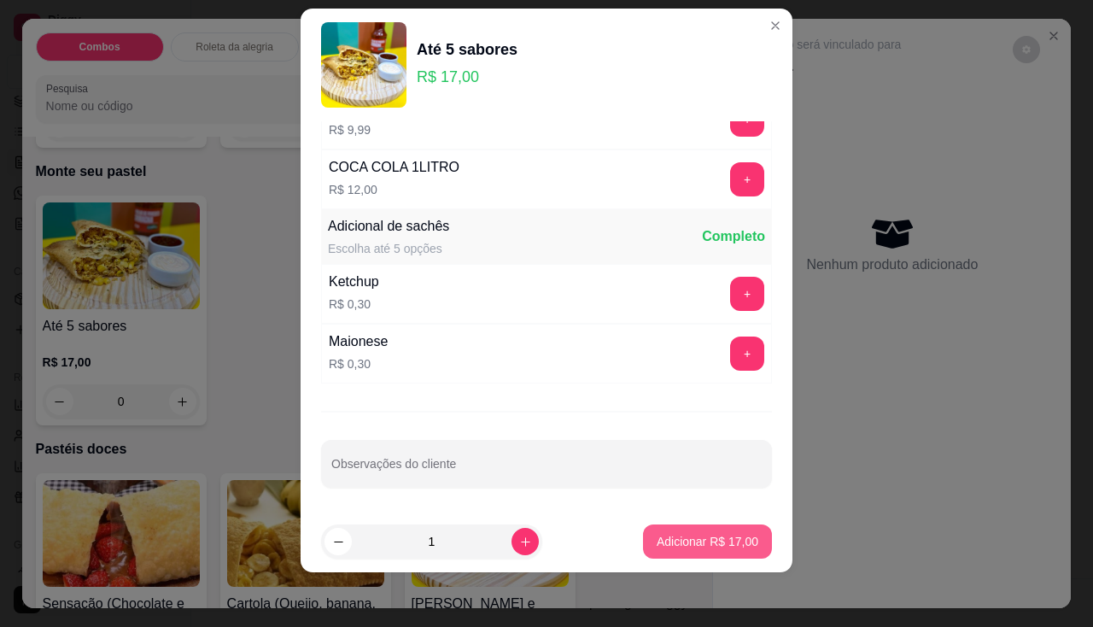
click at [687, 551] on button "Adicionar R$ 17,00" at bounding box center [707, 541] width 129 height 34
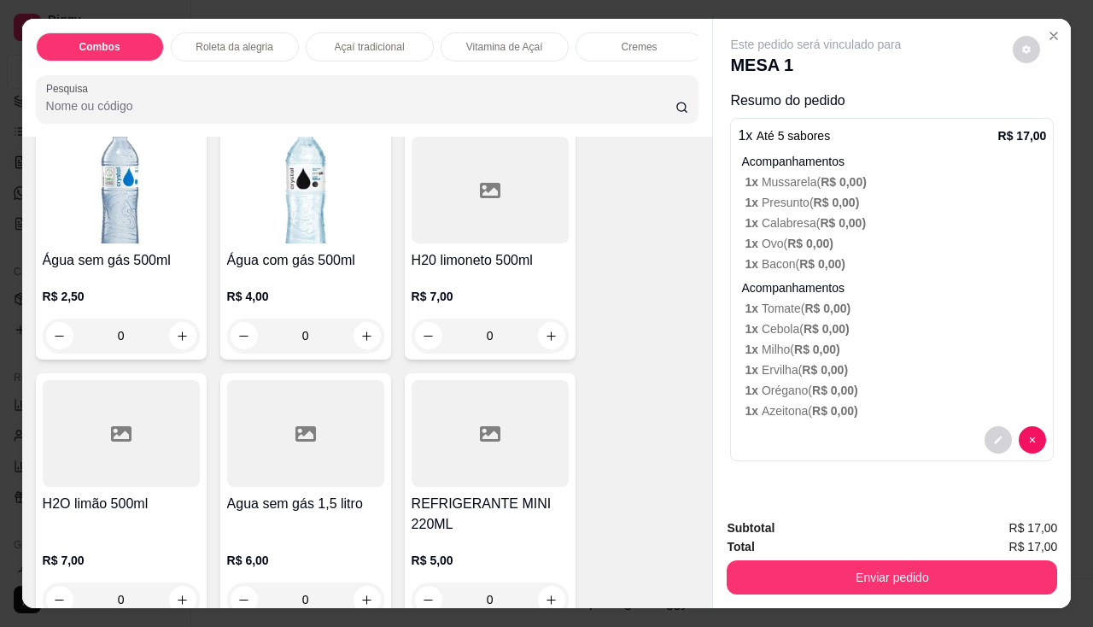
scroll to position [5186, 0]
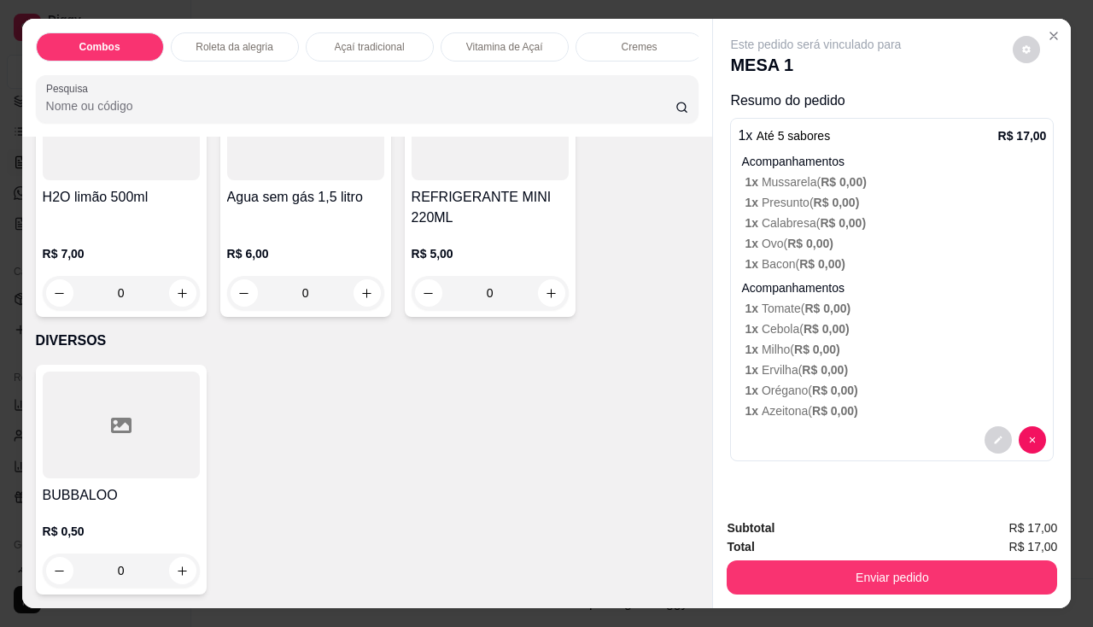
click at [421, 213] on h4 "REFRIGERANTE MINI 220ML" at bounding box center [490, 207] width 157 height 41
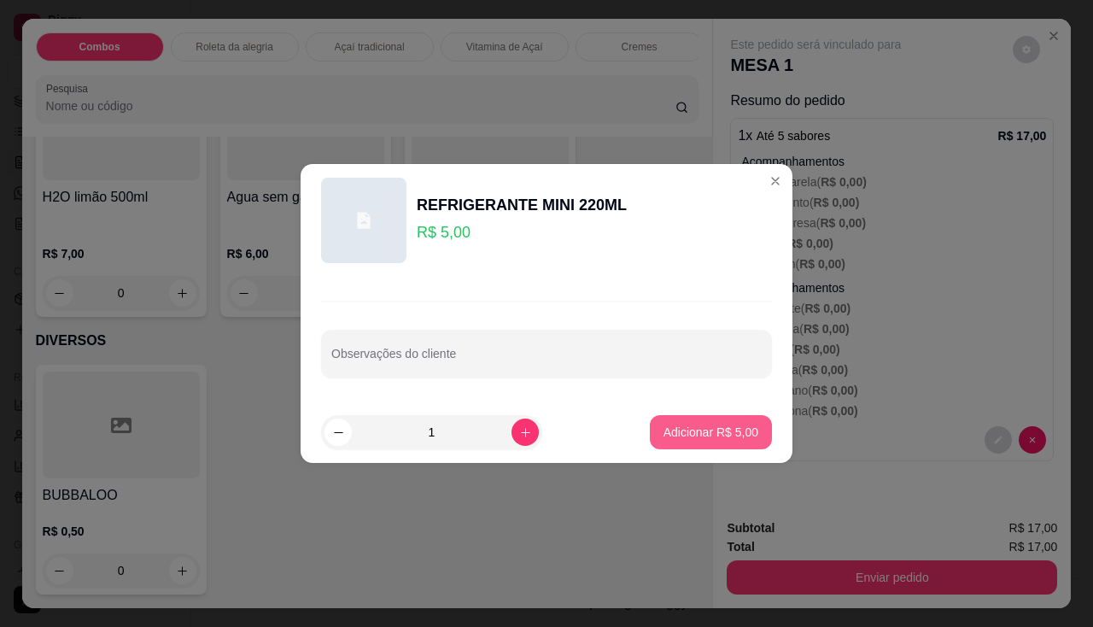
click at [650, 440] on button "Adicionar R$ 5,00" at bounding box center [711, 432] width 122 height 34
type input "1"
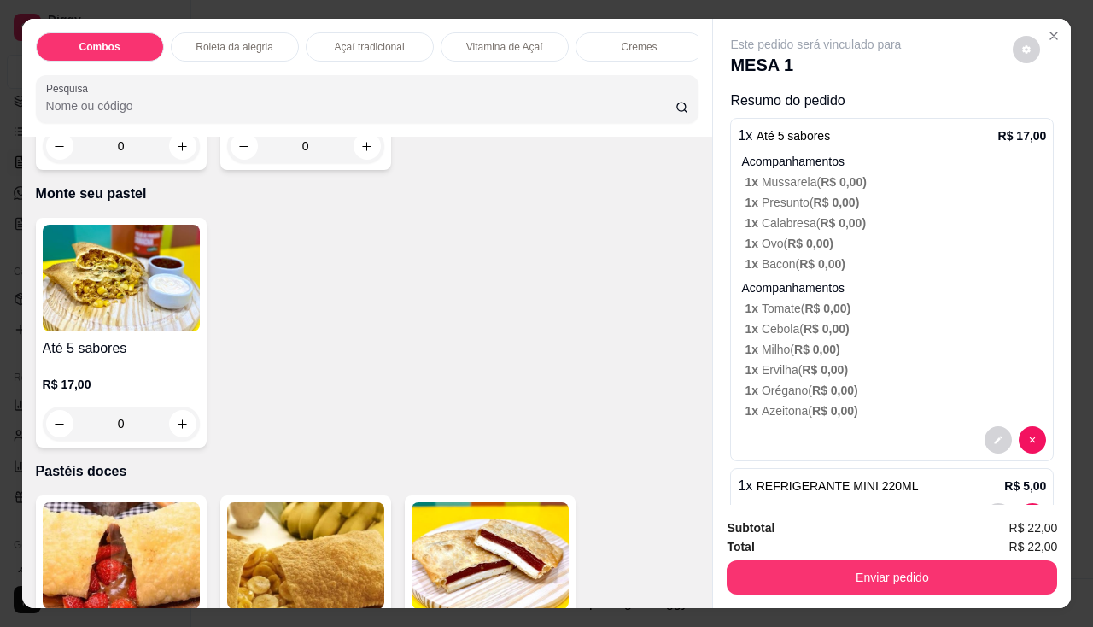
scroll to position [2881, 0]
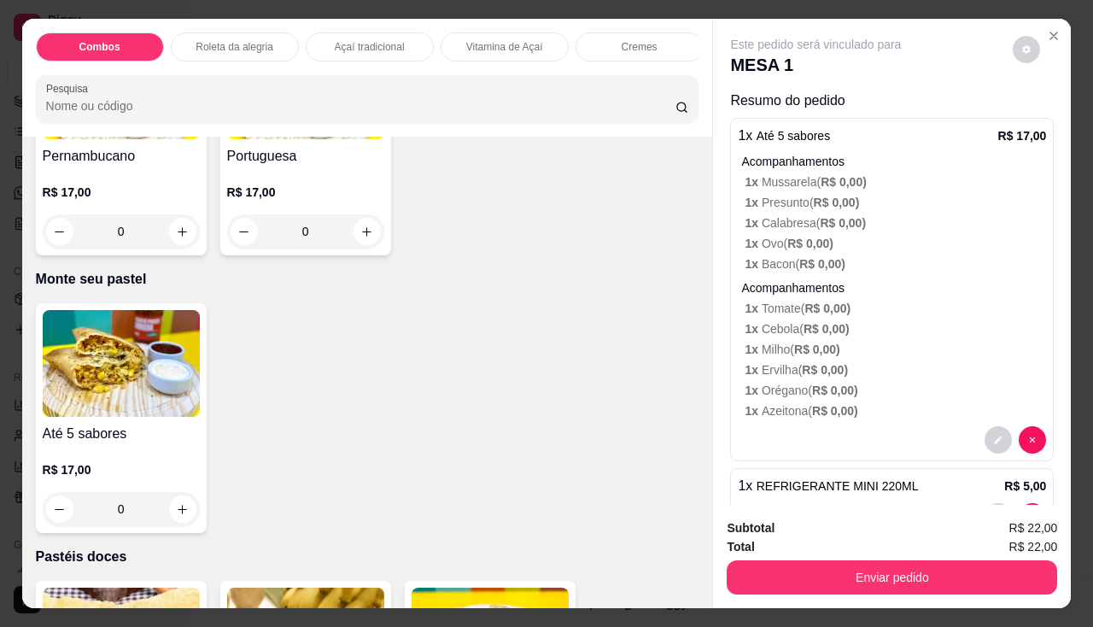
click at [155, 391] on img at bounding box center [121, 363] width 157 height 107
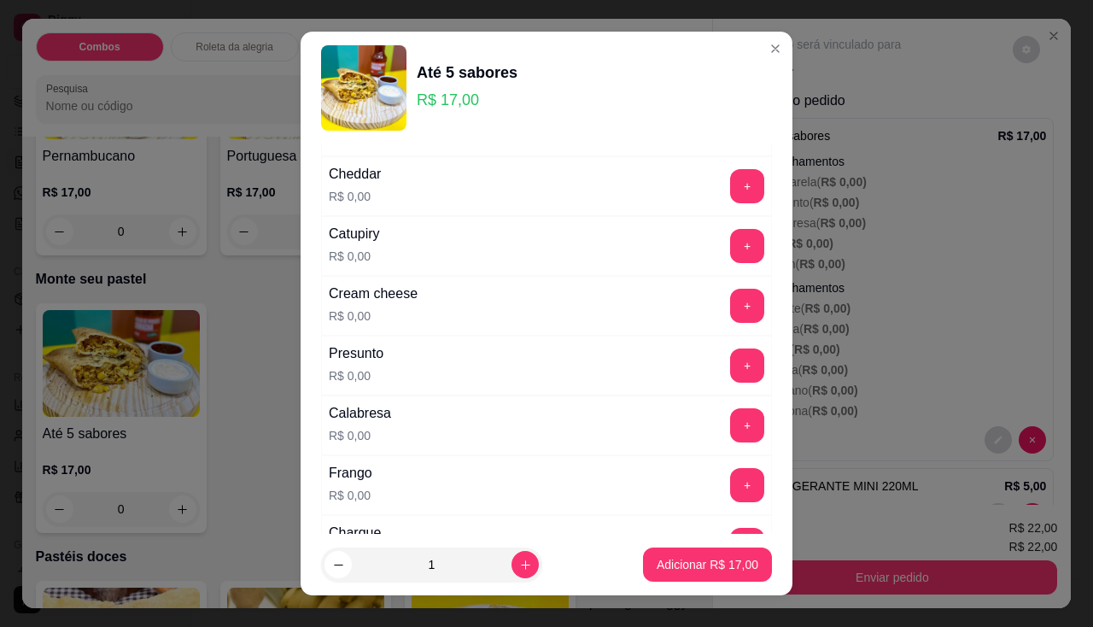
scroll to position [342, 0]
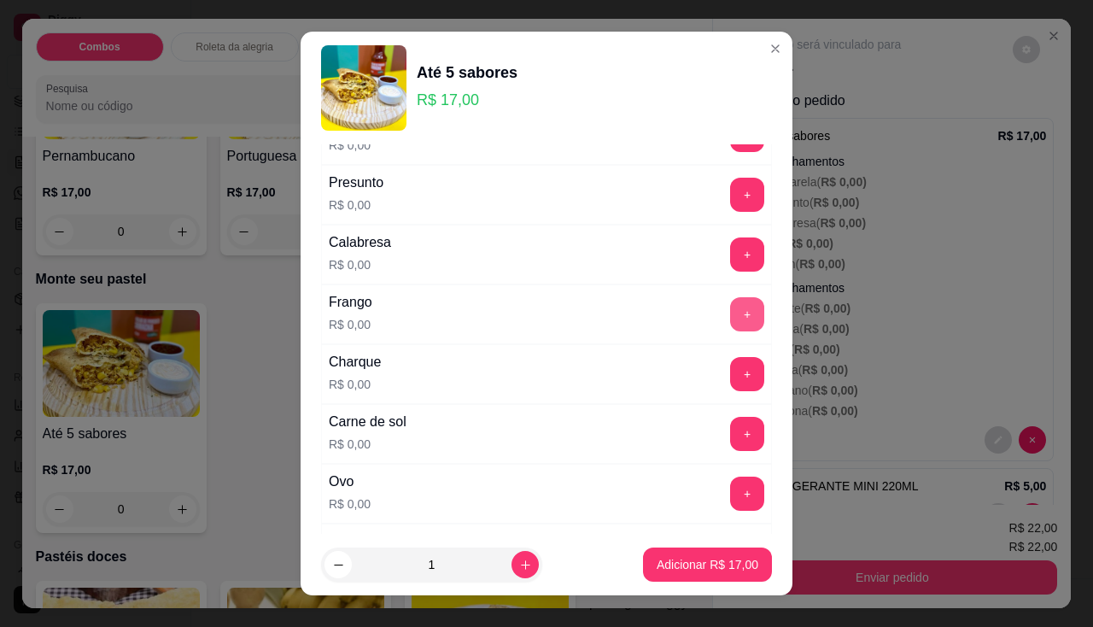
click at [730, 324] on button "+" at bounding box center [747, 314] width 34 height 34
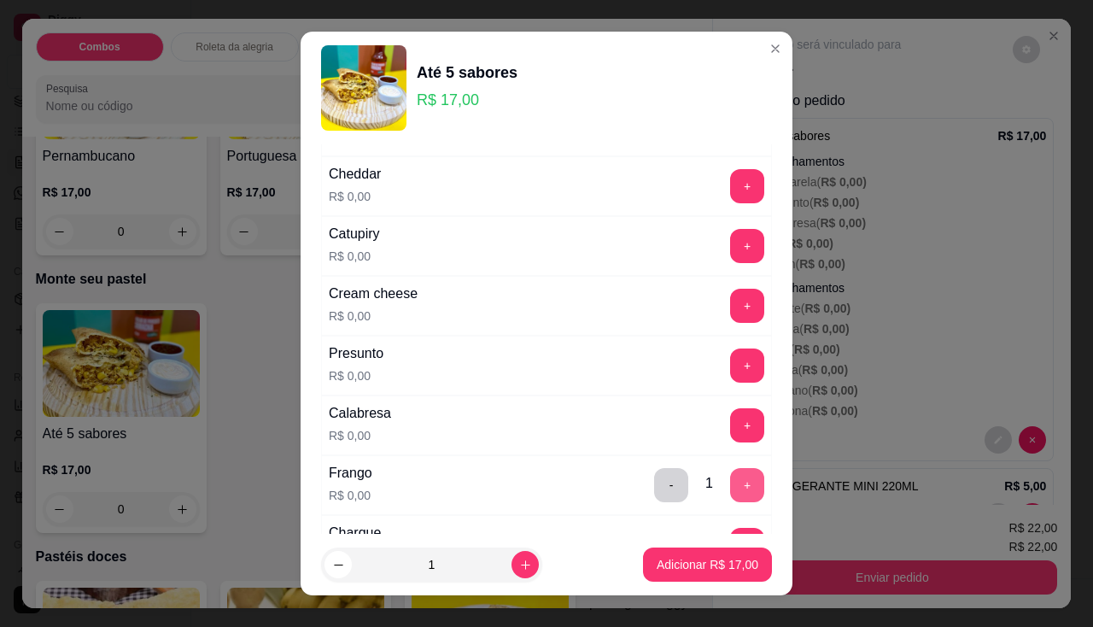
scroll to position [85, 0]
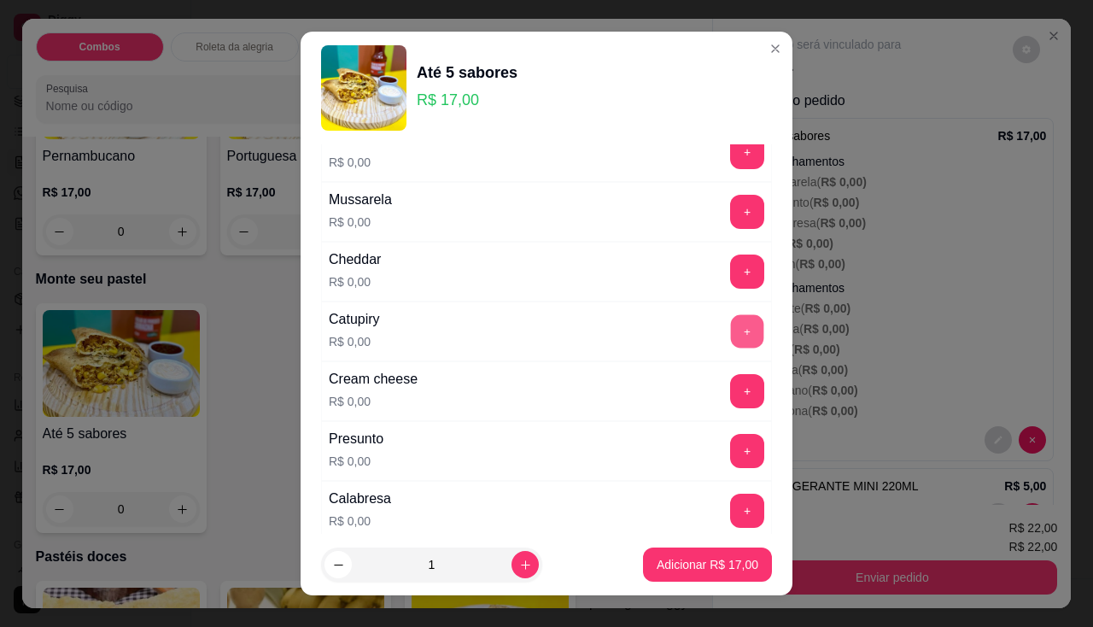
click at [731, 324] on button "+" at bounding box center [747, 330] width 33 height 33
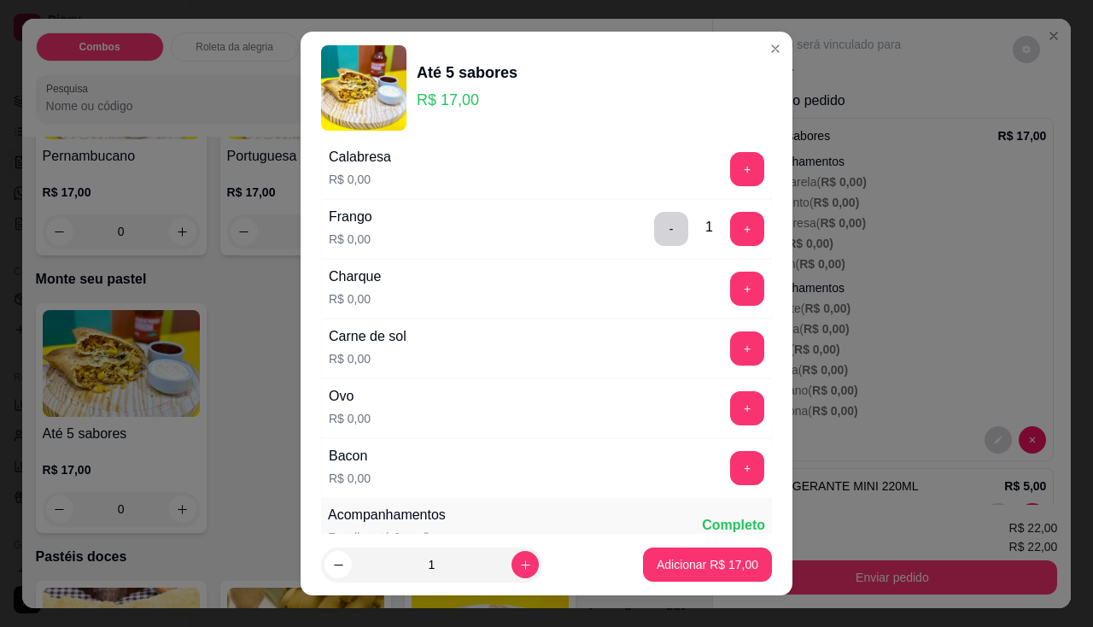
scroll to position [512, 0]
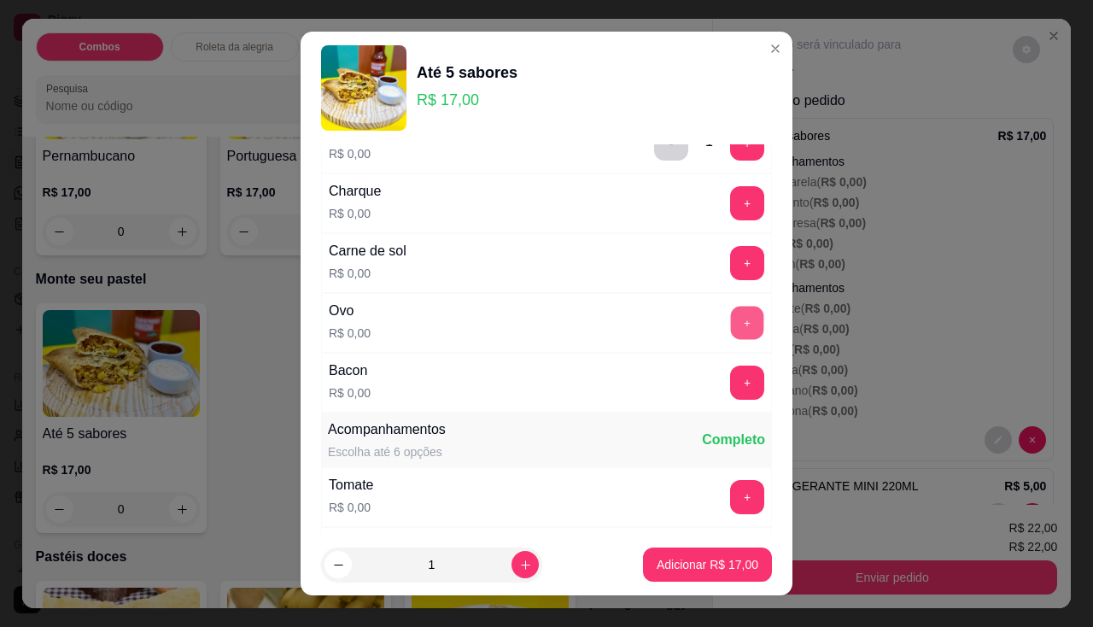
click at [731, 324] on button "+" at bounding box center [747, 322] width 33 height 33
click at [731, 371] on button "+" at bounding box center [747, 381] width 33 height 33
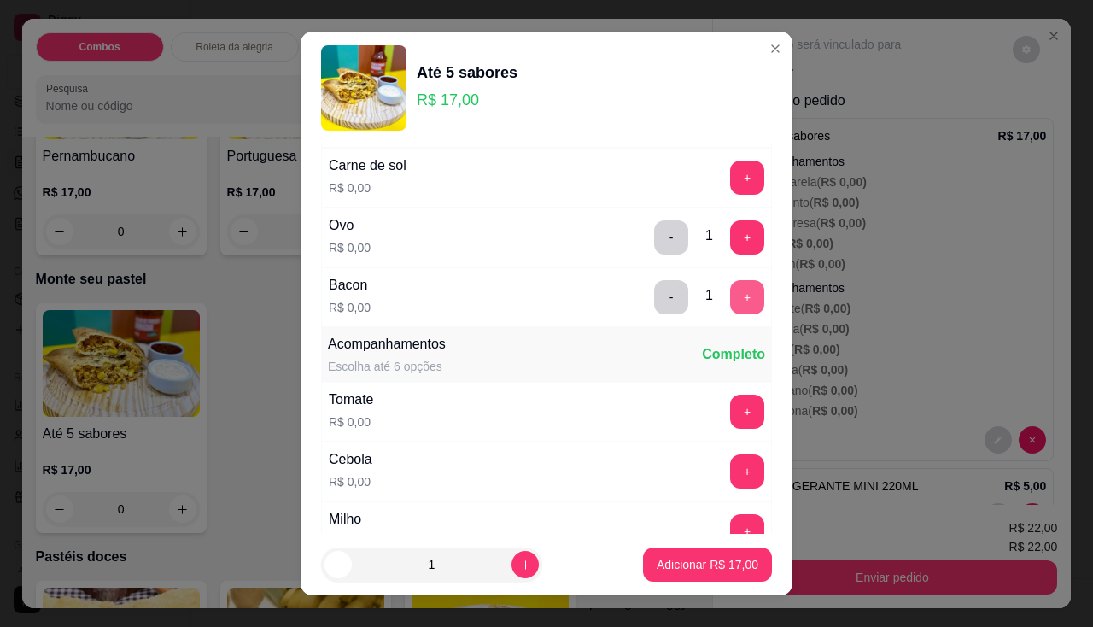
scroll to position [683, 0]
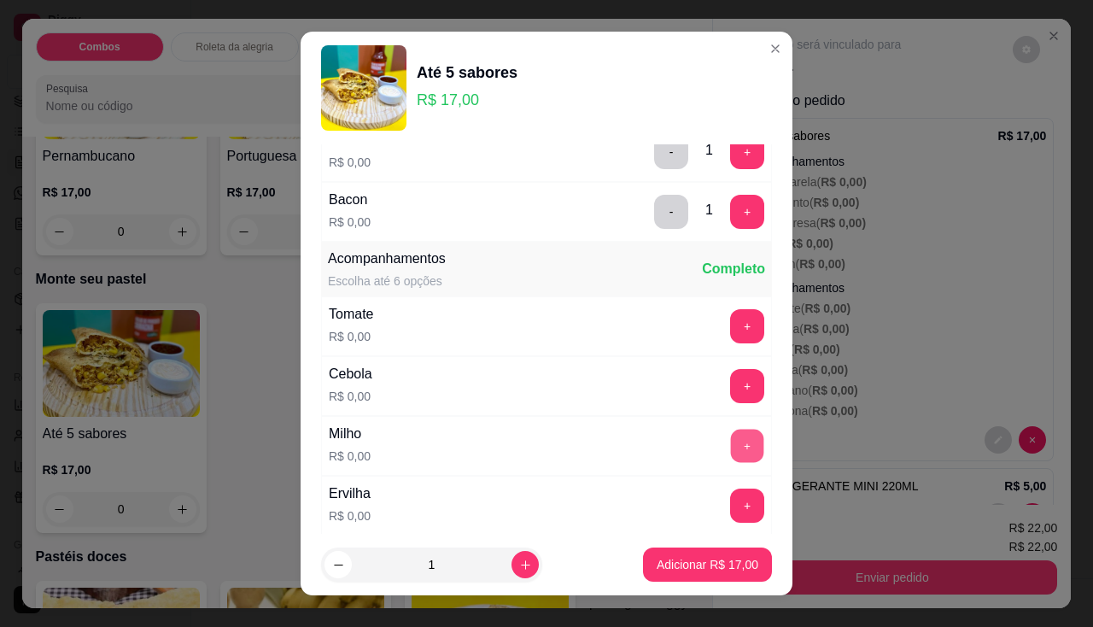
click at [731, 441] on button "+" at bounding box center [747, 445] width 33 height 33
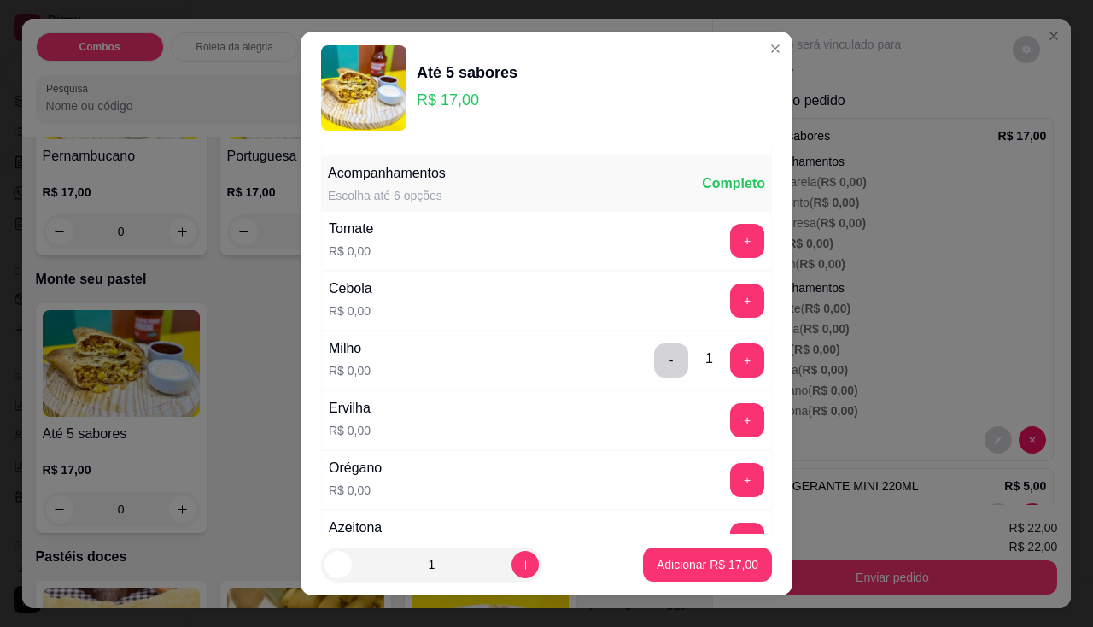
scroll to position [854, 0]
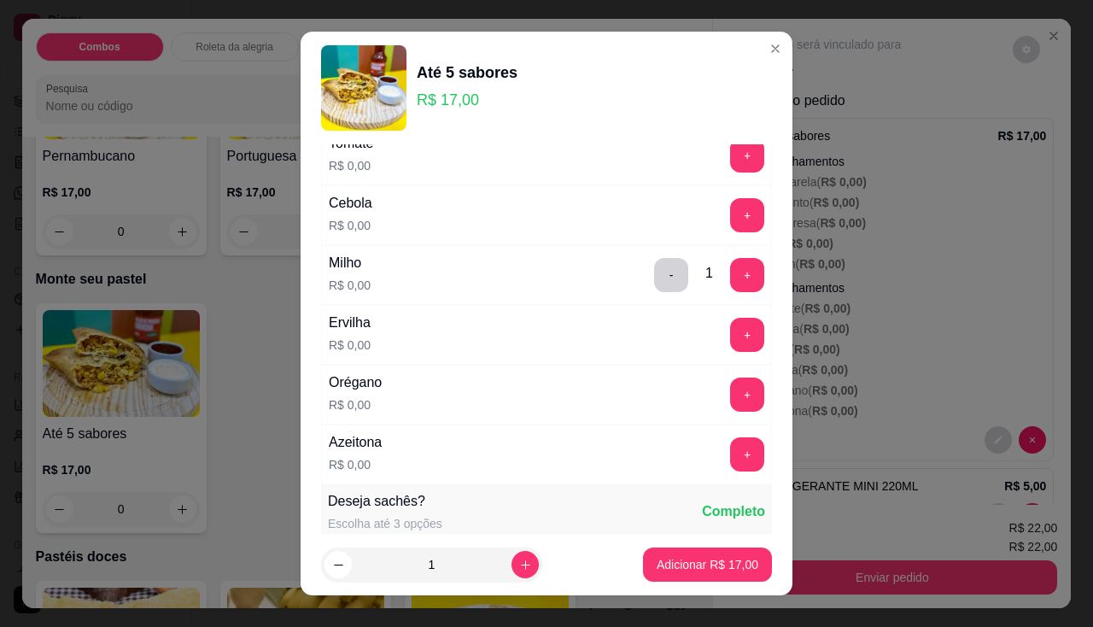
click at [712, 373] on div "Orégano R$ 0,00 +" at bounding box center [546, 395] width 451 height 60
click at [731, 392] on button "+" at bounding box center [747, 393] width 33 height 33
click at [730, 455] on button "+" at bounding box center [747, 454] width 34 height 34
click at [675, 551] on button "Adicionar R$ 17,00" at bounding box center [708, 564] width 126 height 33
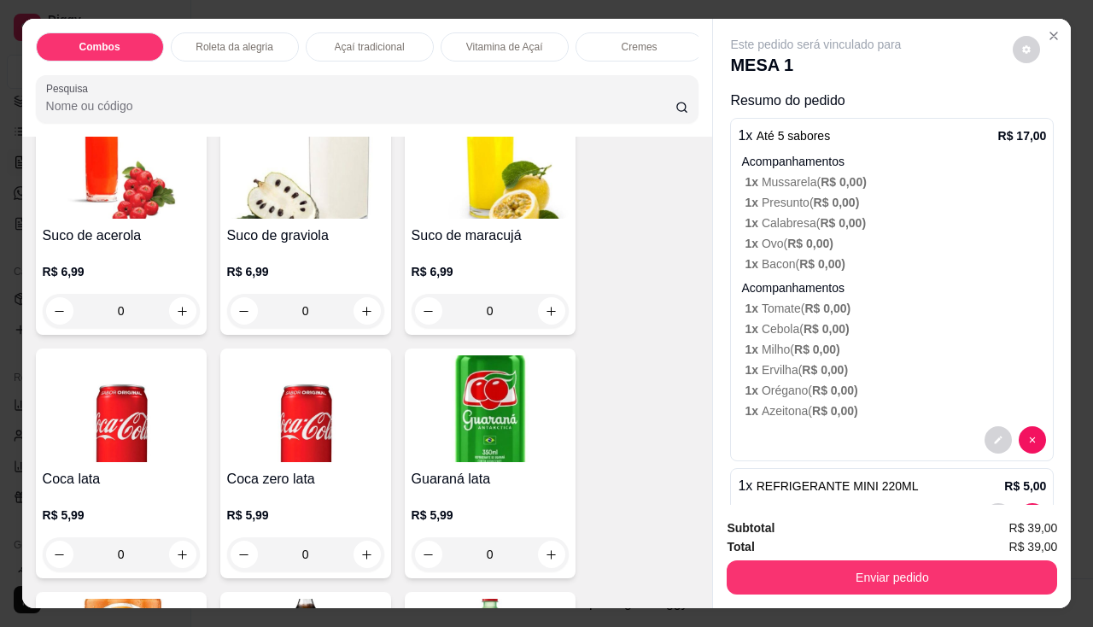
scroll to position [4418, 0]
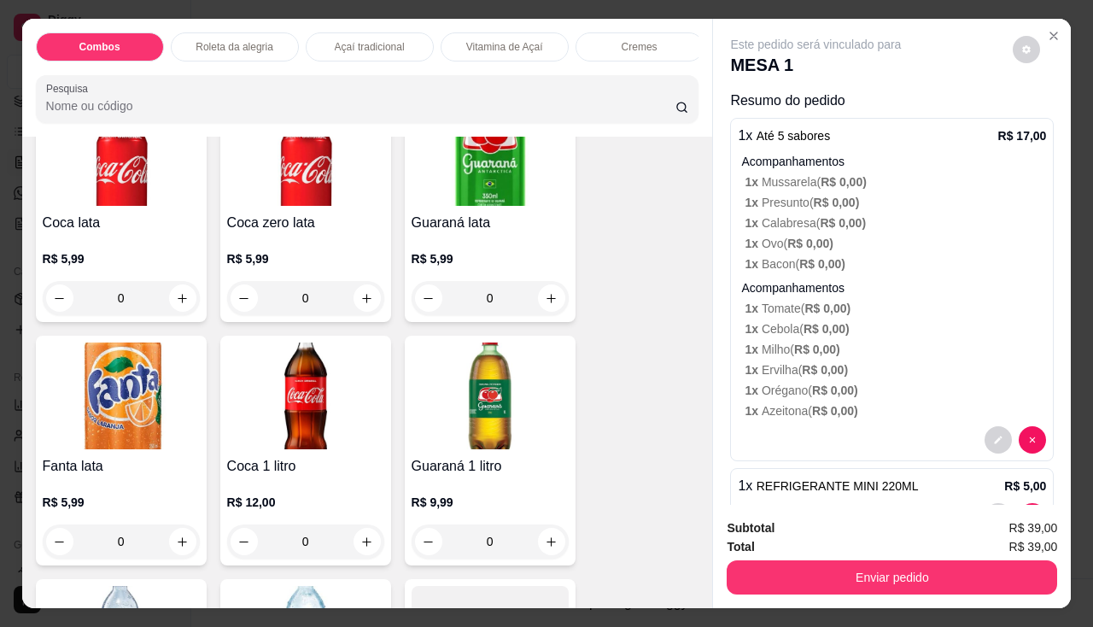
click at [436, 243] on div "R$ 5,99 0" at bounding box center [490, 274] width 157 height 82
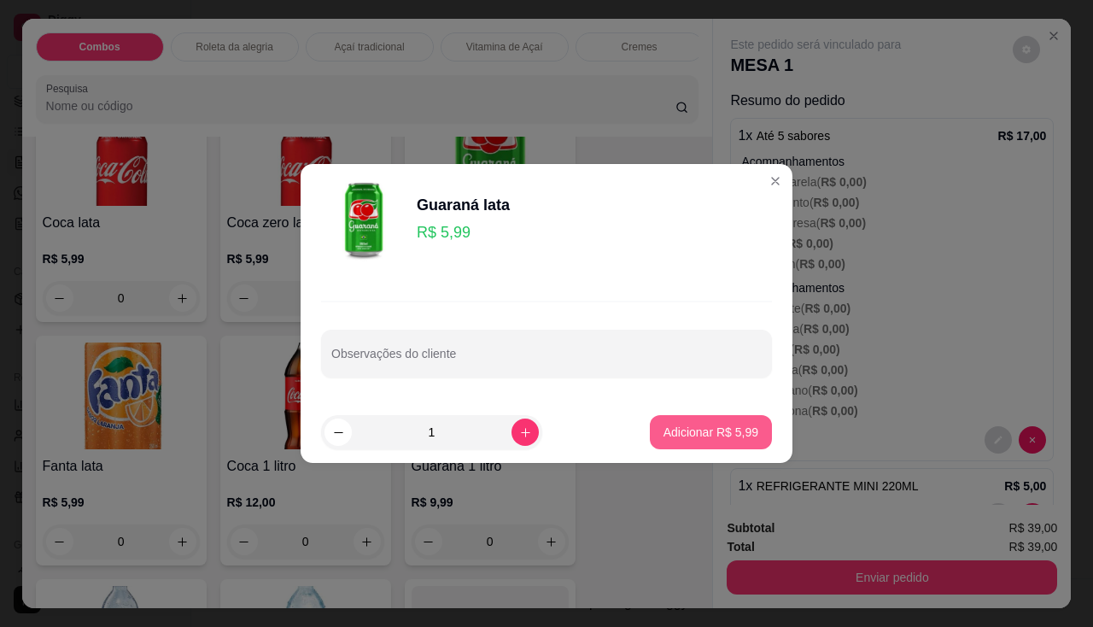
click at [745, 436] on button "Adicionar R$ 5,99" at bounding box center [711, 432] width 122 height 34
type input "1"
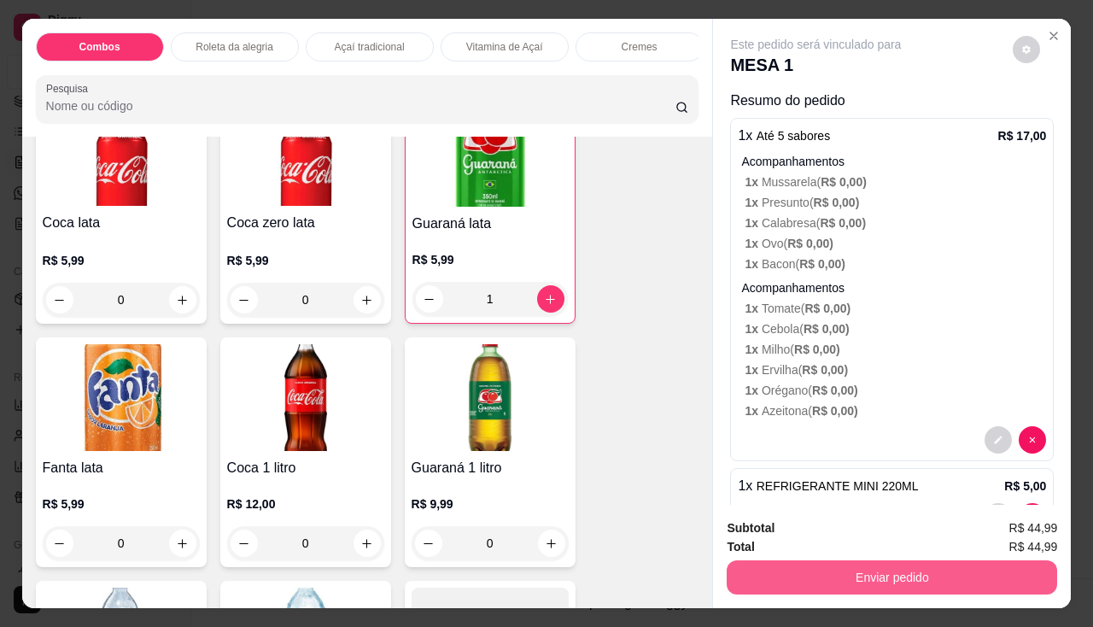
click at [796, 570] on button "Enviar pedido" at bounding box center [892, 577] width 330 height 34
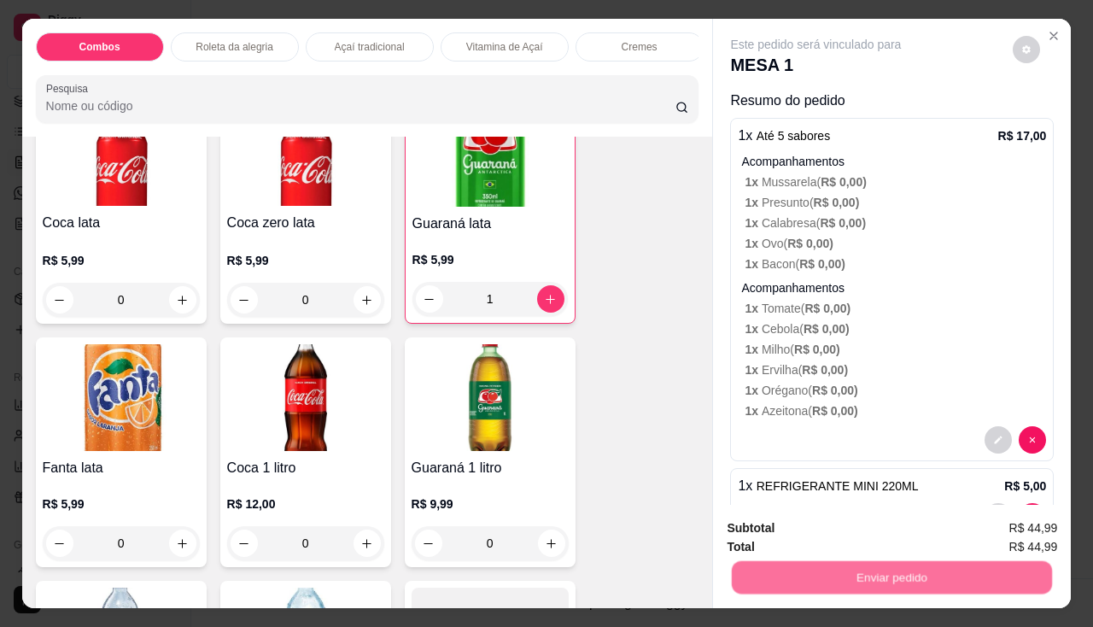
click at [788, 523] on button "Não registrar e enviar pedido" at bounding box center [836, 529] width 172 height 32
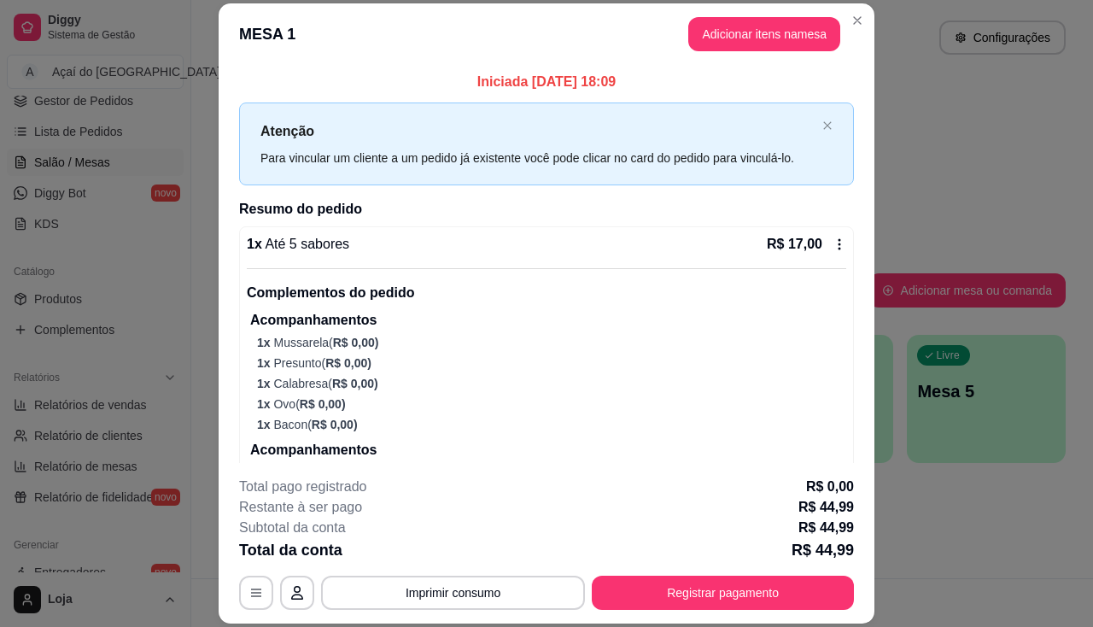
scroll to position [51, 0]
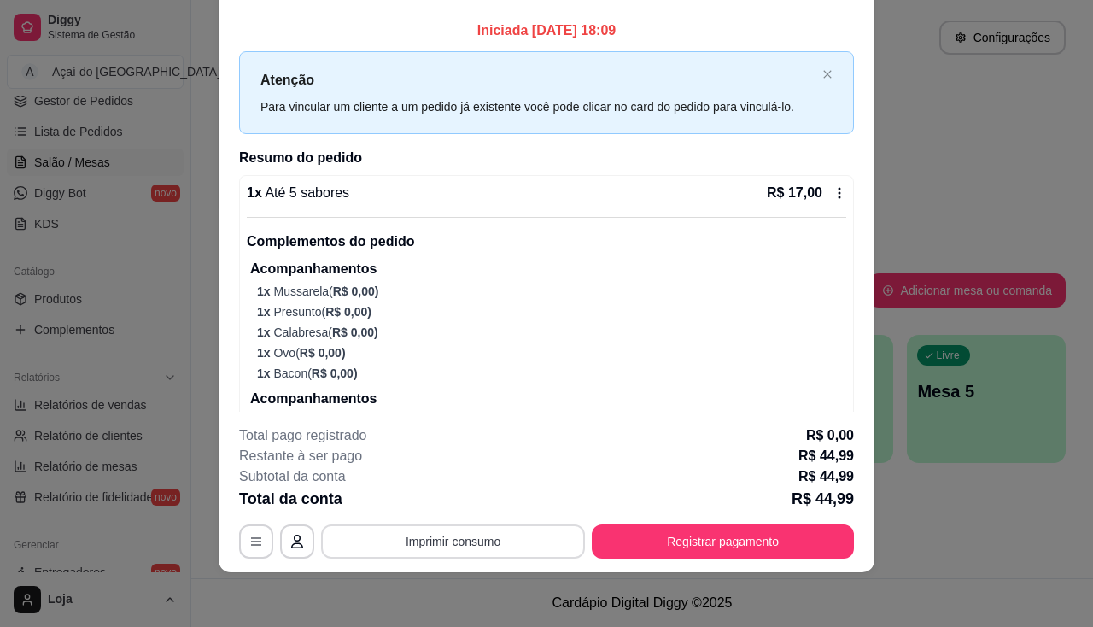
click at [482, 539] on button "Imprimir consumo" at bounding box center [453, 541] width 264 height 34
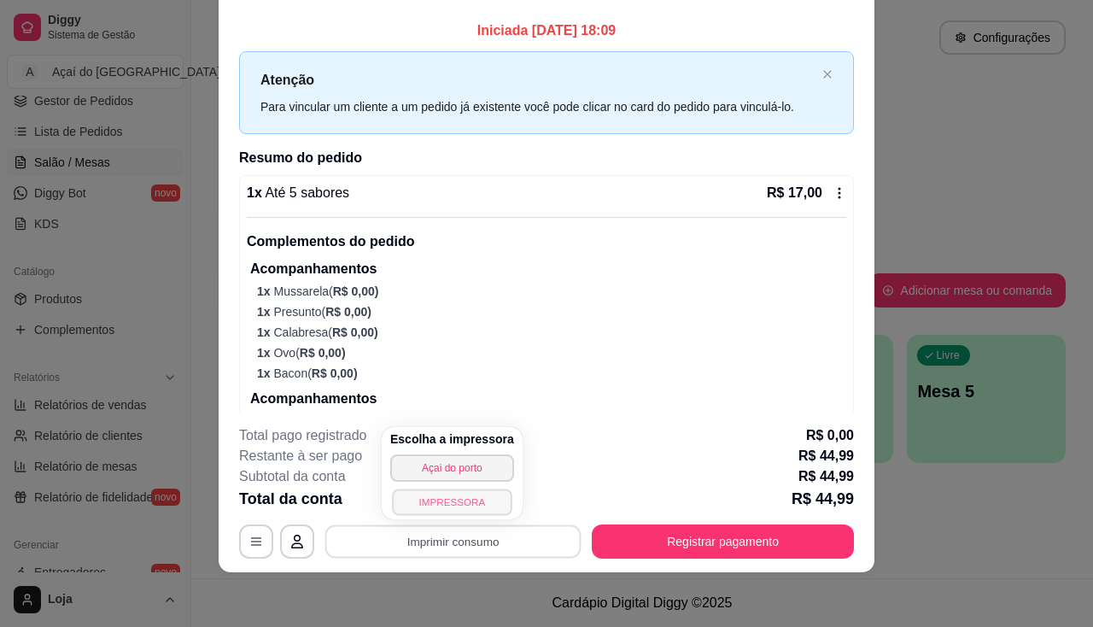
click at [460, 497] on button "IMPRESSORA" at bounding box center [452, 501] width 120 height 26
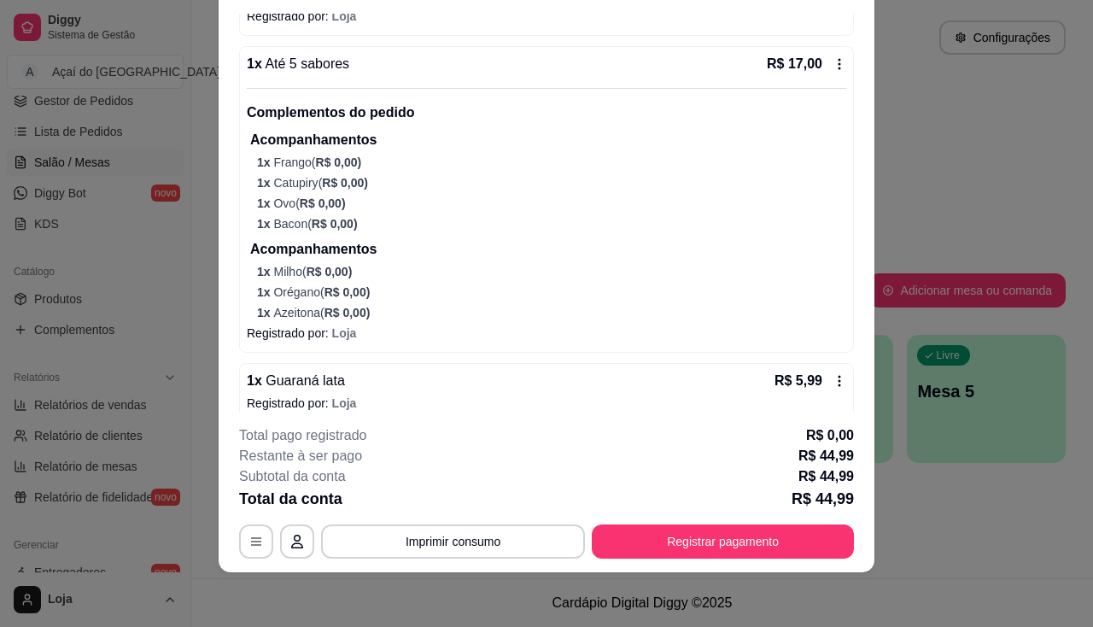
scroll to position [615, 0]
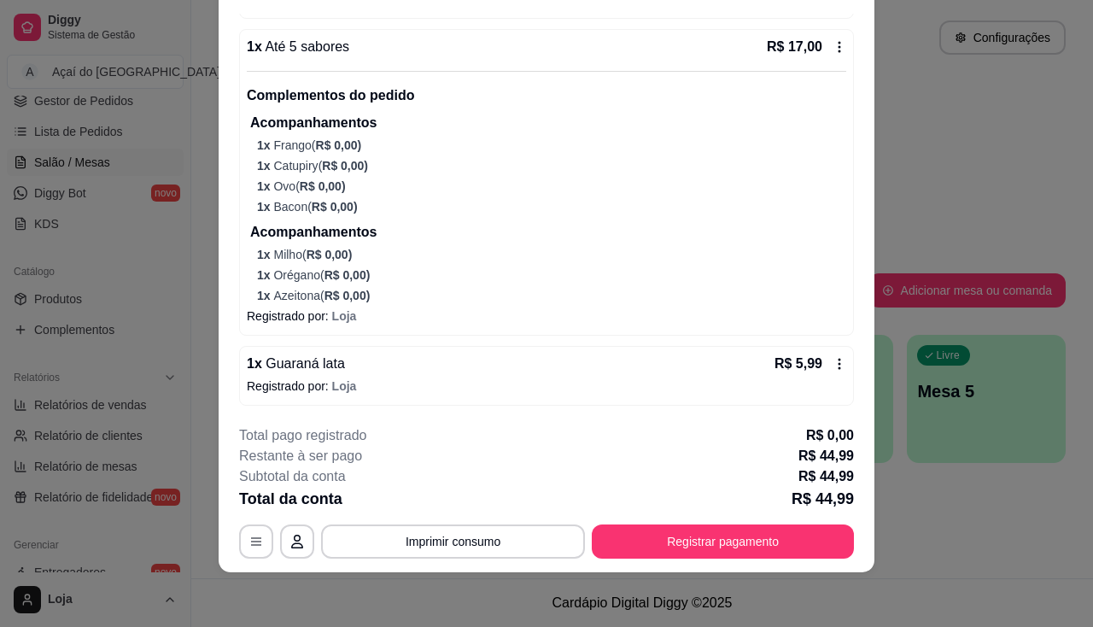
click at [735, 347] on div "1 x Guaraná lata R$ 5,99 Registrado por: Loja" at bounding box center [546, 376] width 615 height 60
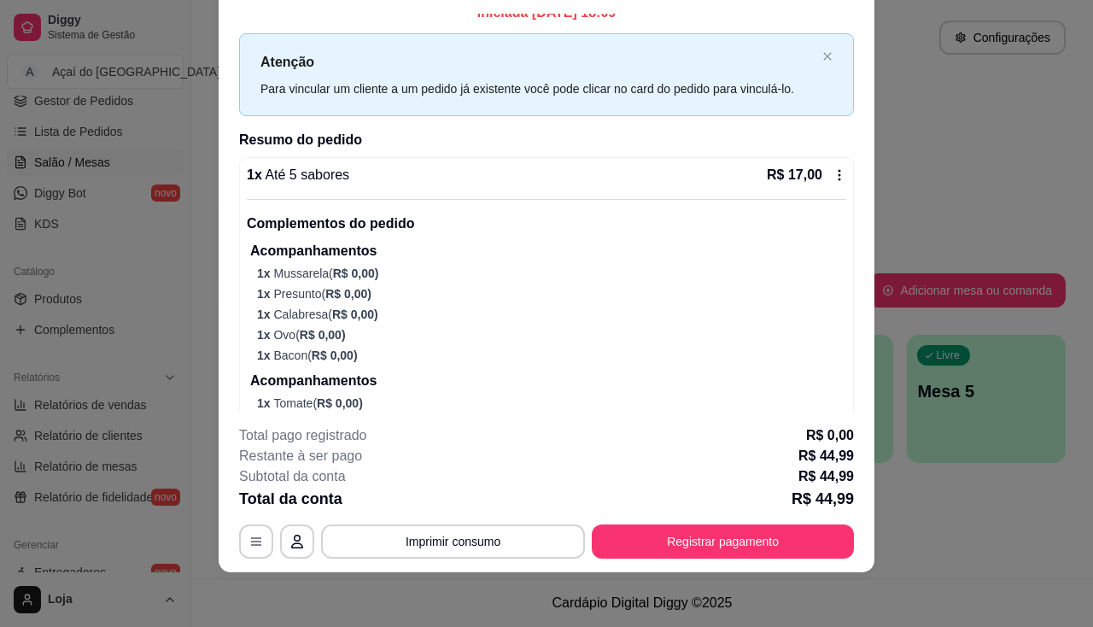
scroll to position [0, 0]
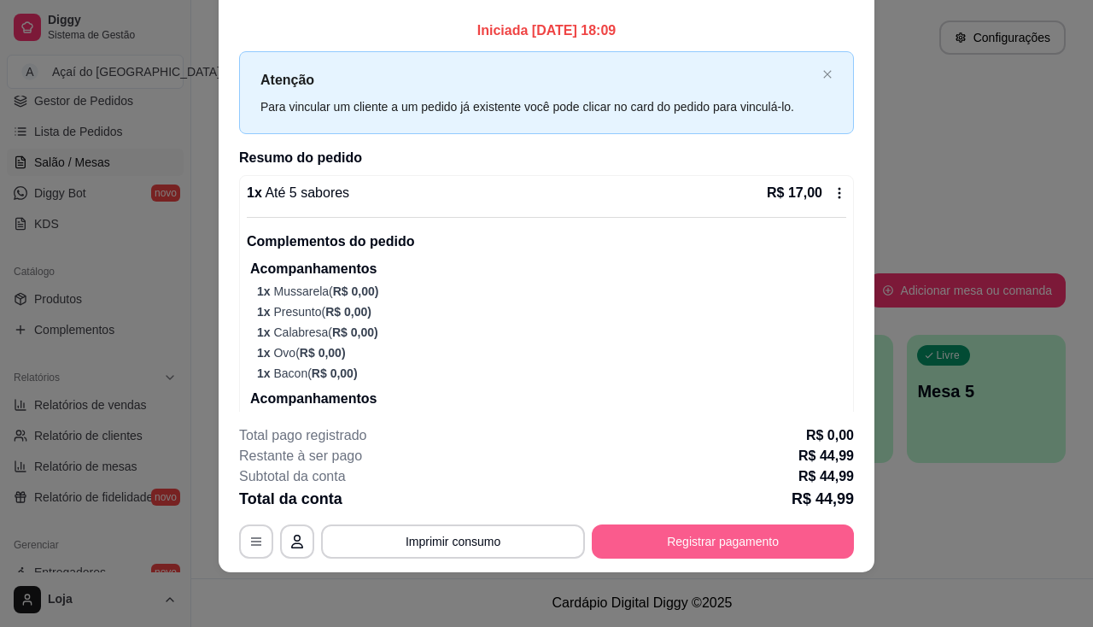
click at [778, 539] on button "Registrar pagamento" at bounding box center [723, 541] width 262 height 34
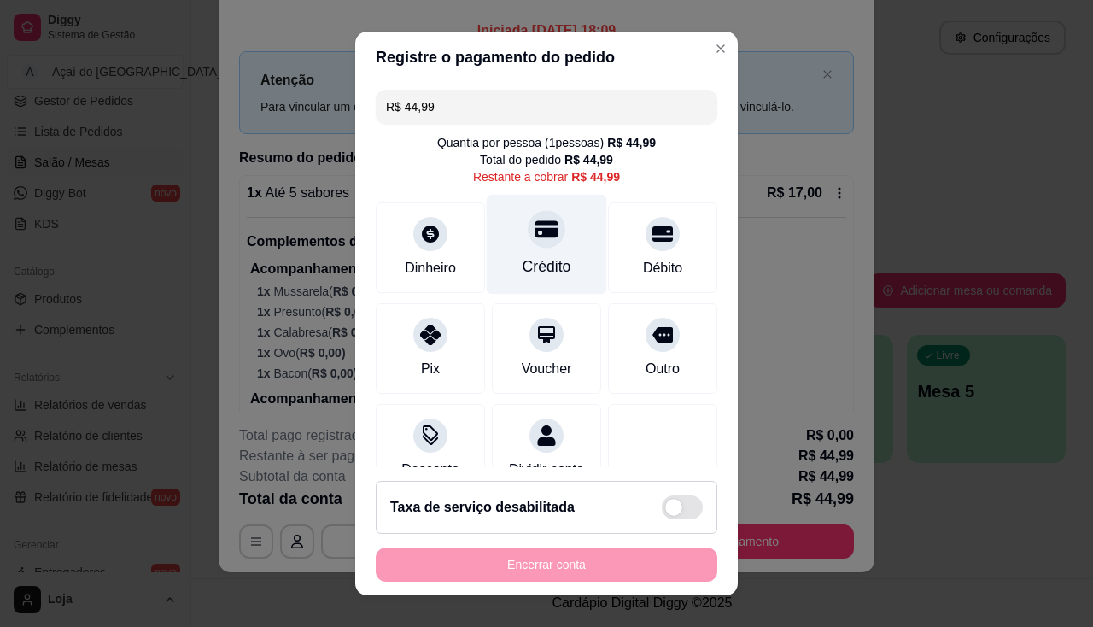
click at [558, 261] on div "Crédito" at bounding box center [547, 244] width 120 height 100
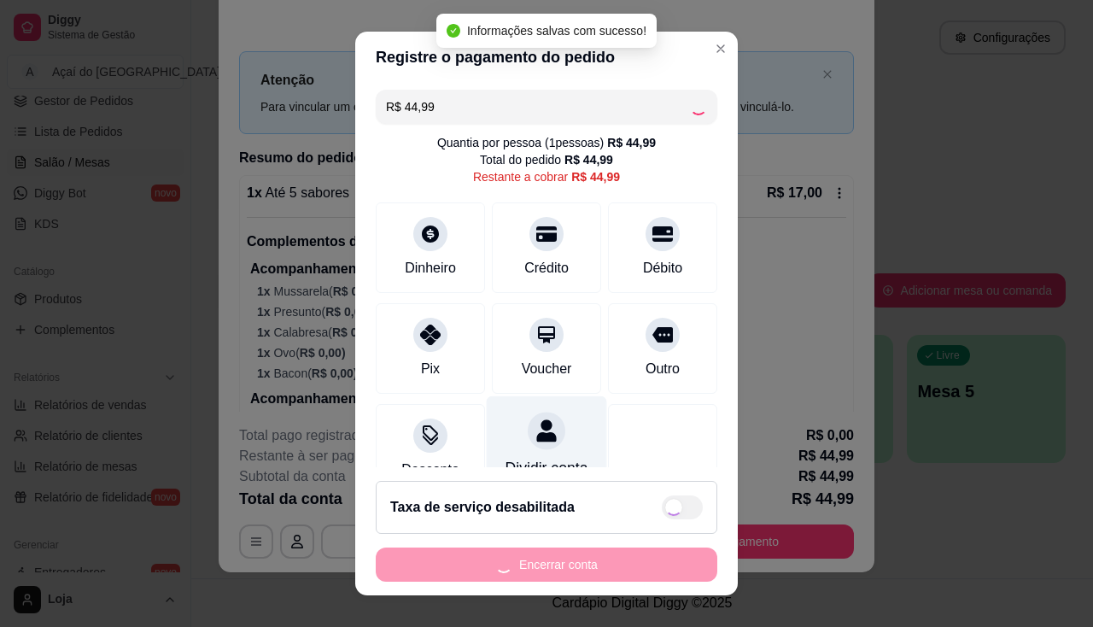
type input "R$ 0,00"
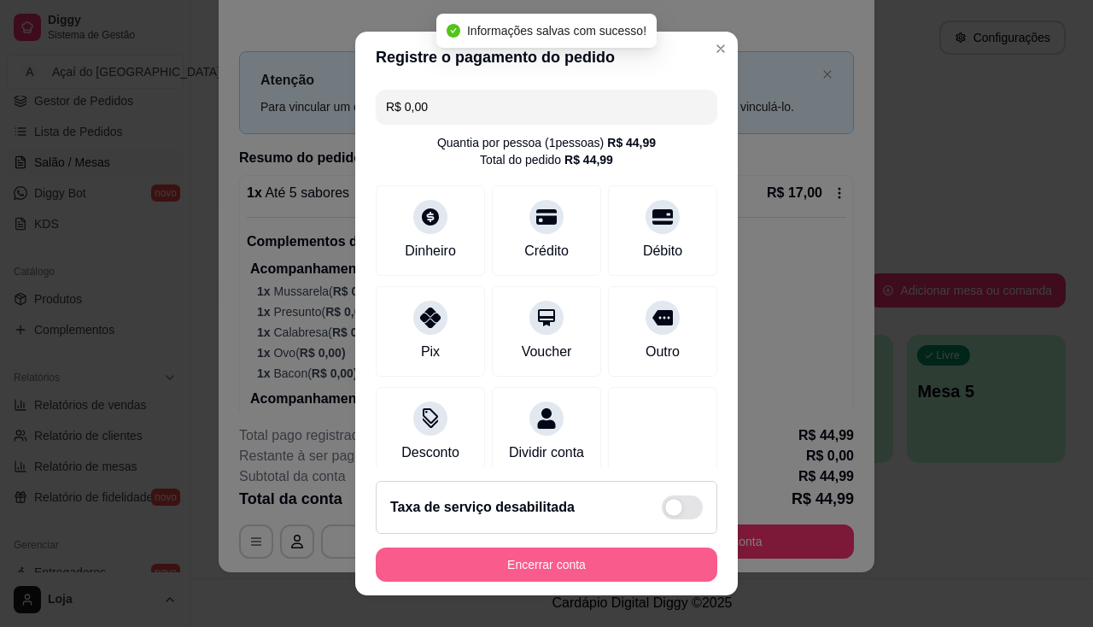
click at [581, 561] on button "Encerrar conta" at bounding box center [547, 564] width 342 height 34
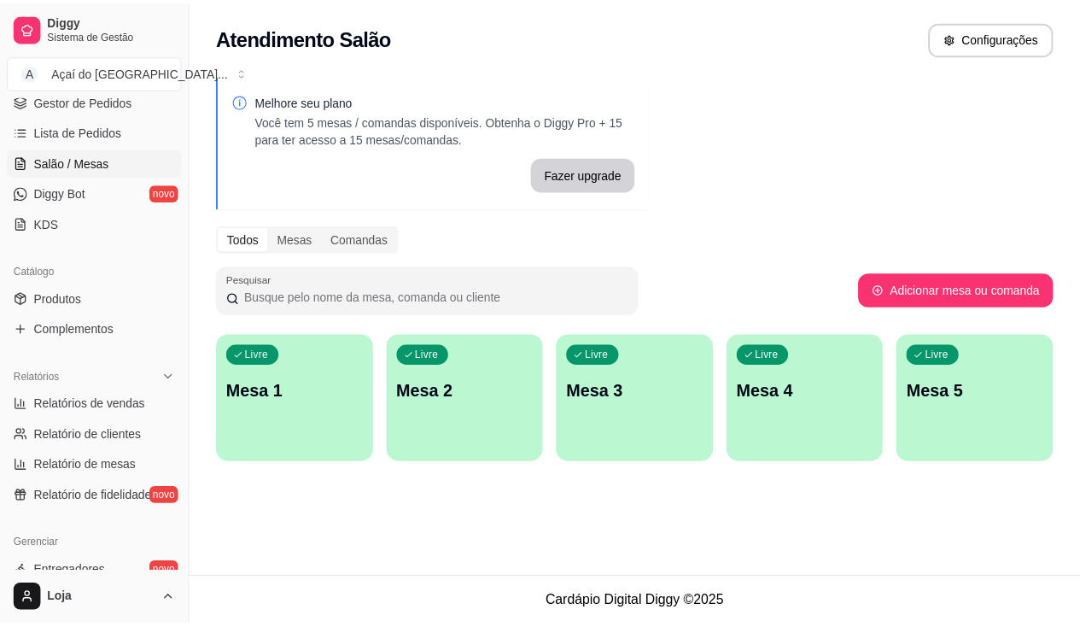
scroll to position [4, 0]
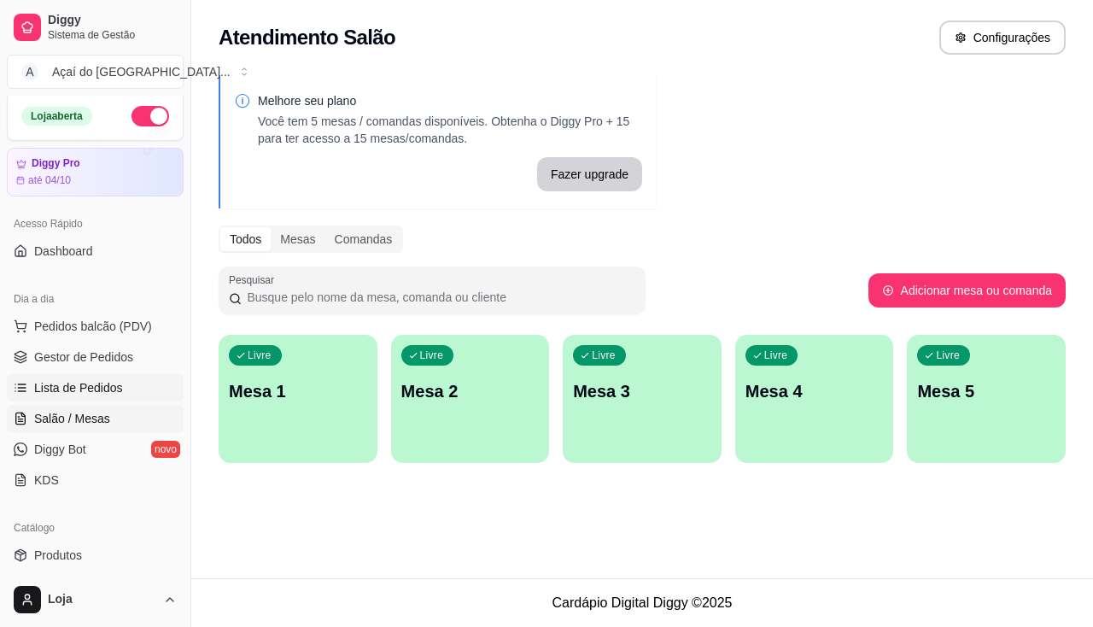
click at [108, 388] on span "Lista de Pedidos" at bounding box center [78, 387] width 89 height 17
